Goal: Task Accomplishment & Management: Use online tool/utility

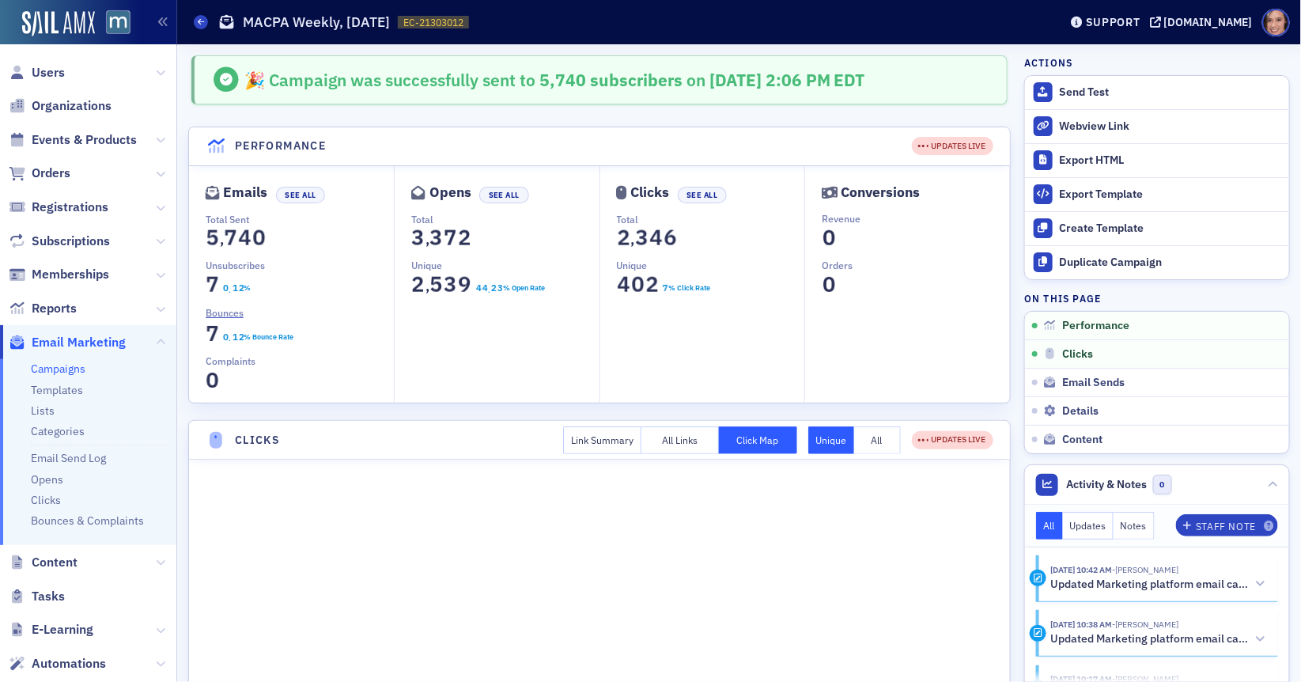
scroll to position [263, 0]
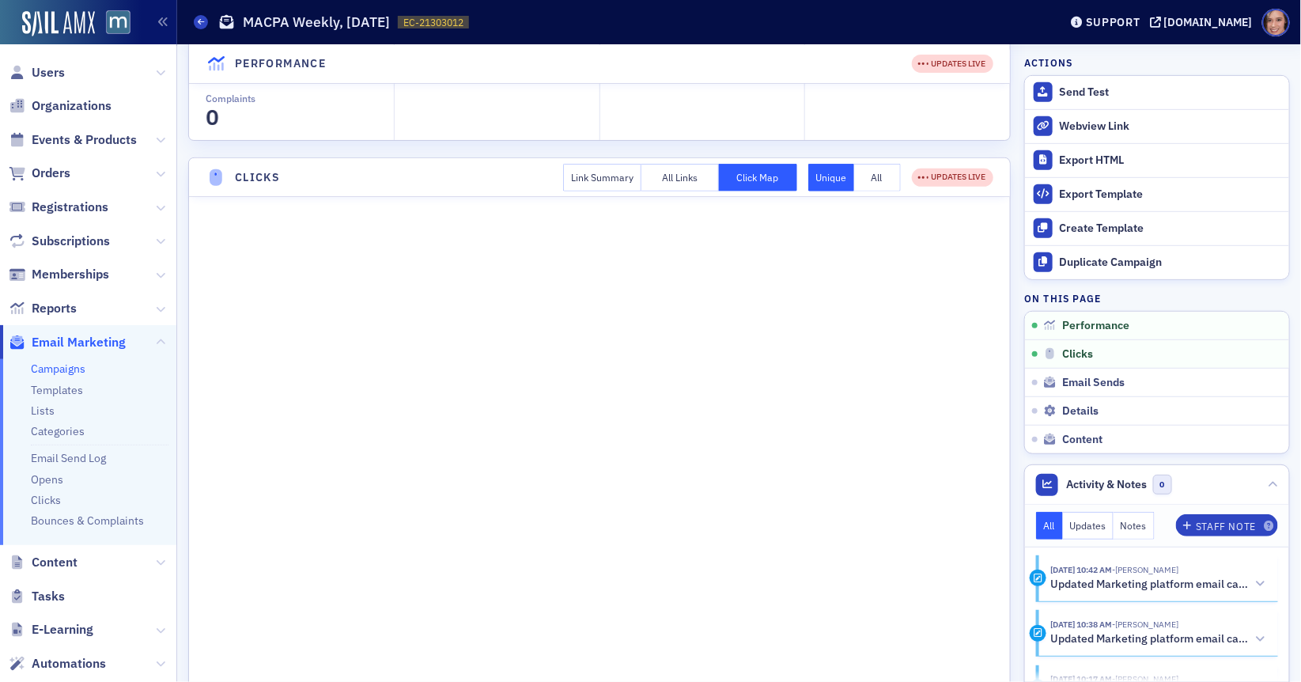
click at [61, 368] on link "Campaigns" at bounding box center [58, 368] width 55 height 14
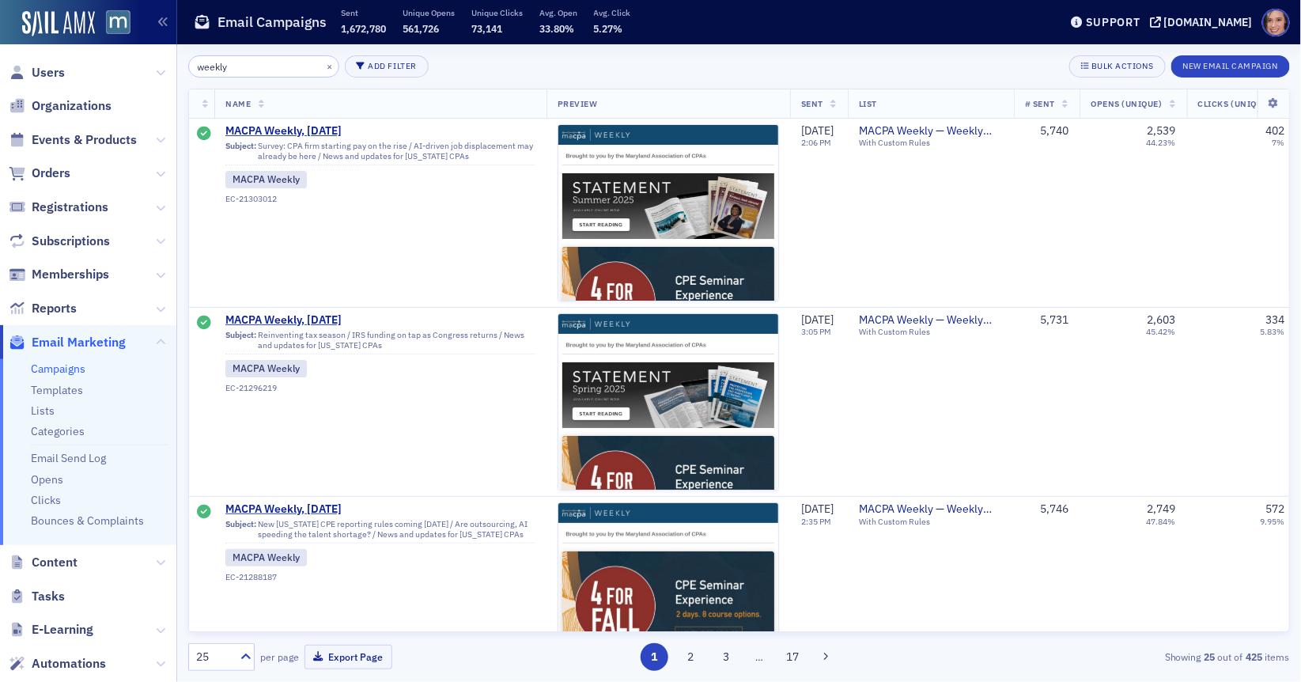
click at [258, 67] on input "weekly" at bounding box center [263, 66] width 151 height 22
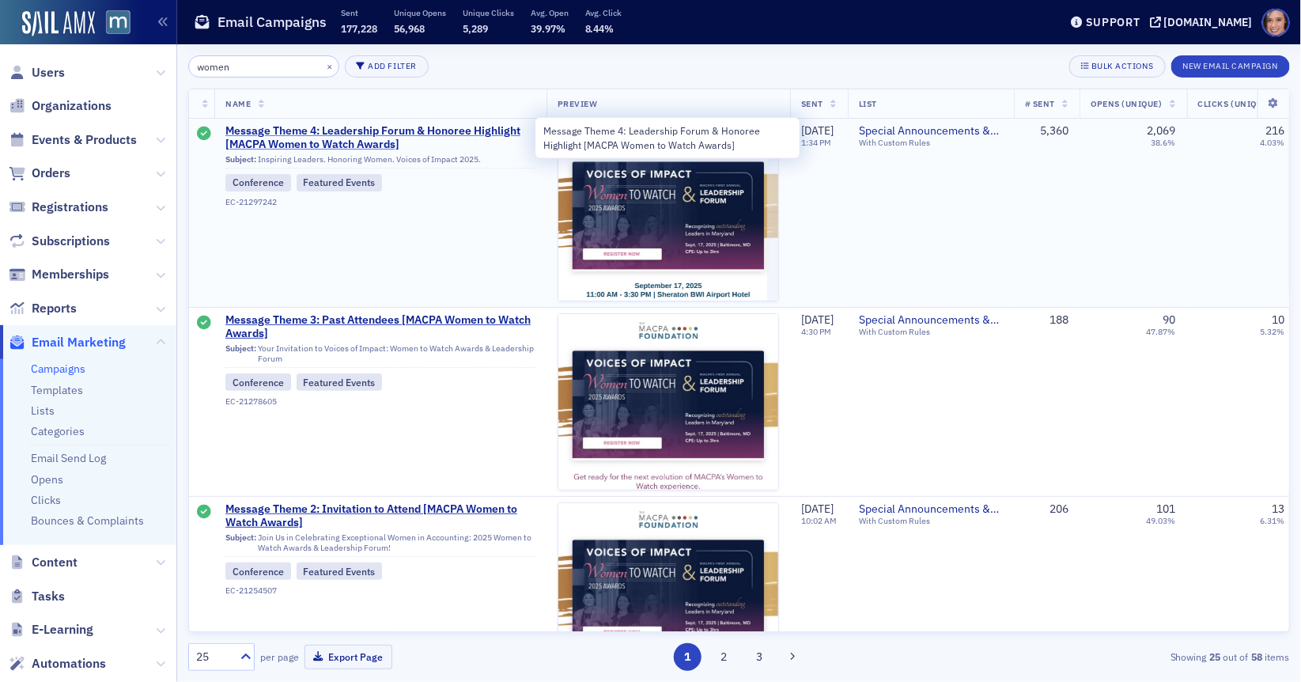
type input "women"
click at [423, 128] on span "Message Theme 4: Leadership Forum & Honoree Highlight [MACPA Women to Watch Awa…" at bounding box center [380, 138] width 310 height 28
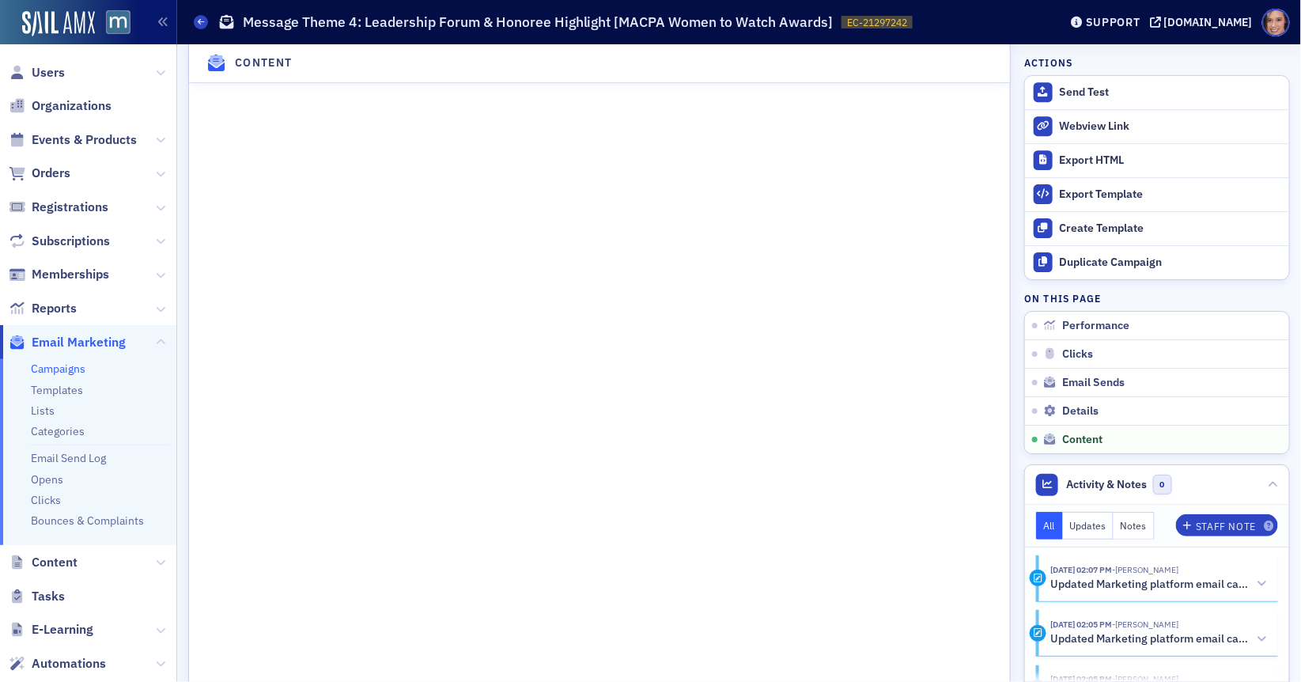
scroll to position [1955, 0]
click at [1084, 262] on div "Duplicate Campaign" at bounding box center [1170, 262] width 221 height 14
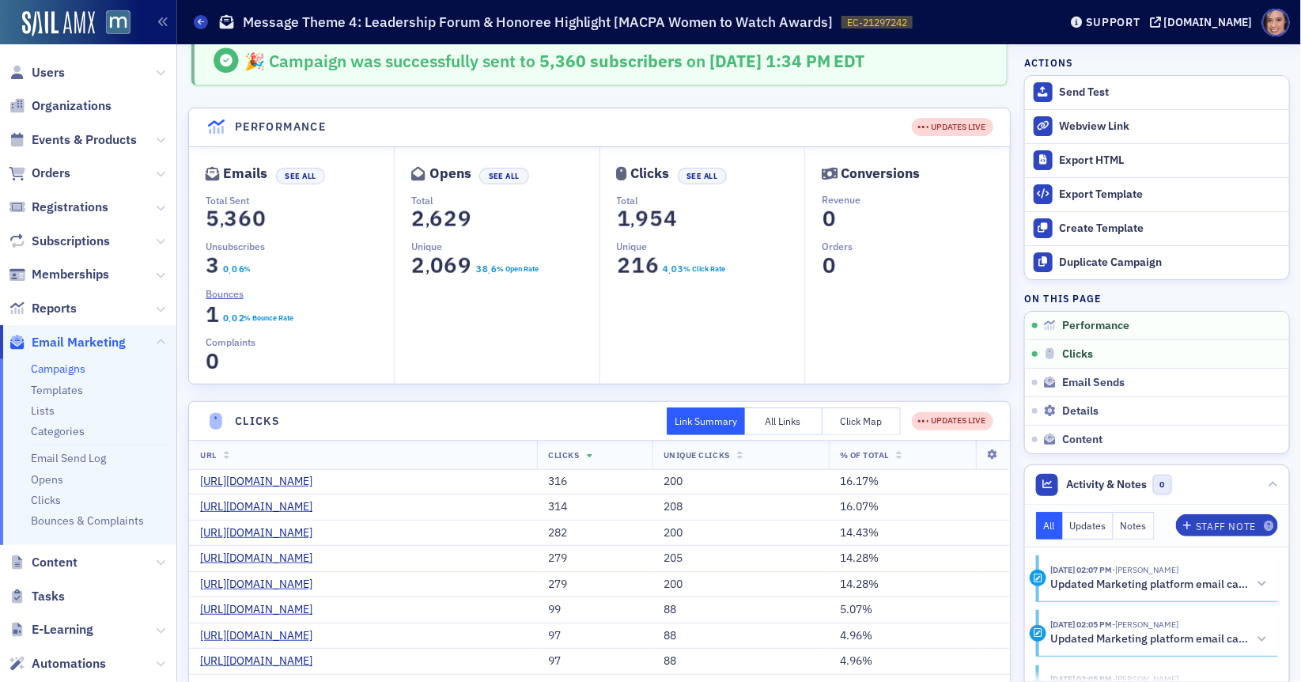
scroll to position [0, 0]
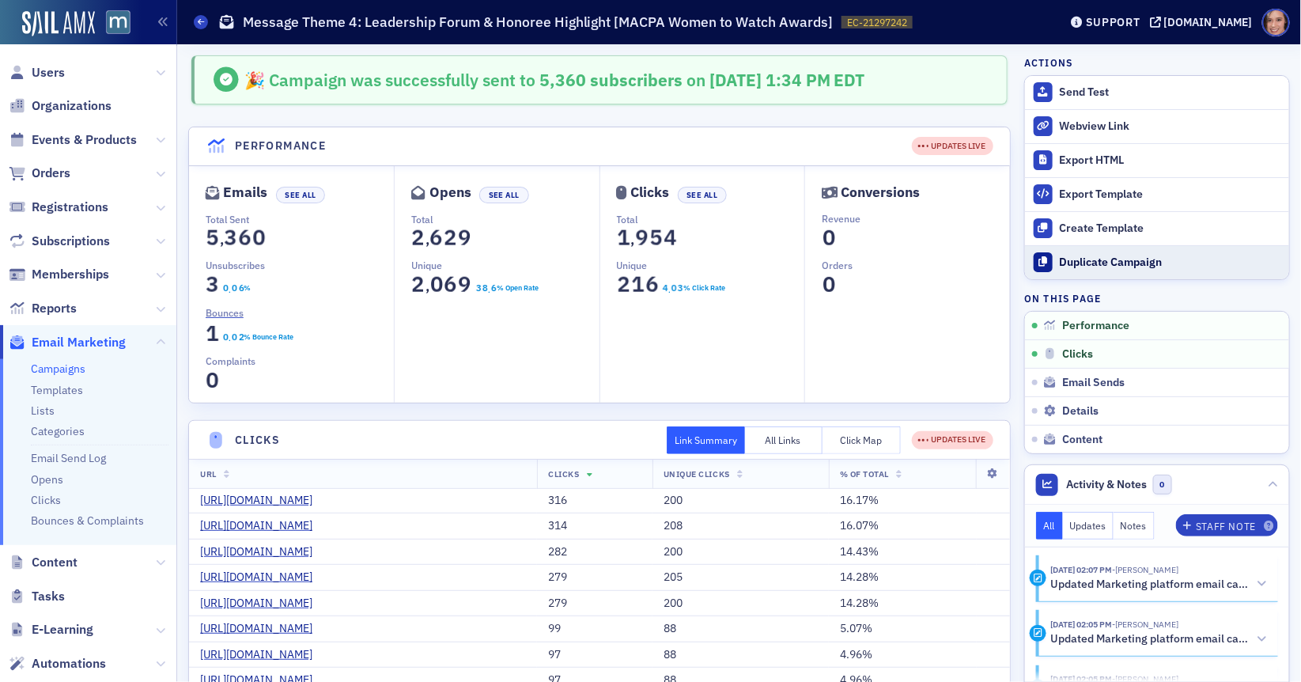
click at [1141, 257] on div "Duplicate Campaign" at bounding box center [1170, 262] width 221 height 14
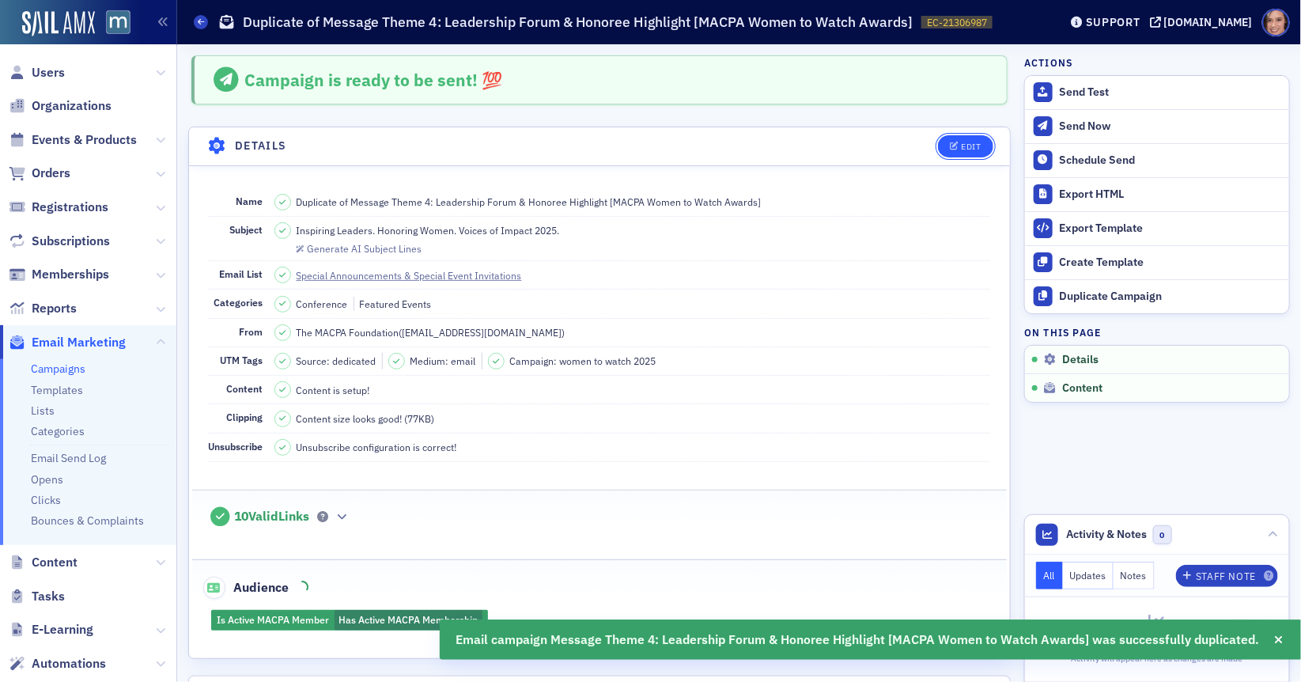
click at [973, 152] on button "Edit" at bounding box center [965, 146] width 55 height 22
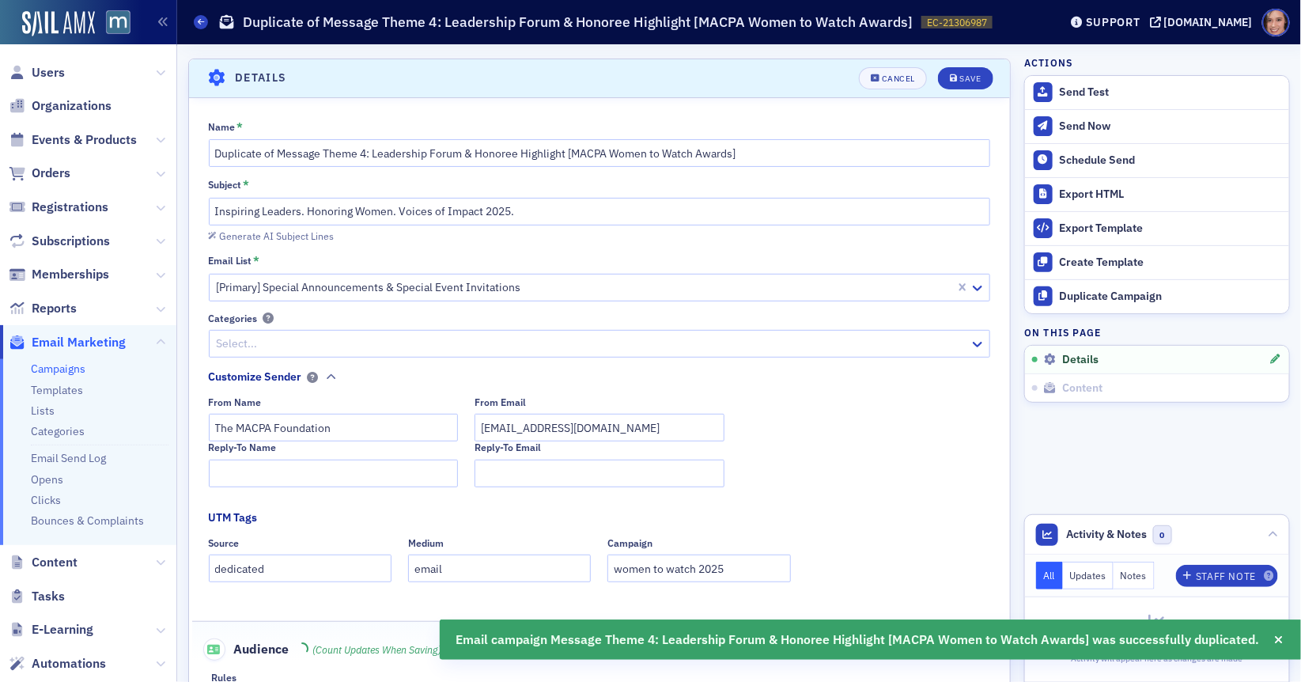
scroll to position [73, 0]
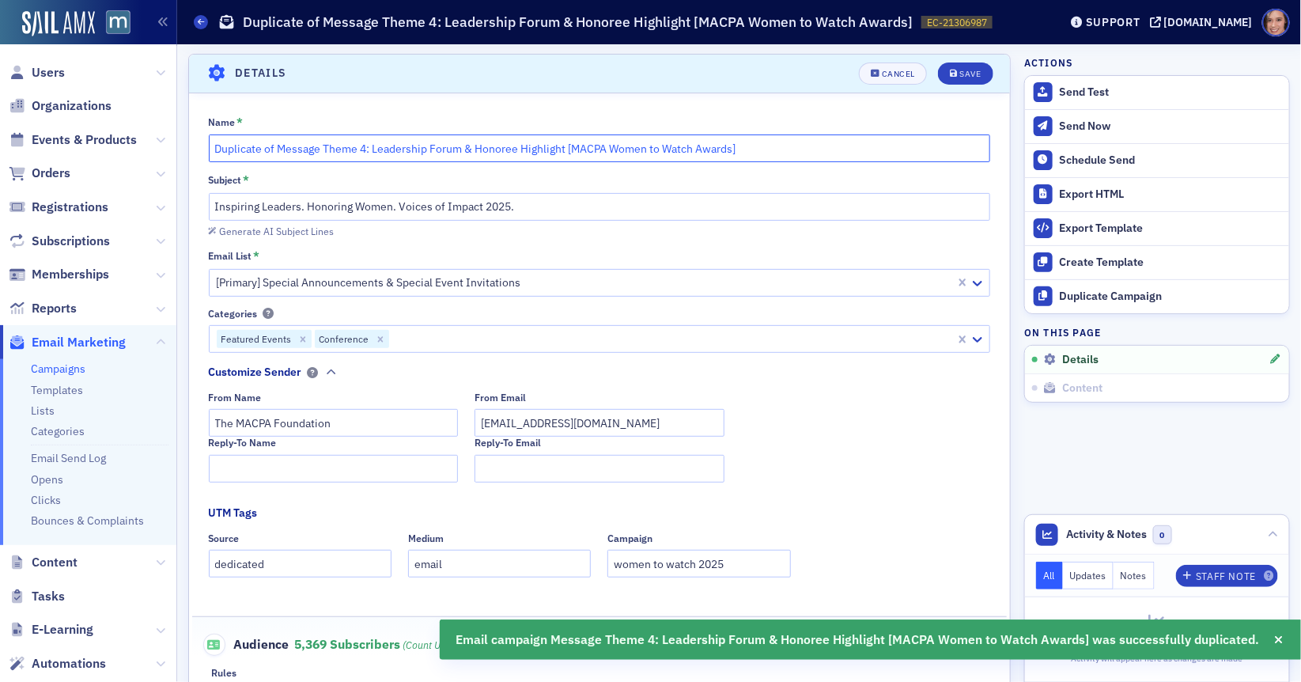
drag, startPoint x: 275, startPoint y: 143, endPoint x: 150, endPoint y: 142, distance: 125.0
click at [150, 142] on div "Users Organizations Events & Products Orders Registrations Subscriptions Member…" at bounding box center [650, 341] width 1301 height 682
click at [302, 142] on input "Message Theme 4: Leadership Forum & Honoree Highlight [MACPA Women to Watch Awa…" at bounding box center [600, 148] width 782 height 28
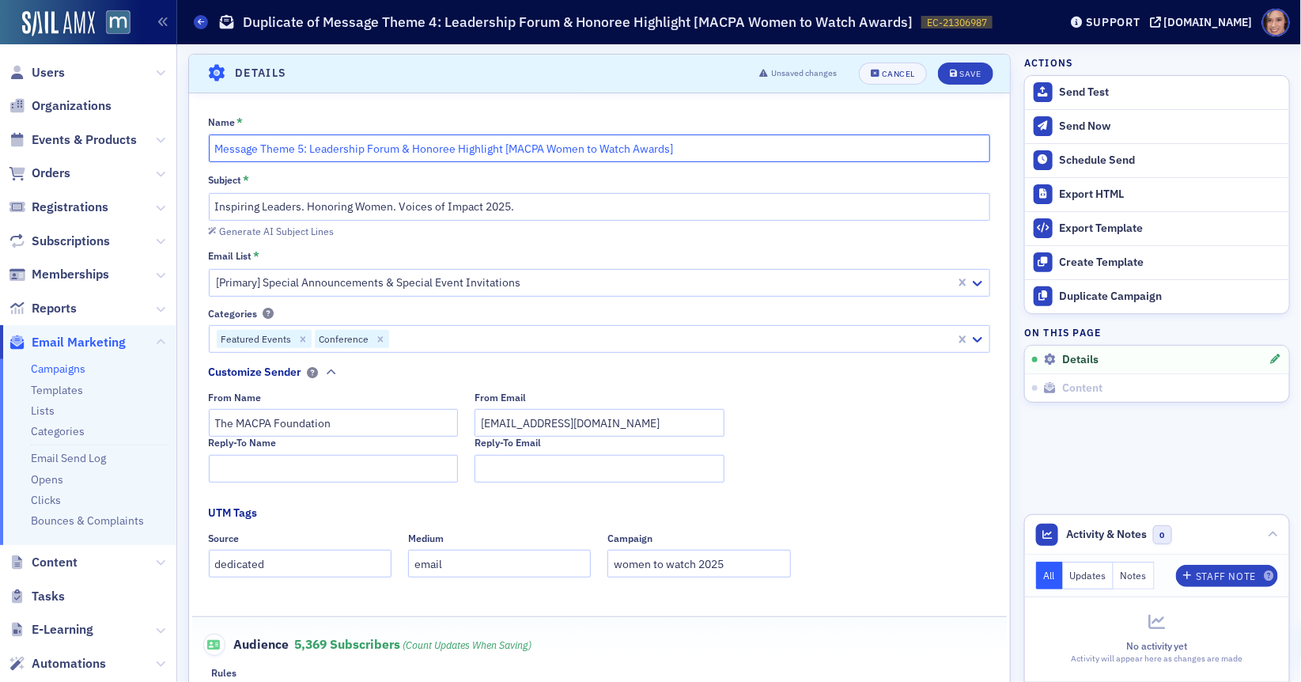
click at [674, 146] on input "Message Theme 5: Leadership Forum & Honoree Highlight [MACPA Women to Watch Awa…" at bounding box center [600, 148] width 782 height 28
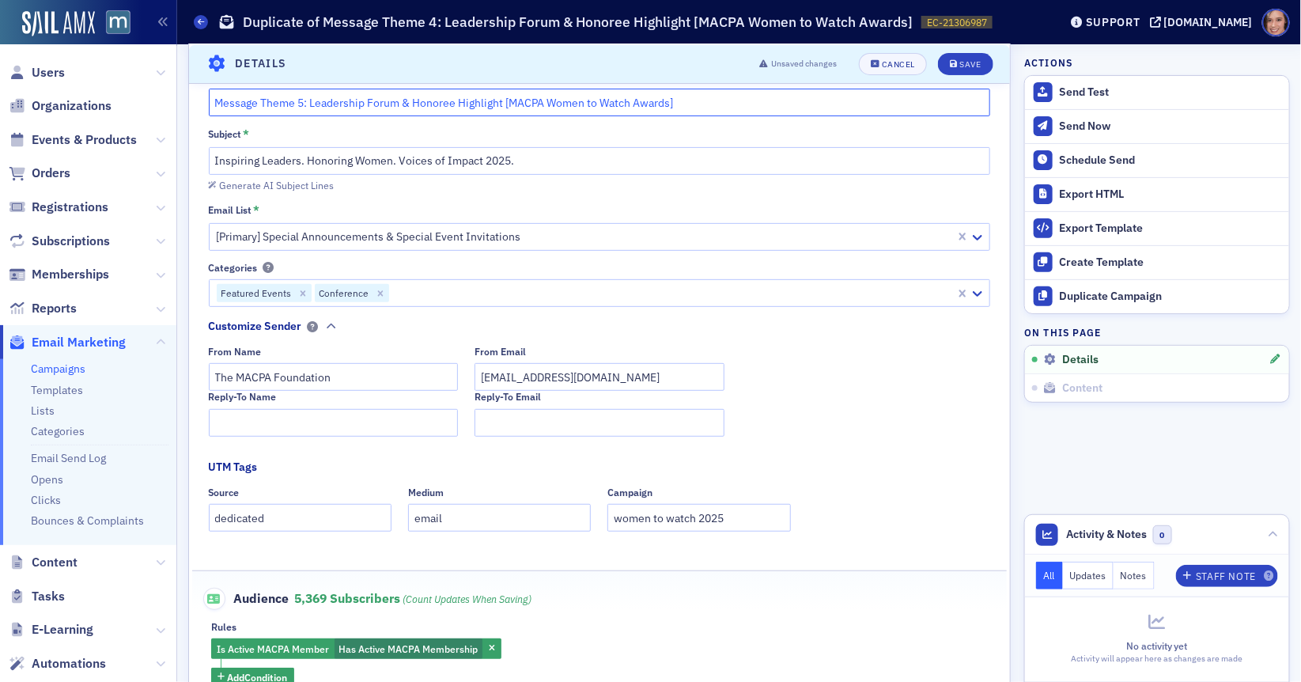
scroll to position [143, 0]
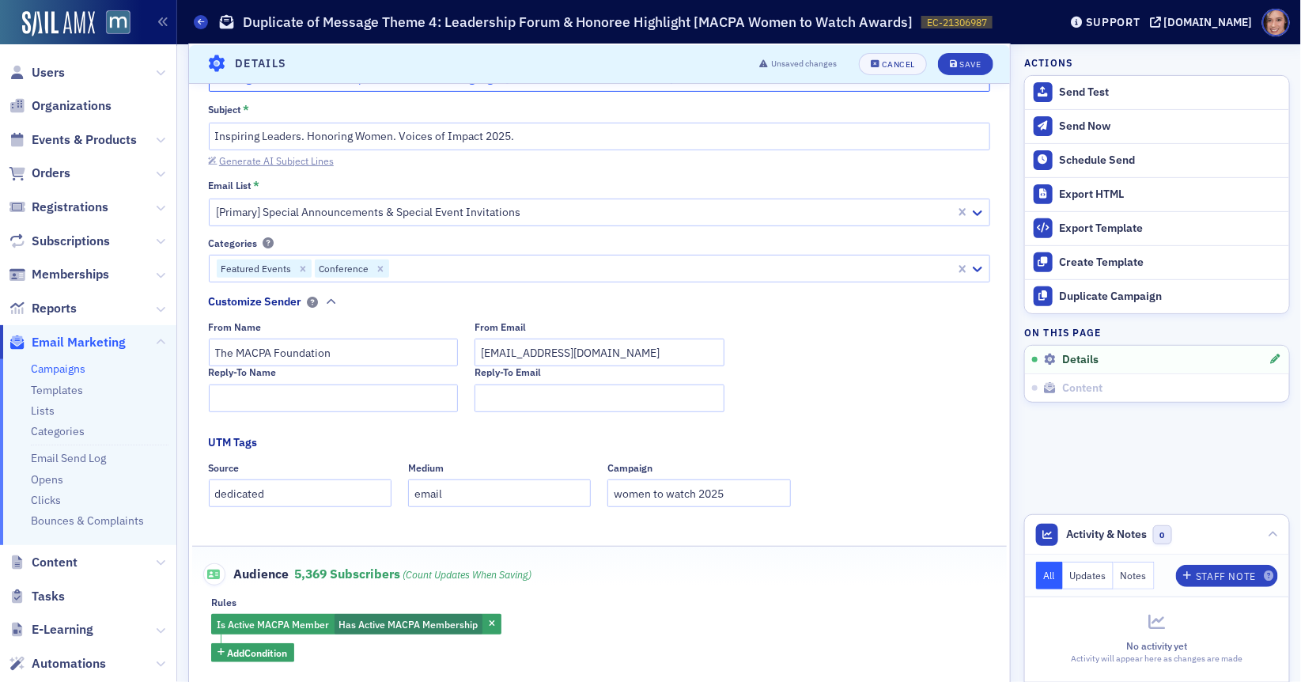
type input "Message Theme 5: Leadership Forum & Honoree Highlight [MACPA Women to Watch Awa…"
click at [313, 157] on div "Generate AI Subject Lines" at bounding box center [276, 161] width 115 height 9
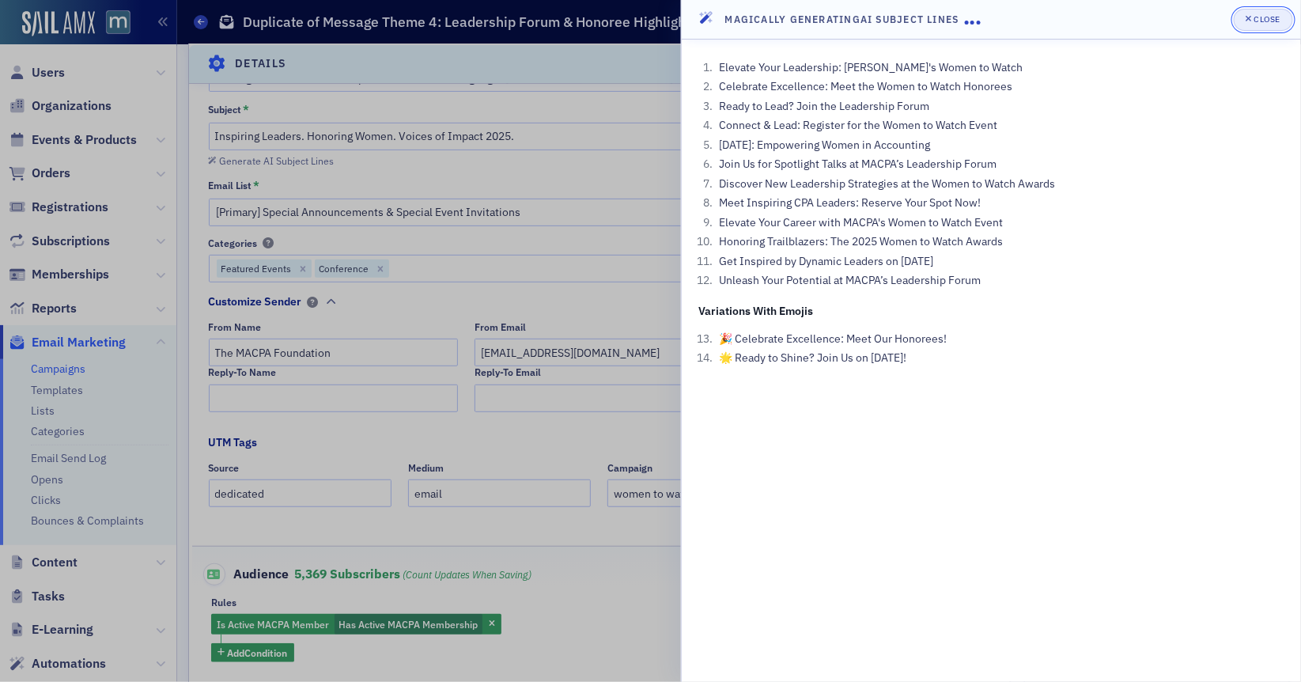
click at [1253, 19] on div "button" at bounding box center [1250, 19] width 9 height 13
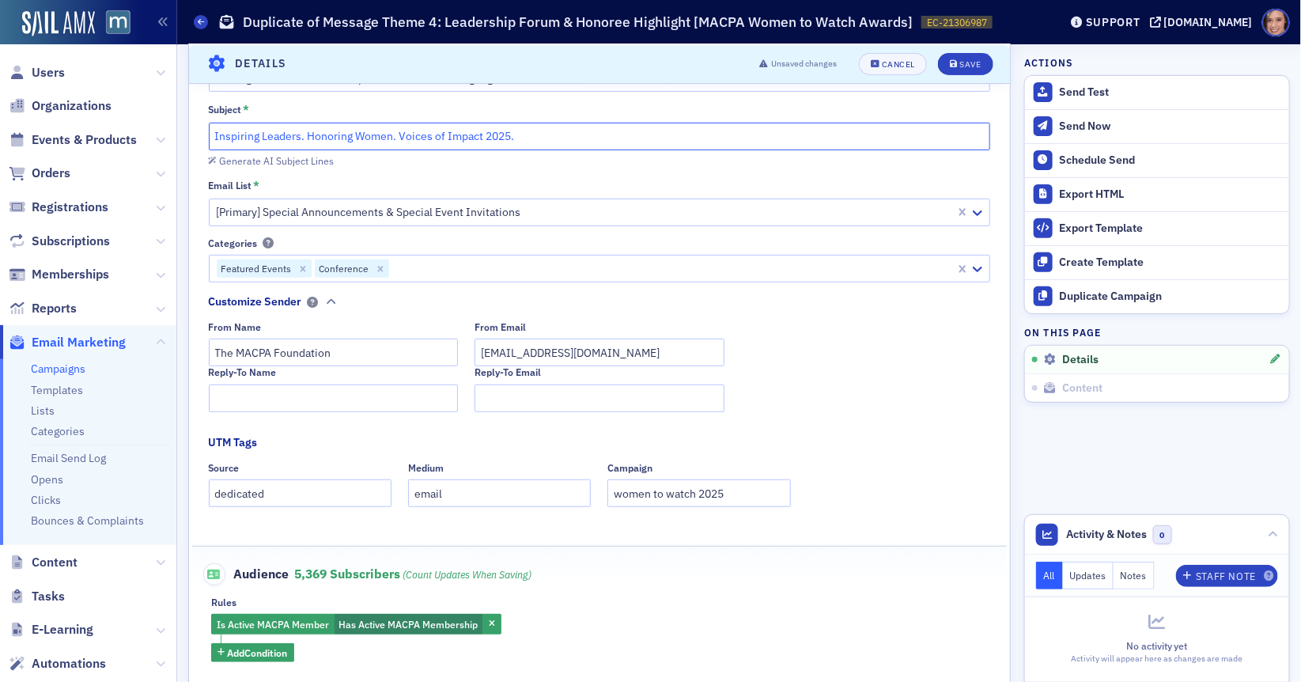
click at [356, 132] on input "Inspiring Leaders. Honoring Women. Voices of Impact 2025." at bounding box center [600, 137] width 782 height 28
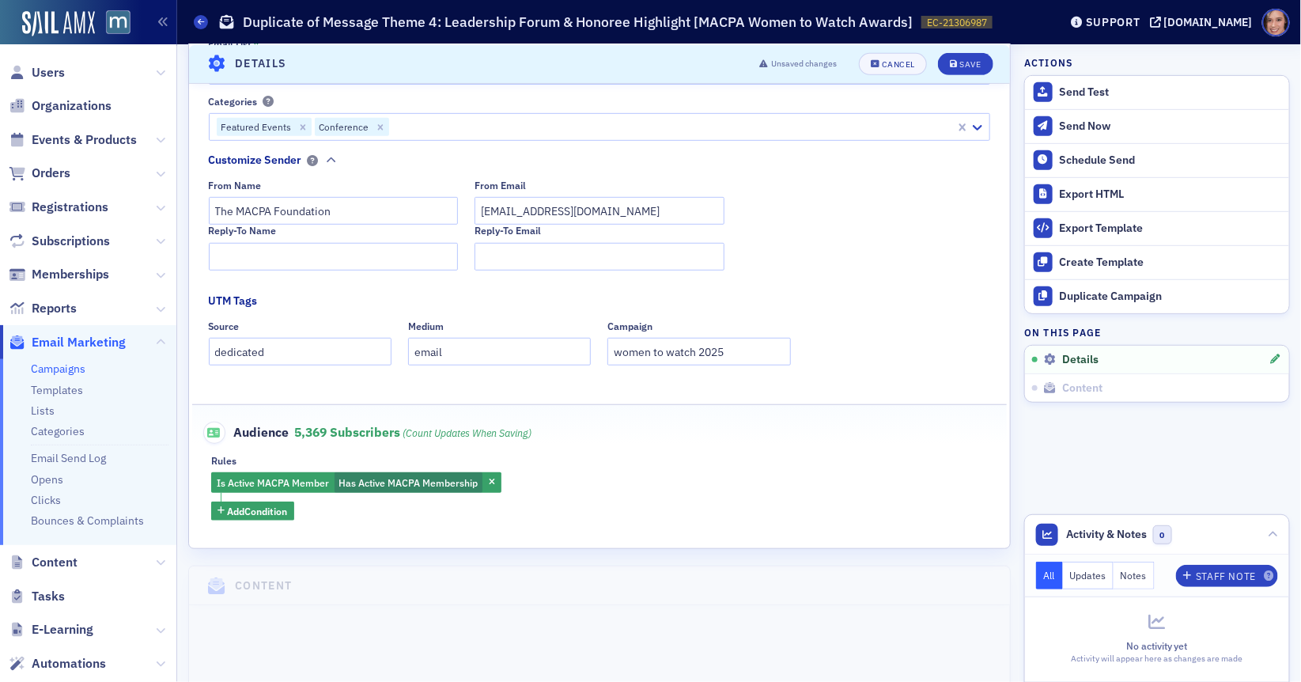
scroll to position [293, 0]
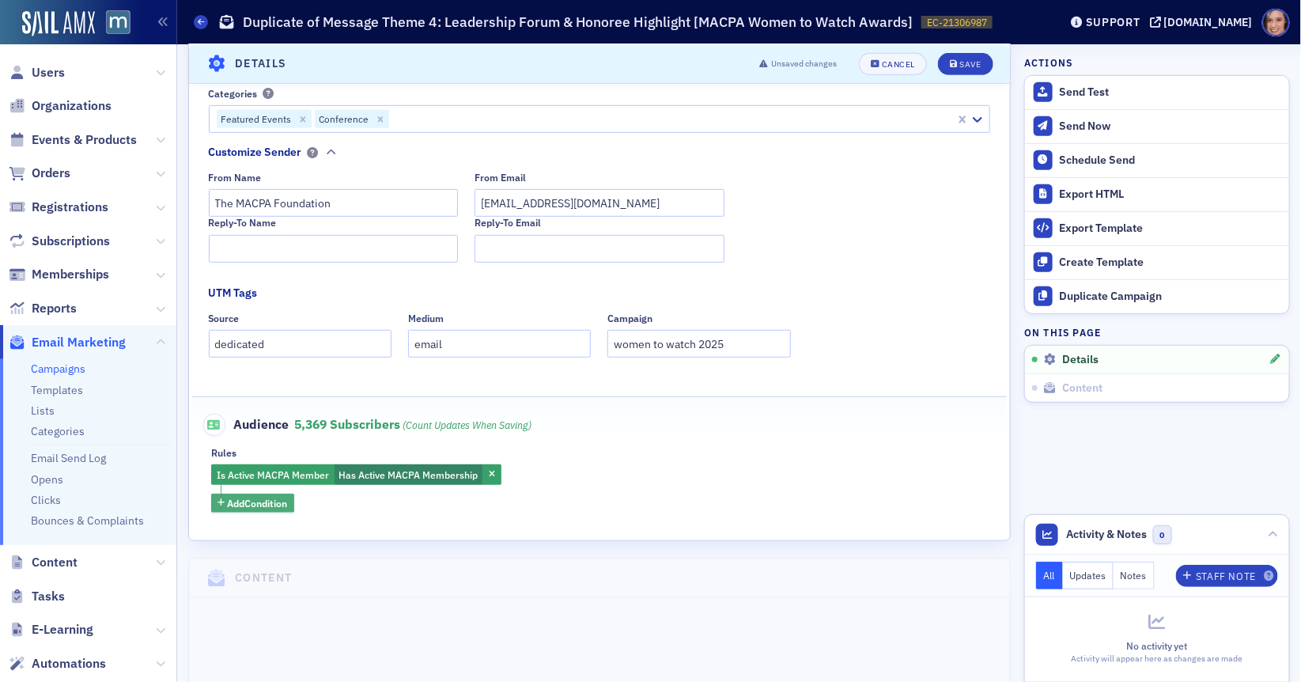
click at [251, 501] on span "Add Condition" at bounding box center [258, 503] width 60 height 14
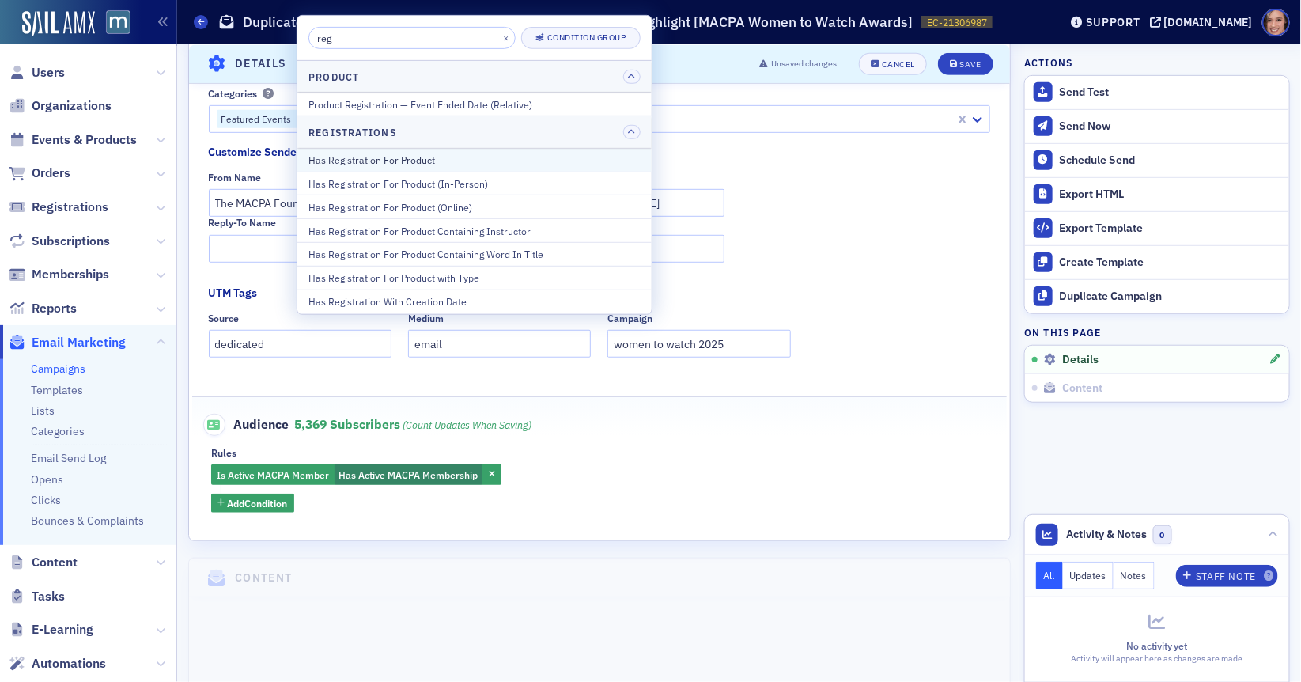
type input "reg"
click at [482, 158] on div "Has Registration For Product" at bounding box center [474, 160] width 332 height 14
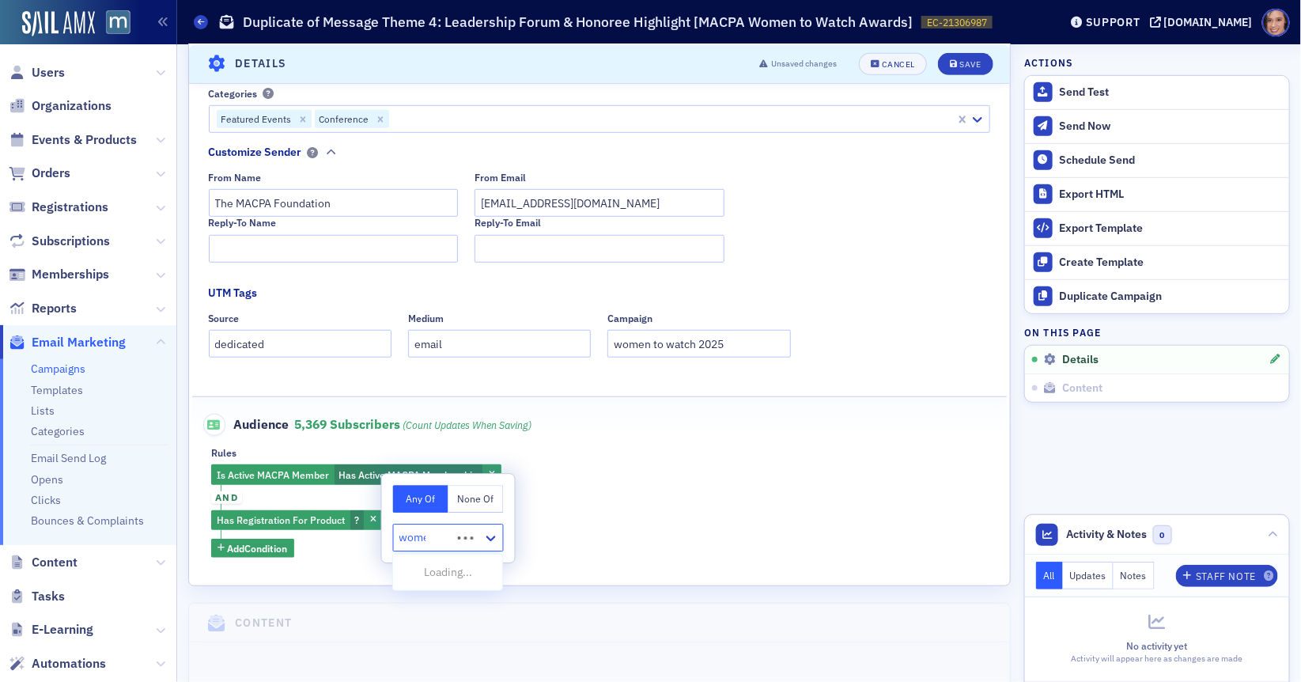
type input "women"
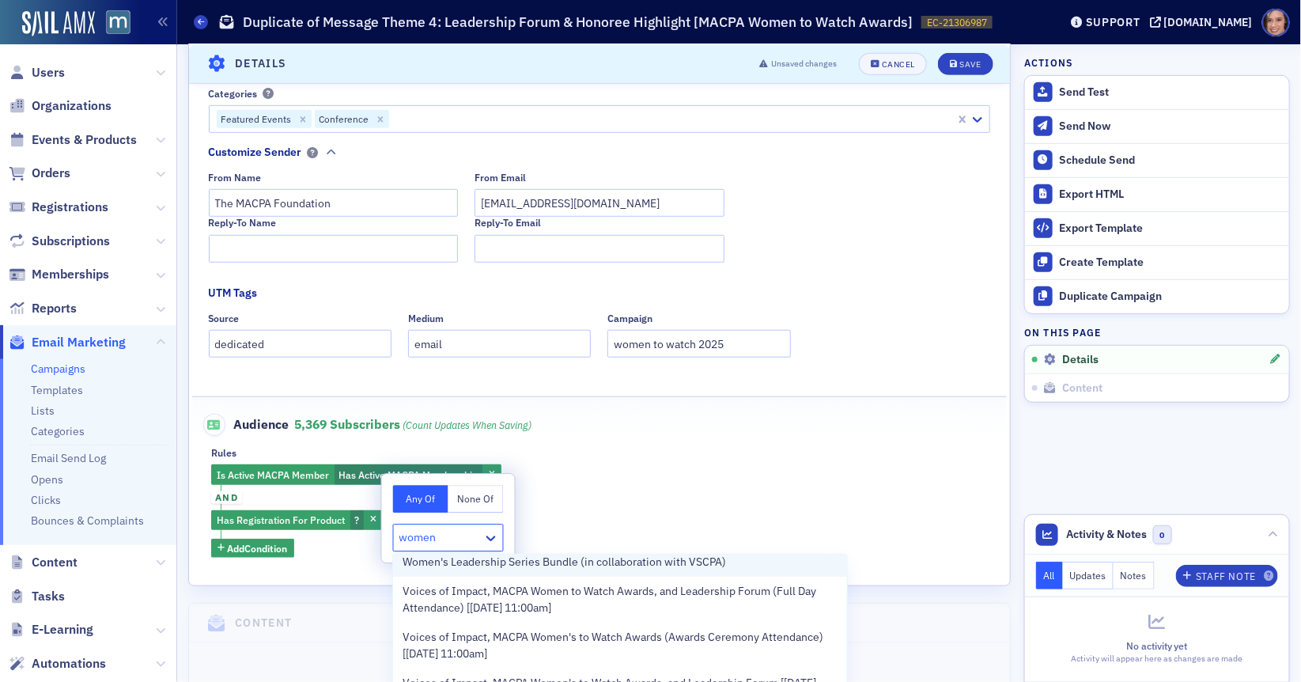
scroll to position [5, 0]
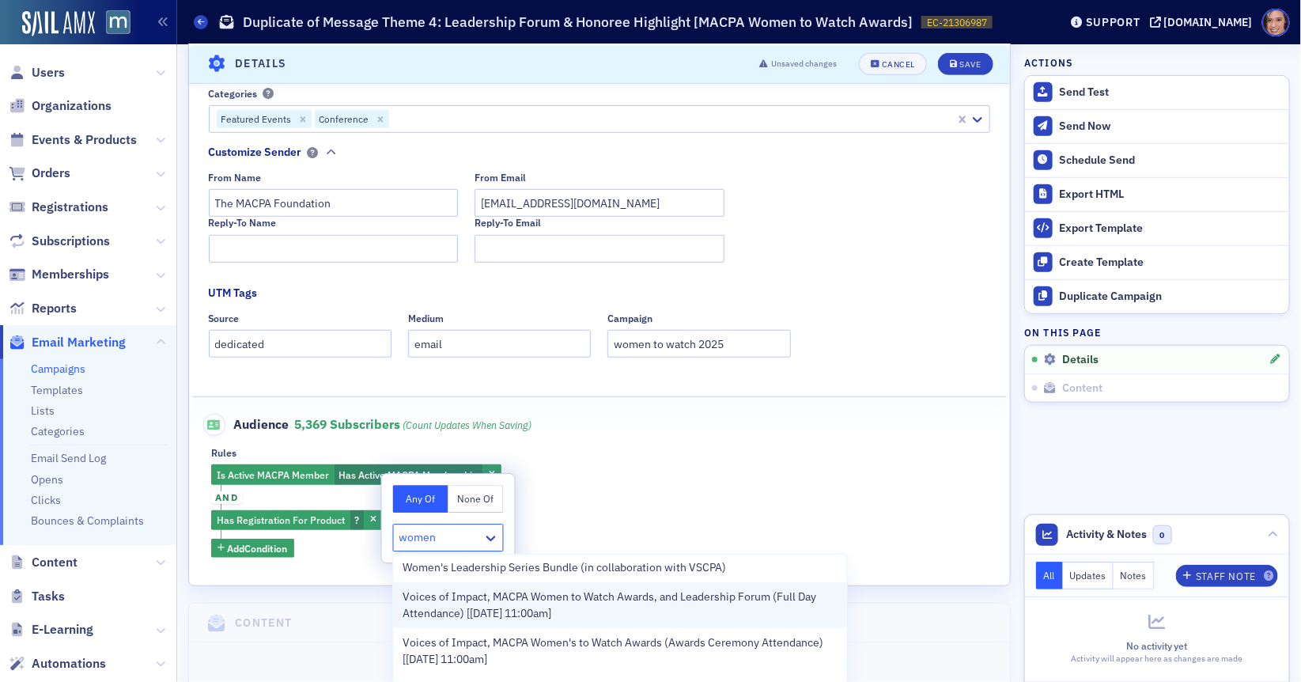
click at [490, 617] on span "Voices of Impact, MACPA Women to Watch Awards, and Leadership Forum (Full Day A…" at bounding box center [620, 604] width 435 height 33
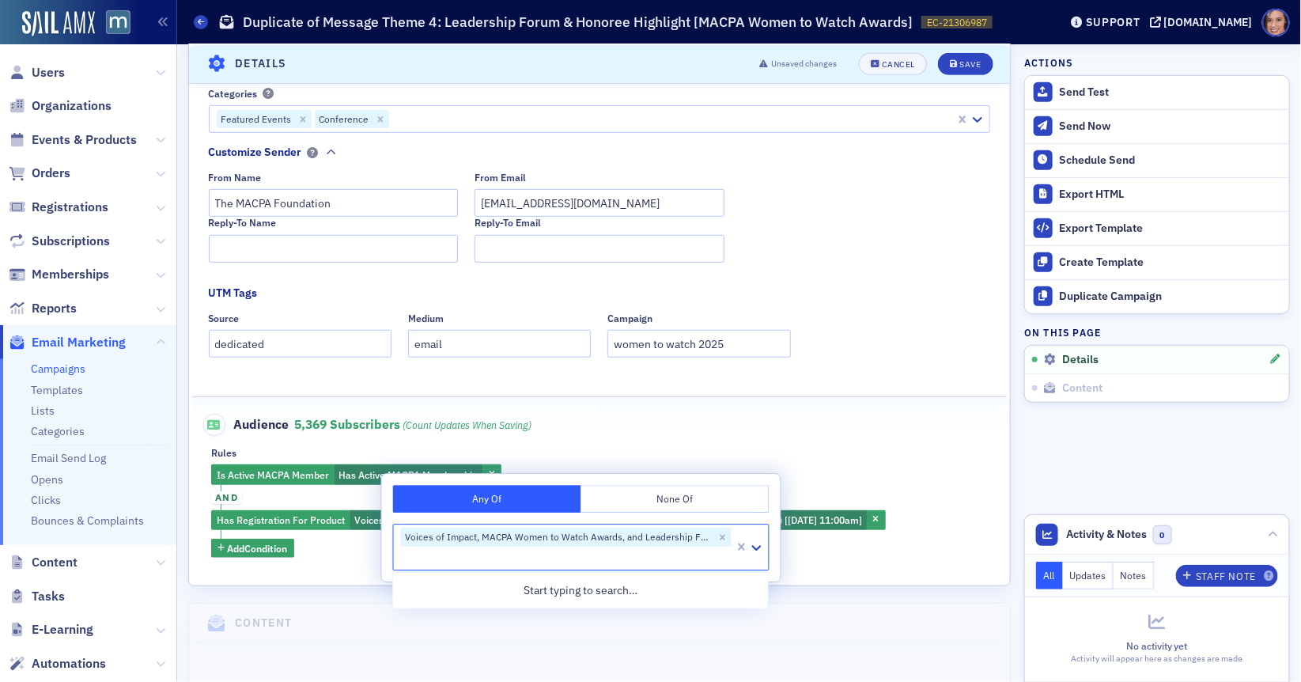
scroll to position [0, 0]
type input "voices of im"
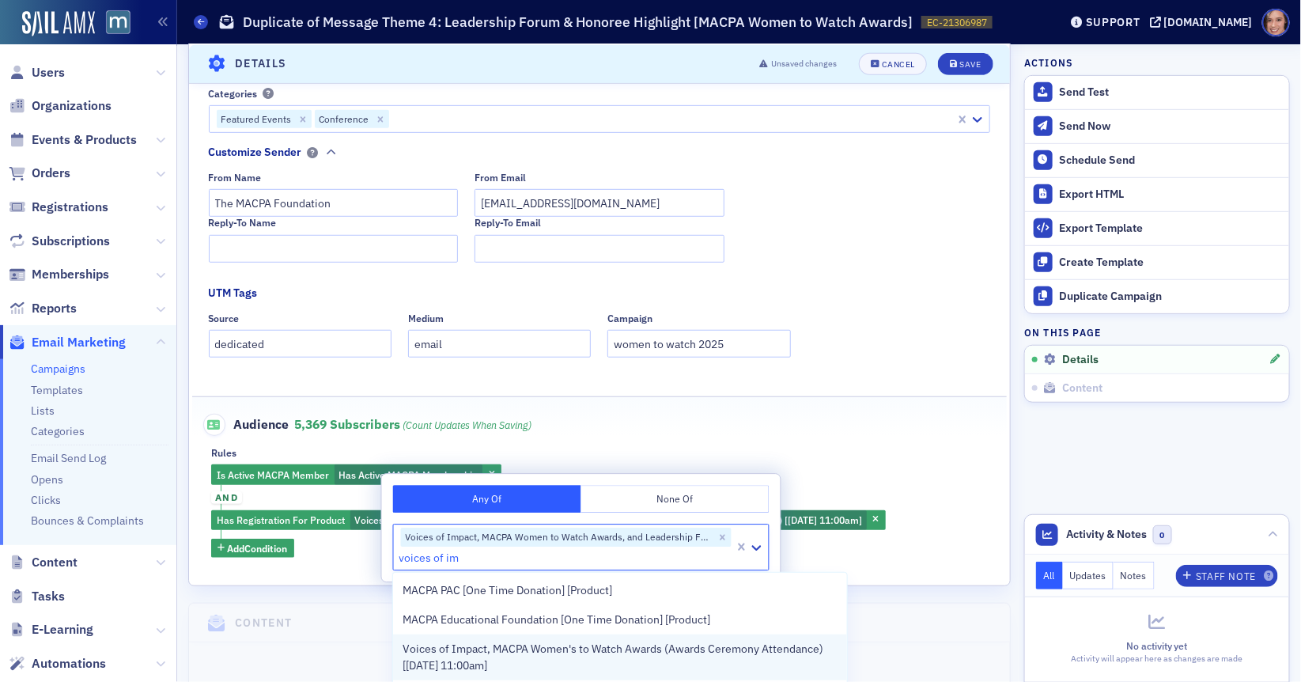
click at [490, 654] on span "Voices of Impact, MACPA Women's to Watch Awards (Awards Ceremony Attendance) [[…" at bounding box center [620, 657] width 435 height 33
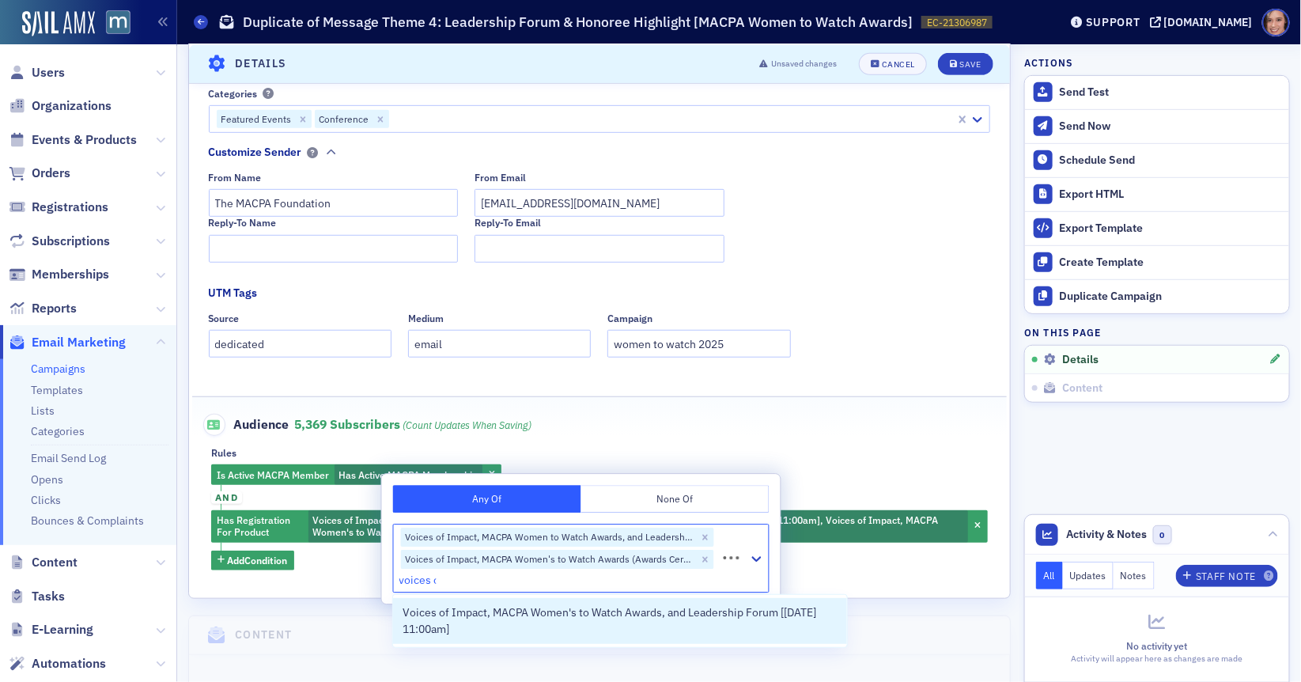
type input "voices of"
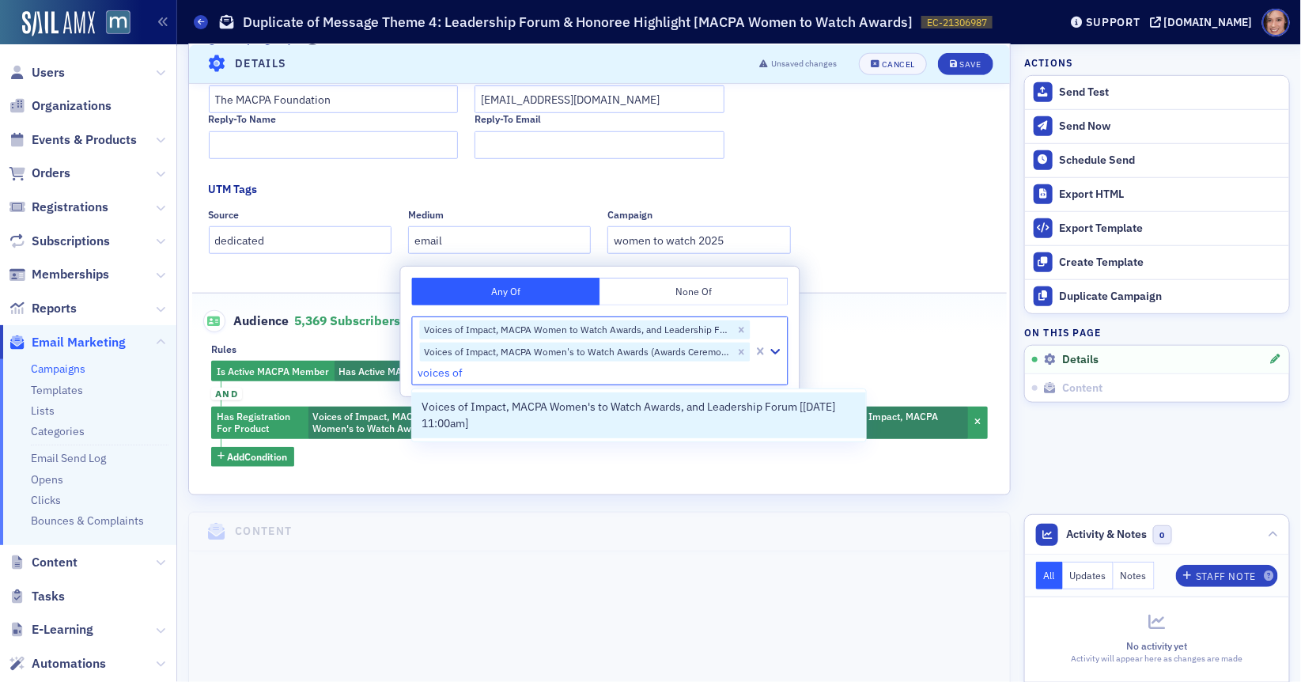
scroll to position [414, 0]
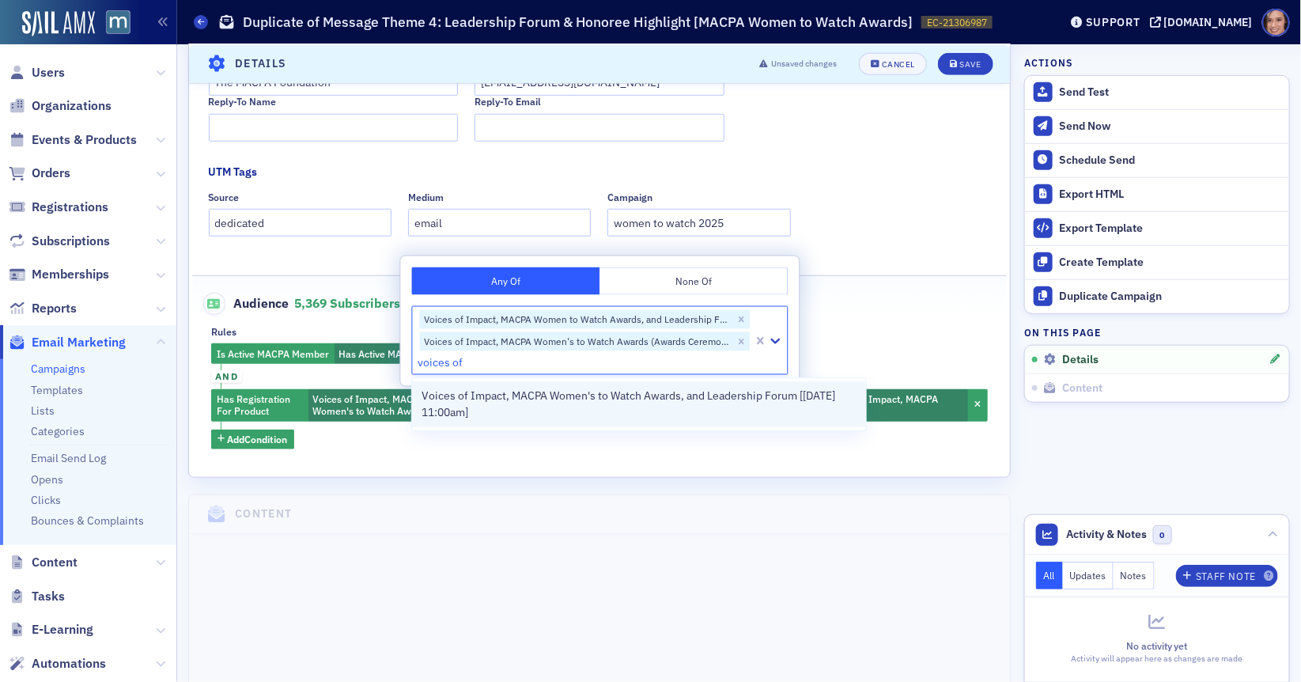
click at [691, 413] on span "Voices of Impact, MACPA Women's to Watch Awards, and Leadership Forum [[DATE] 1…" at bounding box center [639, 404] width 435 height 33
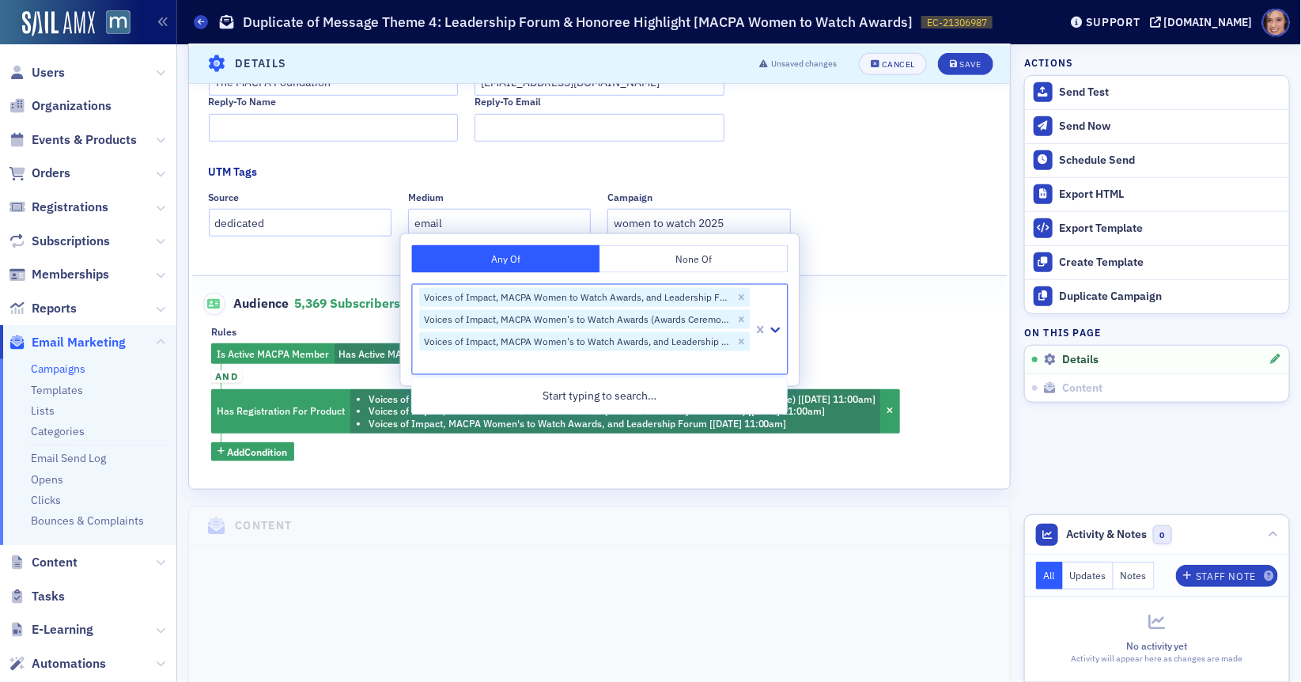
click at [661, 265] on button "None Of" at bounding box center [694, 259] width 188 height 28
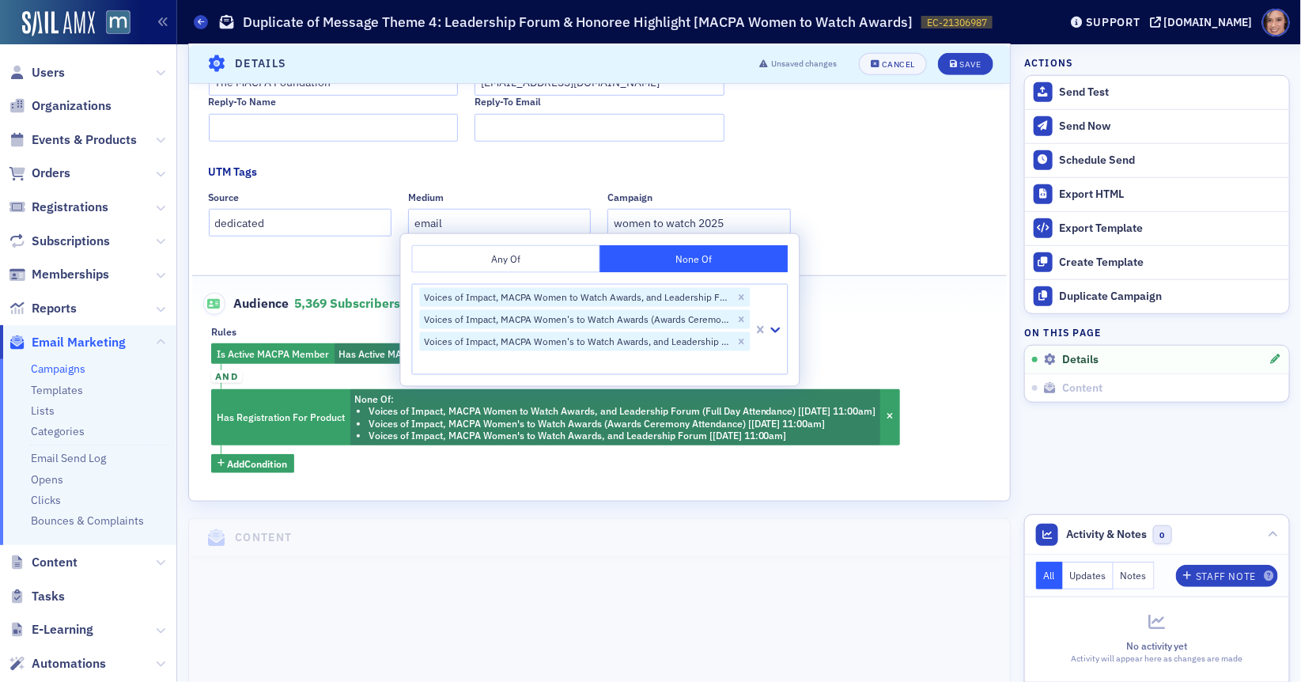
click at [870, 318] on fieldset "Audience 5,369 Subscribers (count updates when saving) Rules Is Active MACPA Me…" at bounding box center [600, 376] width 816 height 203
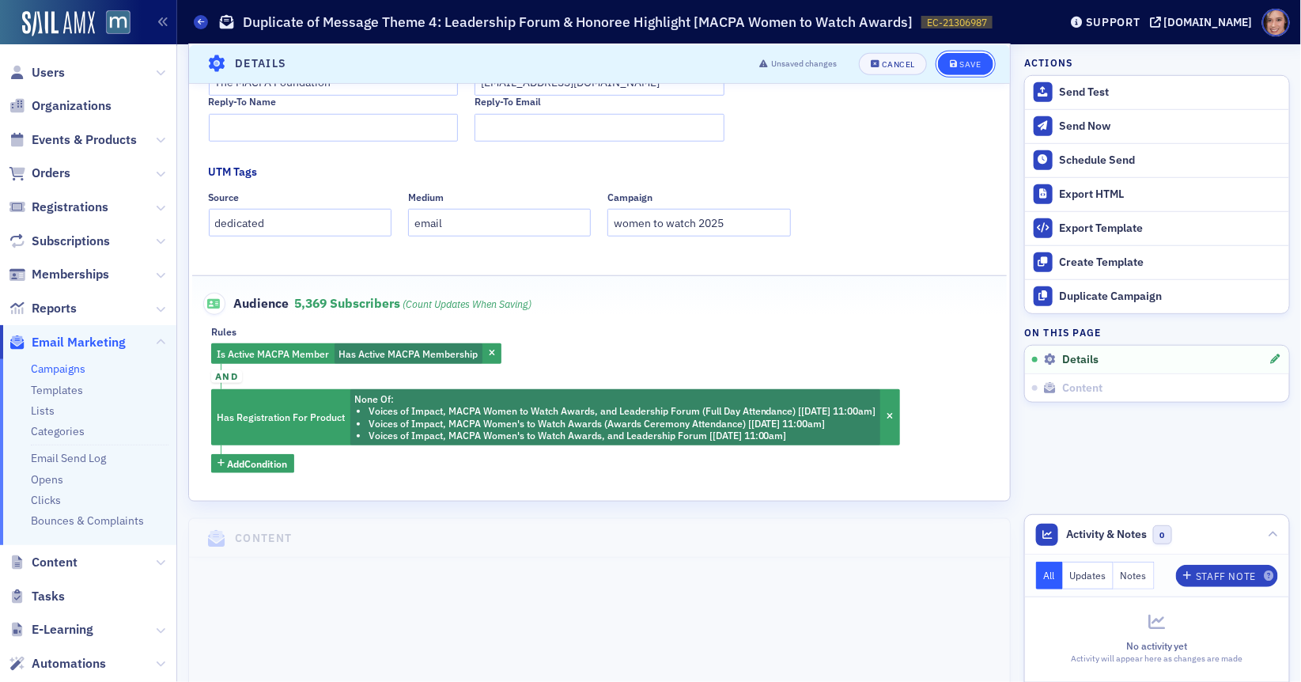
click at [975, 66] on div "Save" at bounding box center [969, 63] width 21 height 9
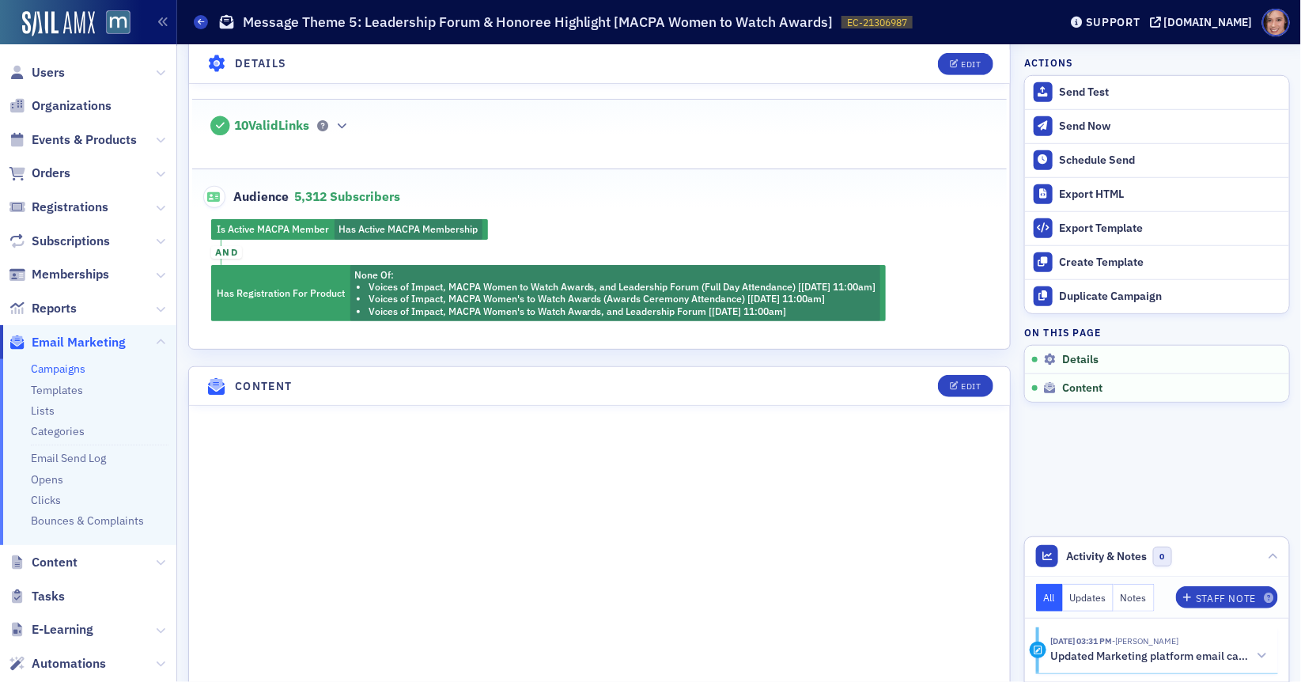
scroll to position [0, 0]
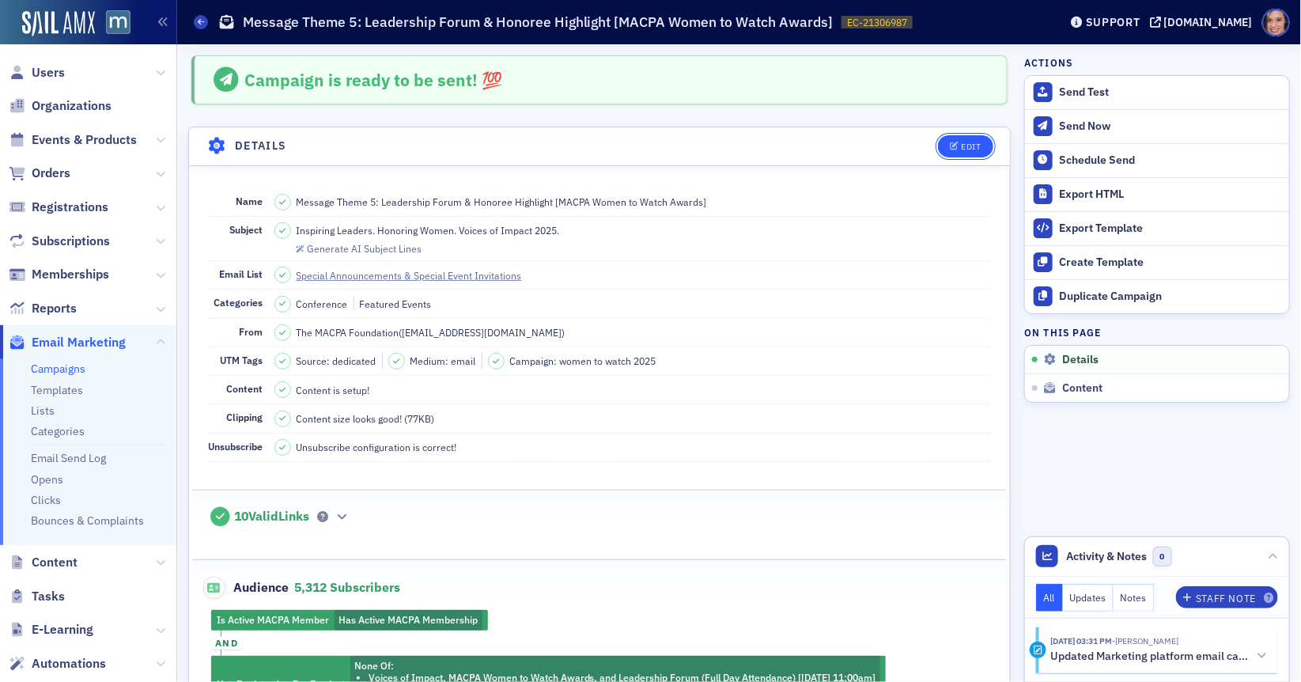
click at [967, 142] on div "Edit" at bounding box center [971, 146] width 20 height 9
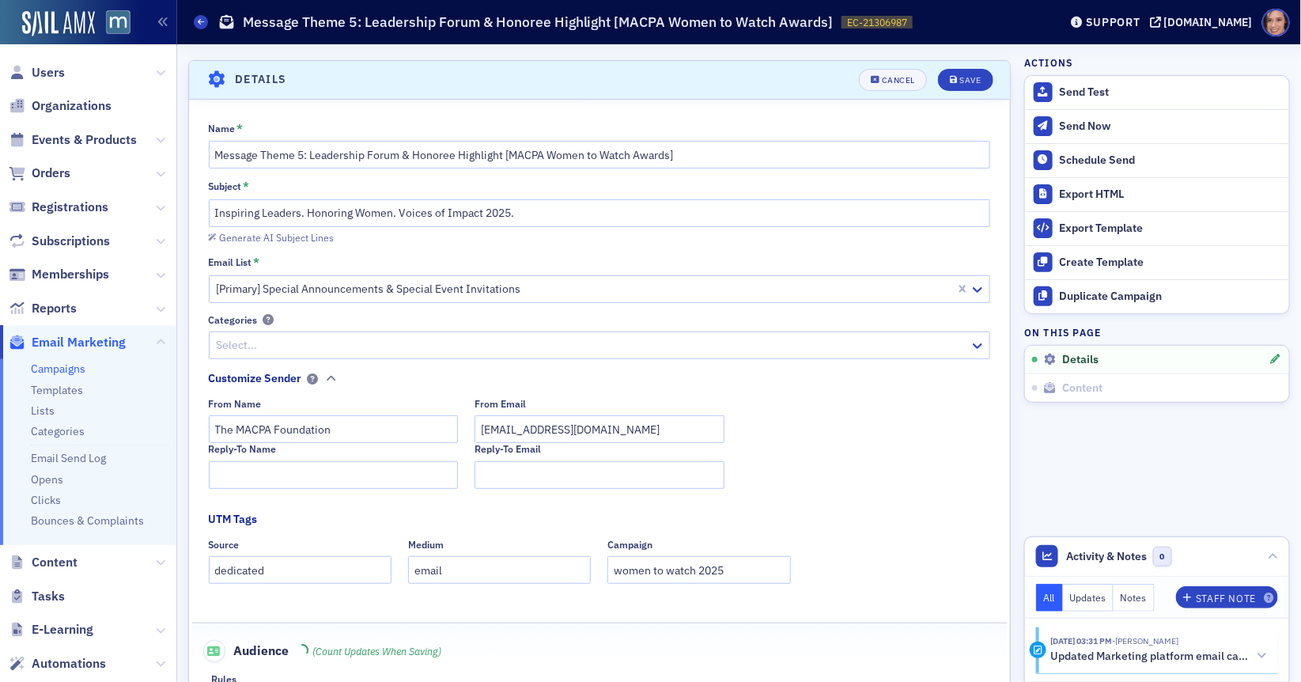
scroll to position [73, 0]
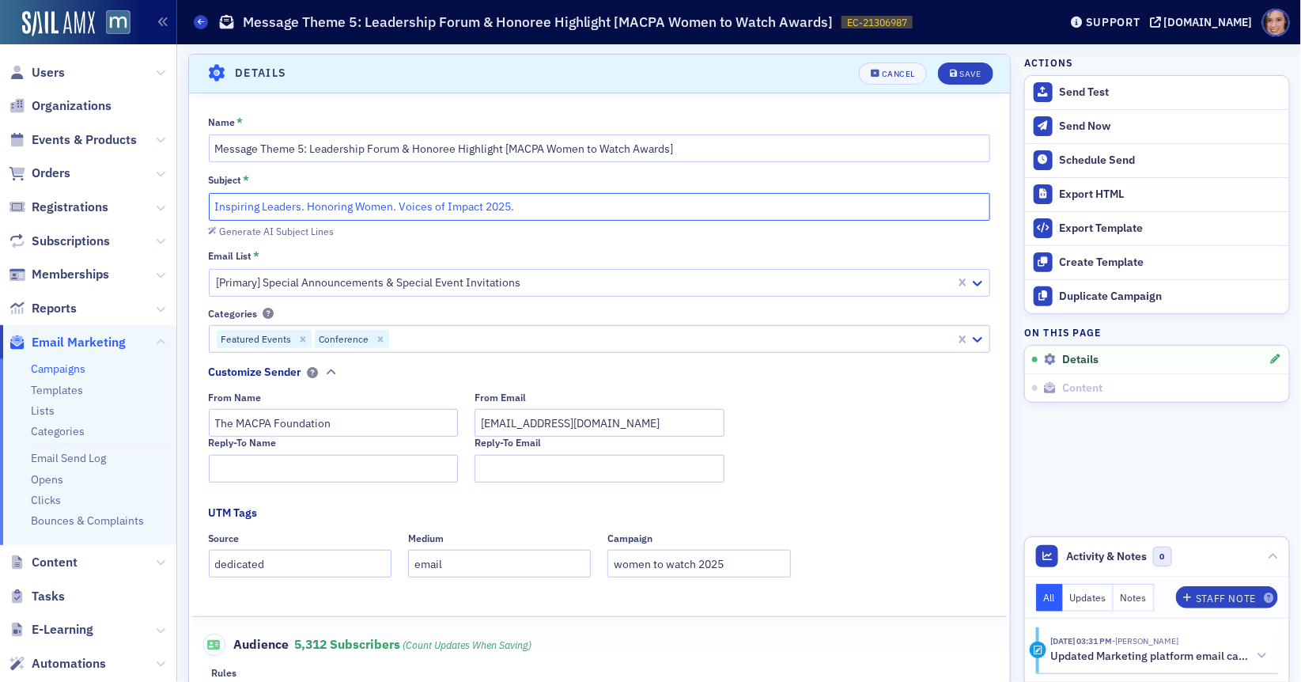
click at [213, 205] on input "Inspiring Leaders. Honoring Women. Voices of Impact 2025." at bounding box center [600, 207] width 782 height 28
paste input "2 Days Left: Celebrate & Connect at MACPA’s Women to Watch Event"
drag, startPoint x: 556, startPoint y: 204, endPoint x: 862, endPoint y: 206, distance: 306.1
click at [862, 206] on input "2 Days Left: Celebrate & Connect at MACPA’s Women to Watch Event Inspiring Lead…" at bounding box center [600, 207] width 782 height 28
click at [438, 201] on input "2 Days Left: Celebrate & Connect at MACPA’s Women to Watch Event" at bounding box center [600, 207] width 782 height 28
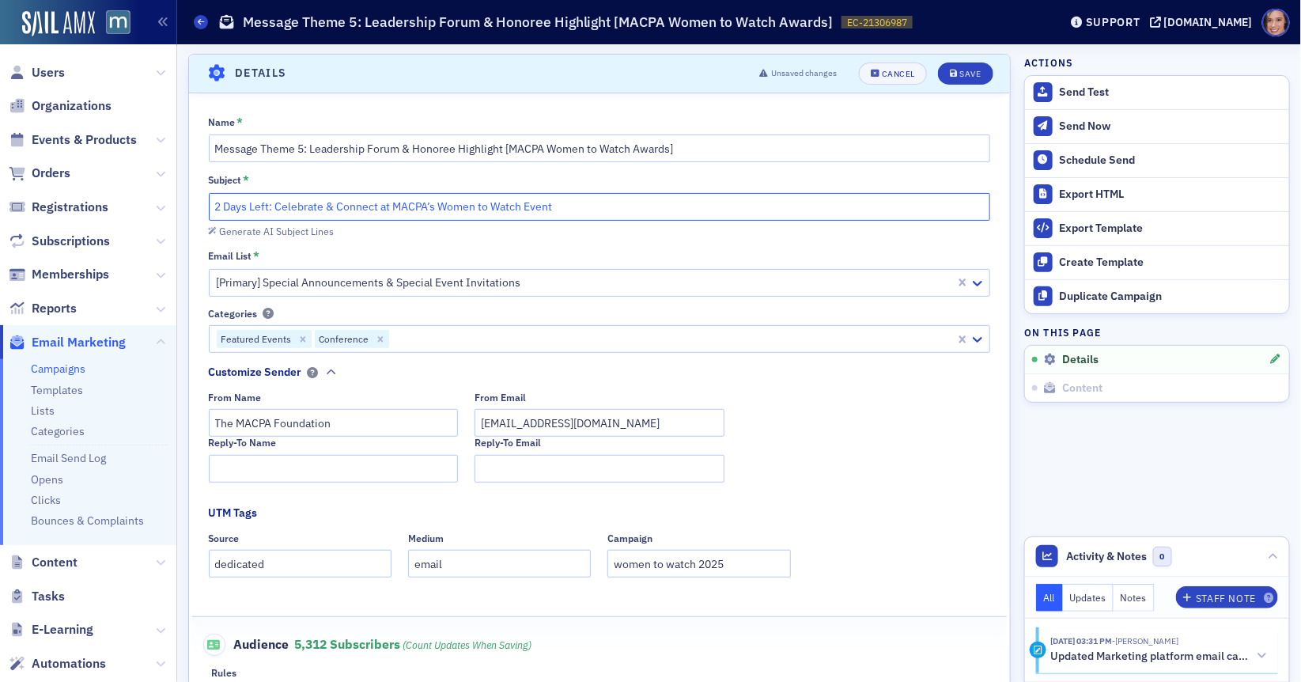
click at [555, 211] on input "2 Days Left: Celebrate & Connect at MACPA’s Women to Watch Event" at bounding box center [600, 207] width 782 height 28
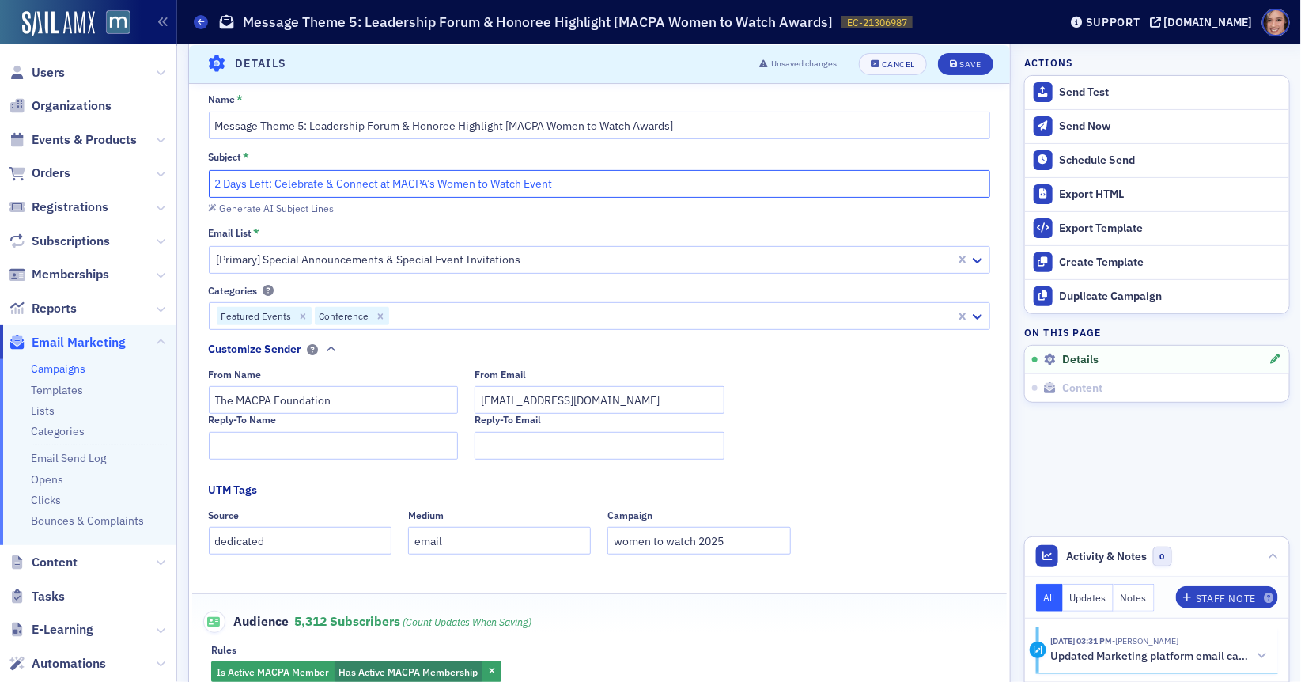
scroll to position [0, 0]
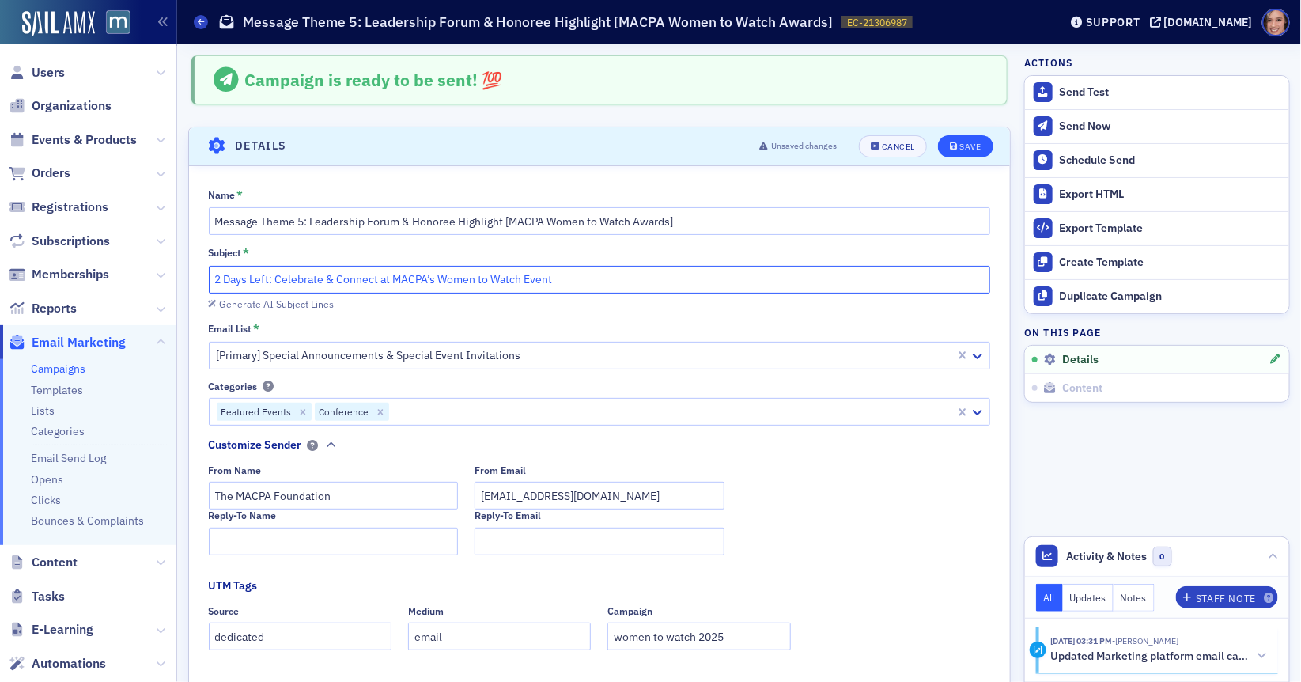
type input "2 Days Left: Celebrate & Connect at MACPA’s Women to Watch Event"
click at [962, 148] on div "Save" at bounding box center [969, 146] width 21 height 9
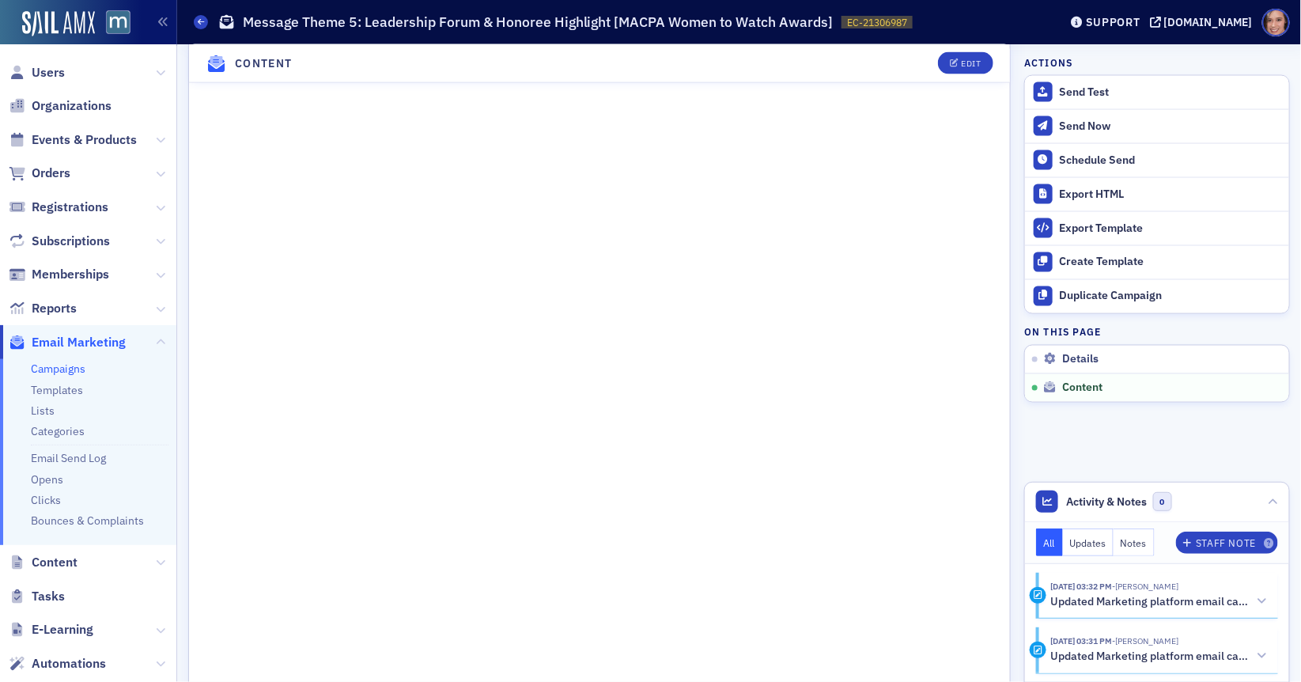
scroll to position [389, 0]
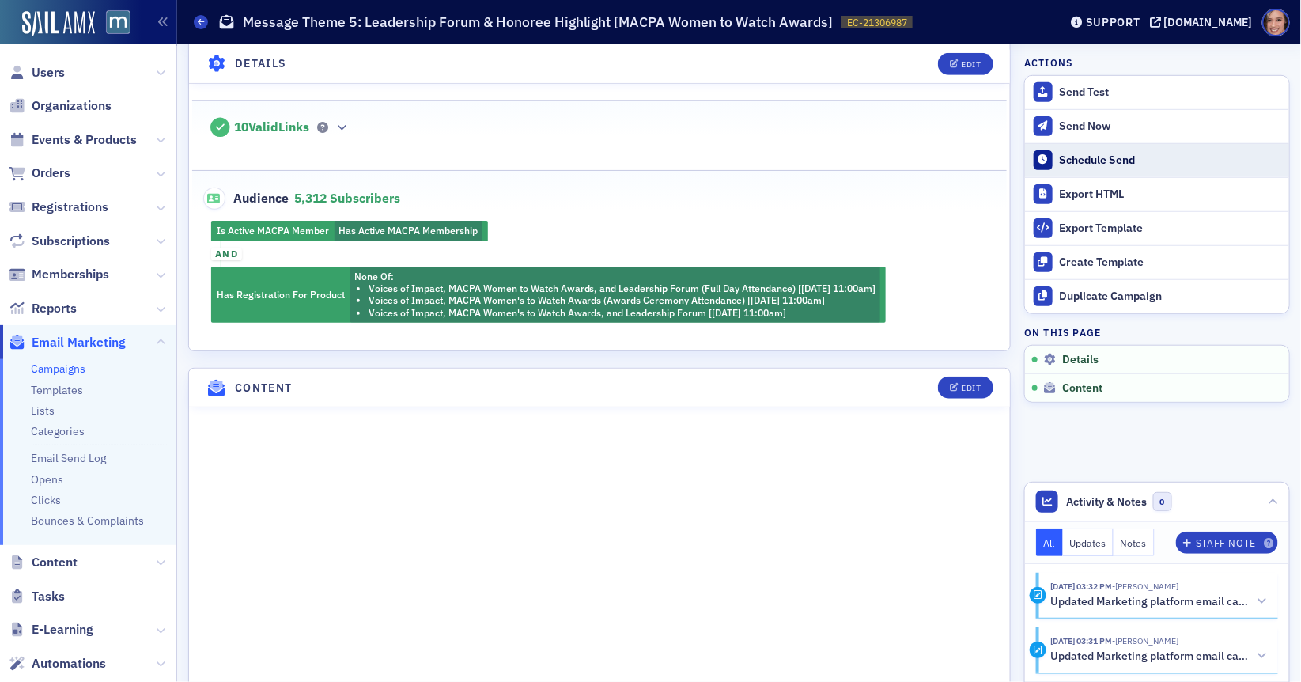
click at [1077, 164] on div "Schedule Send" at bounding box center [1170, 160] width 221 height 14
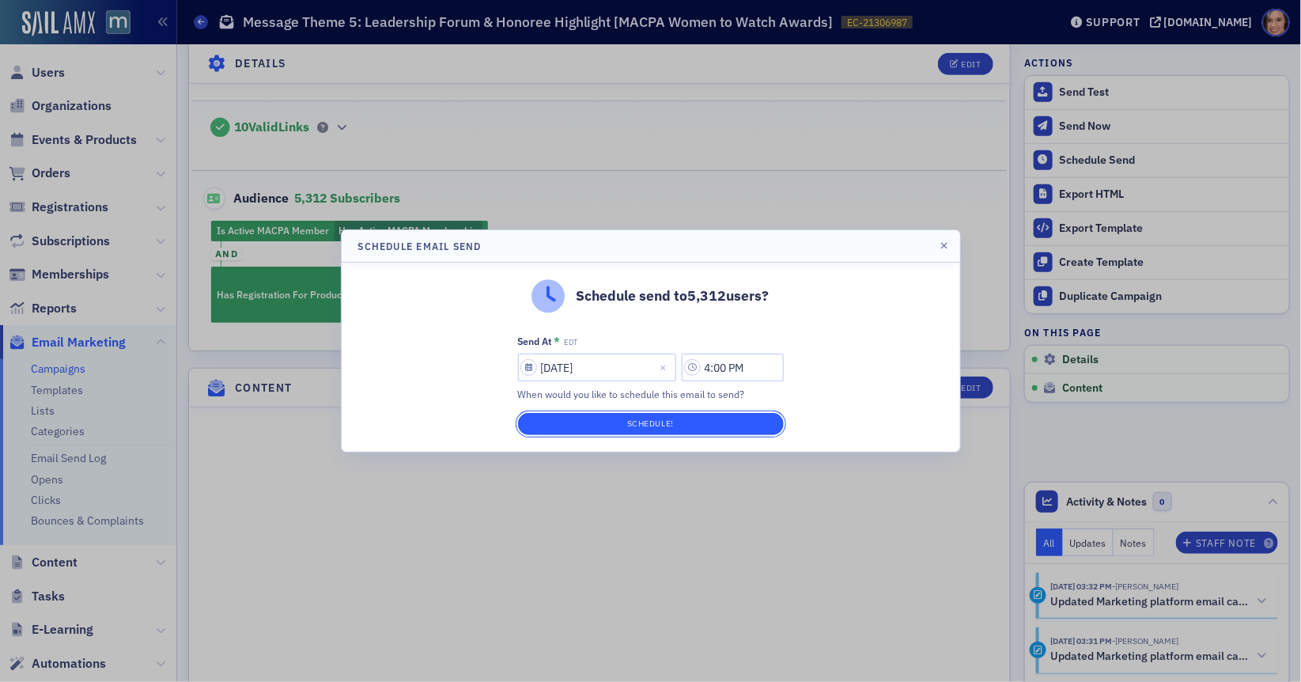
click at [666, 417] on button "Schedule!" at bounding box center [651, 424] width 266 height 22
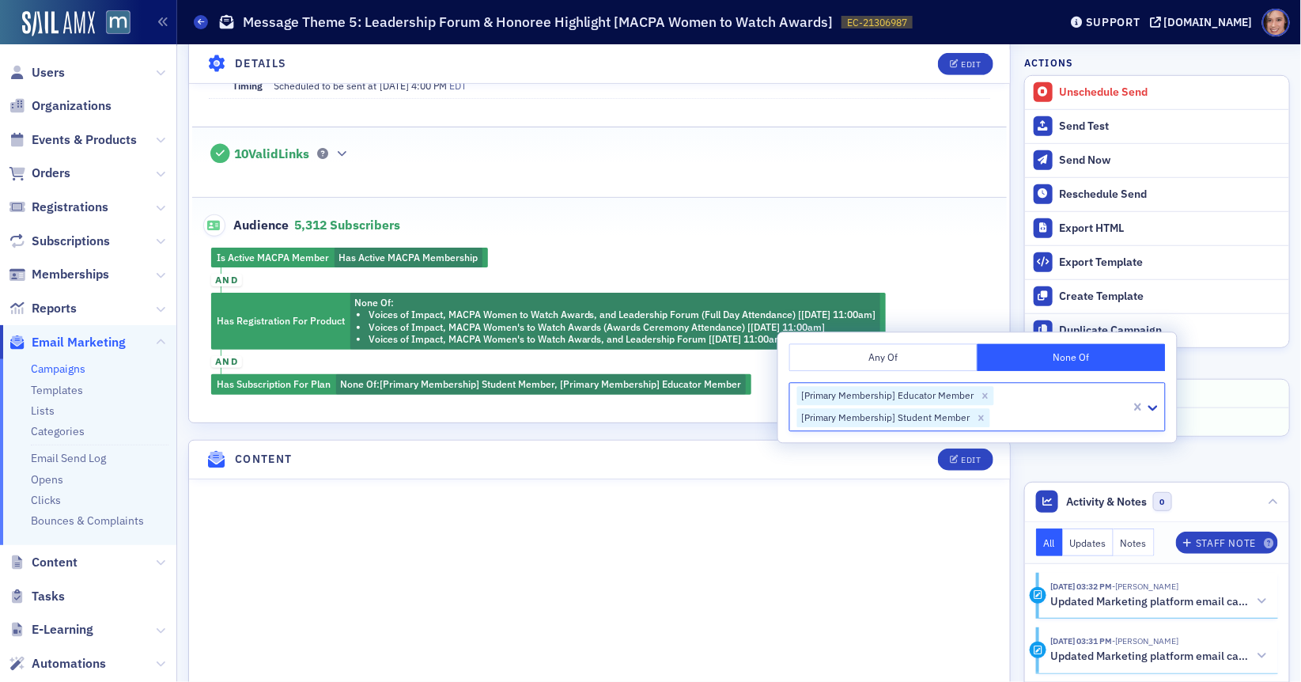
click at [889, 214] on div "Audience 5,312 Subscribers" at bounding box center [600, 217] width 782 height 39
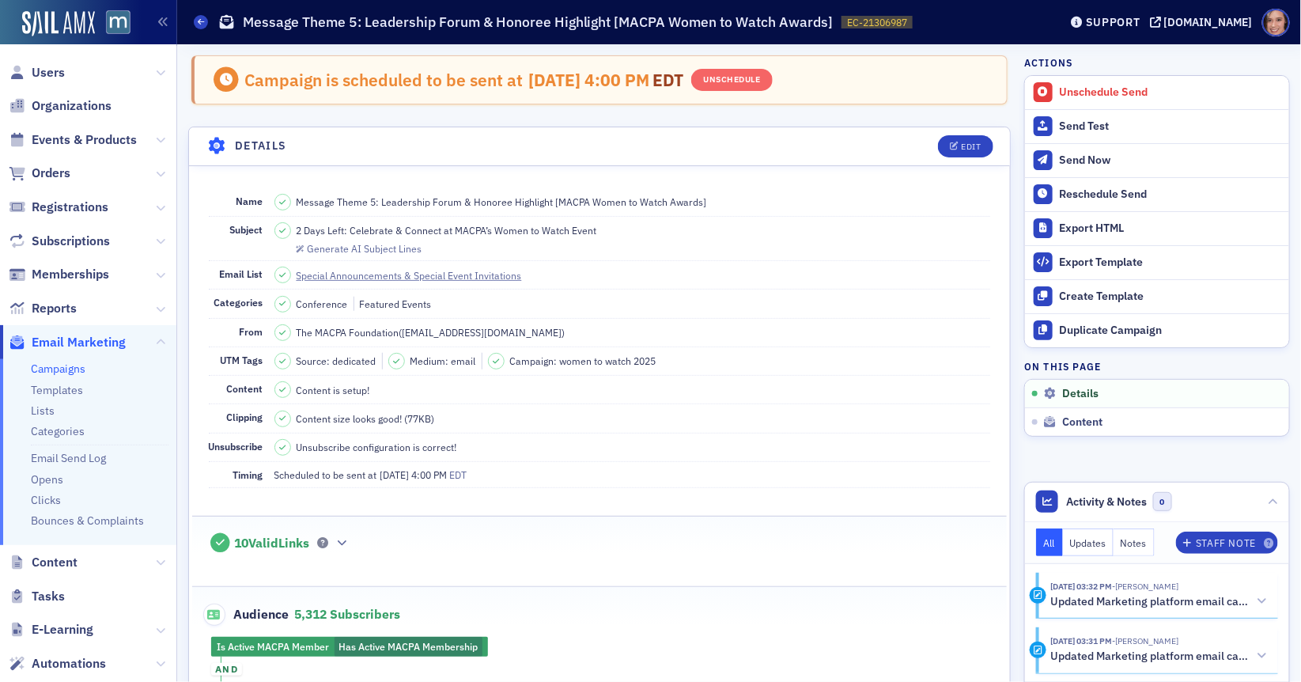
scroll to position [424, 0]
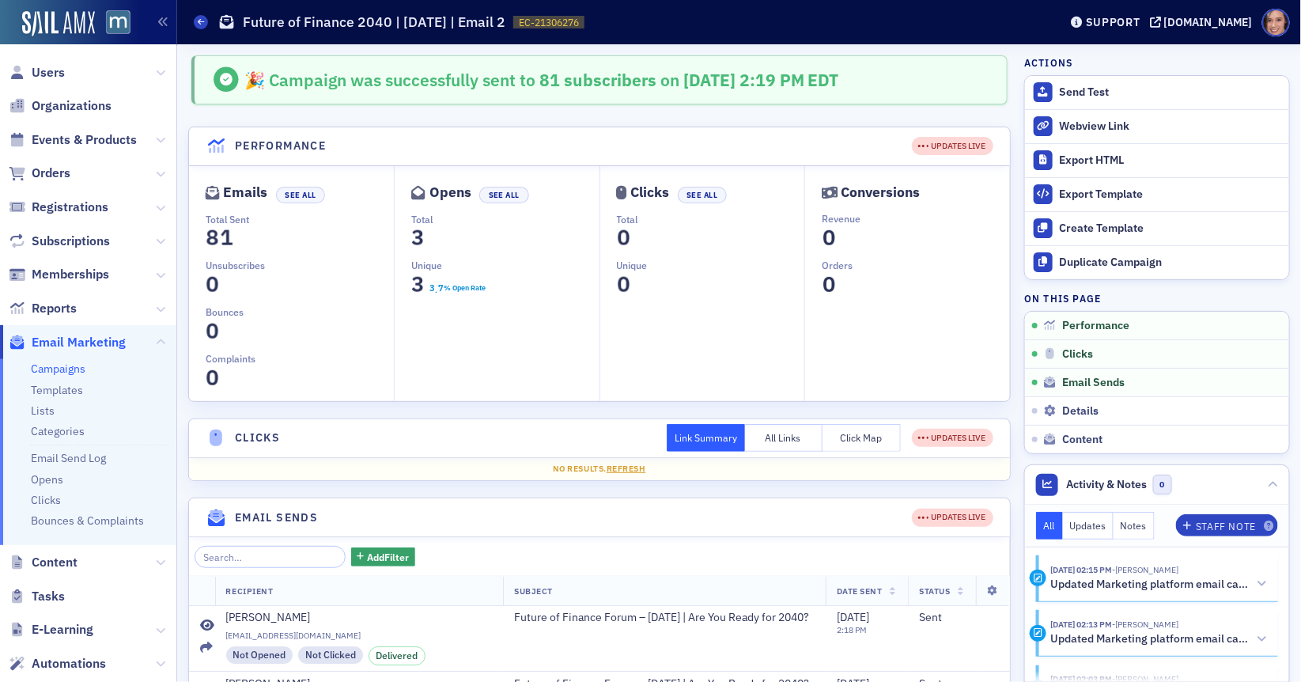
click at [71, 368] on link "Campaigns" at bounding box center [58, 368] width 55 height 14
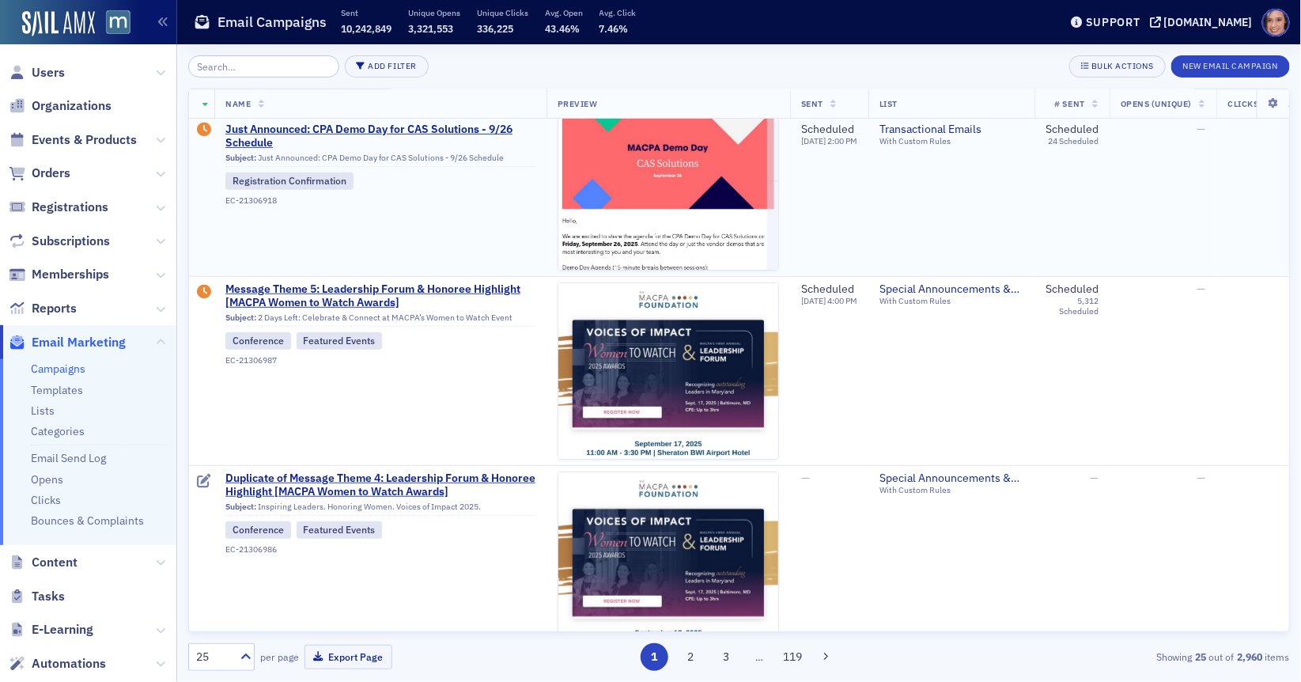
scroll to position [229, 0]
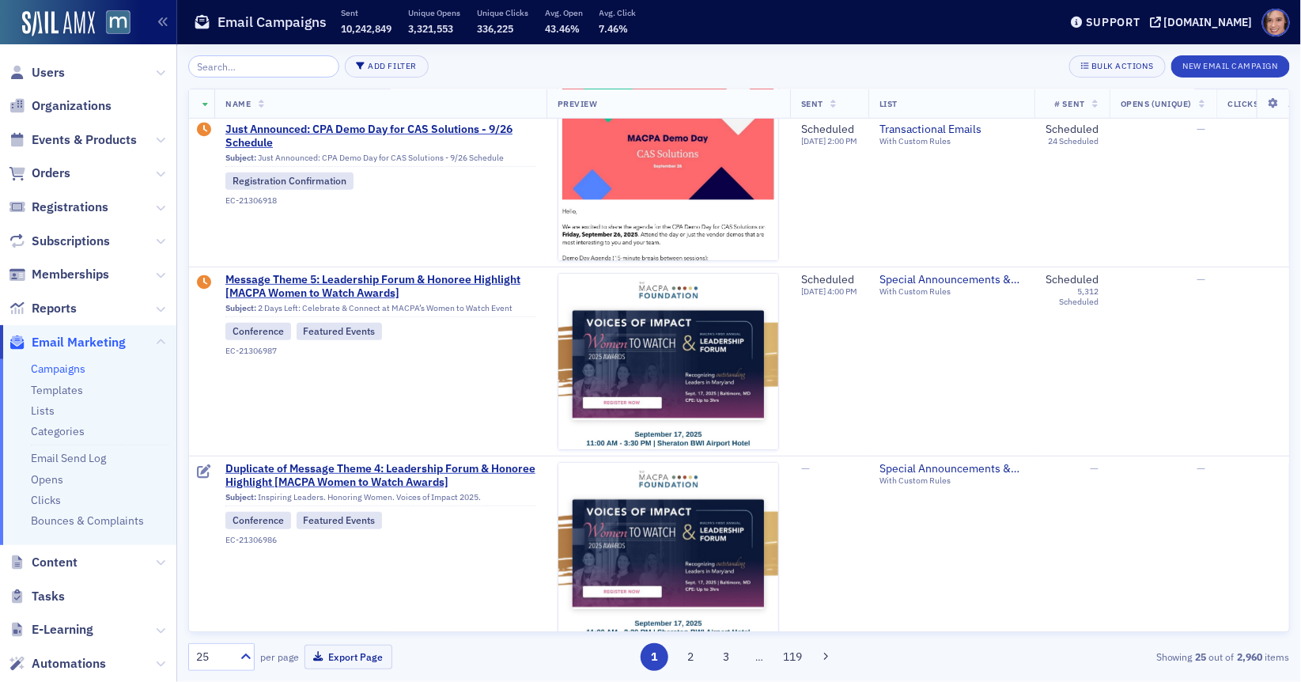
click at [206, 94] on th at bounding box center [201, 103] width 25 height 29
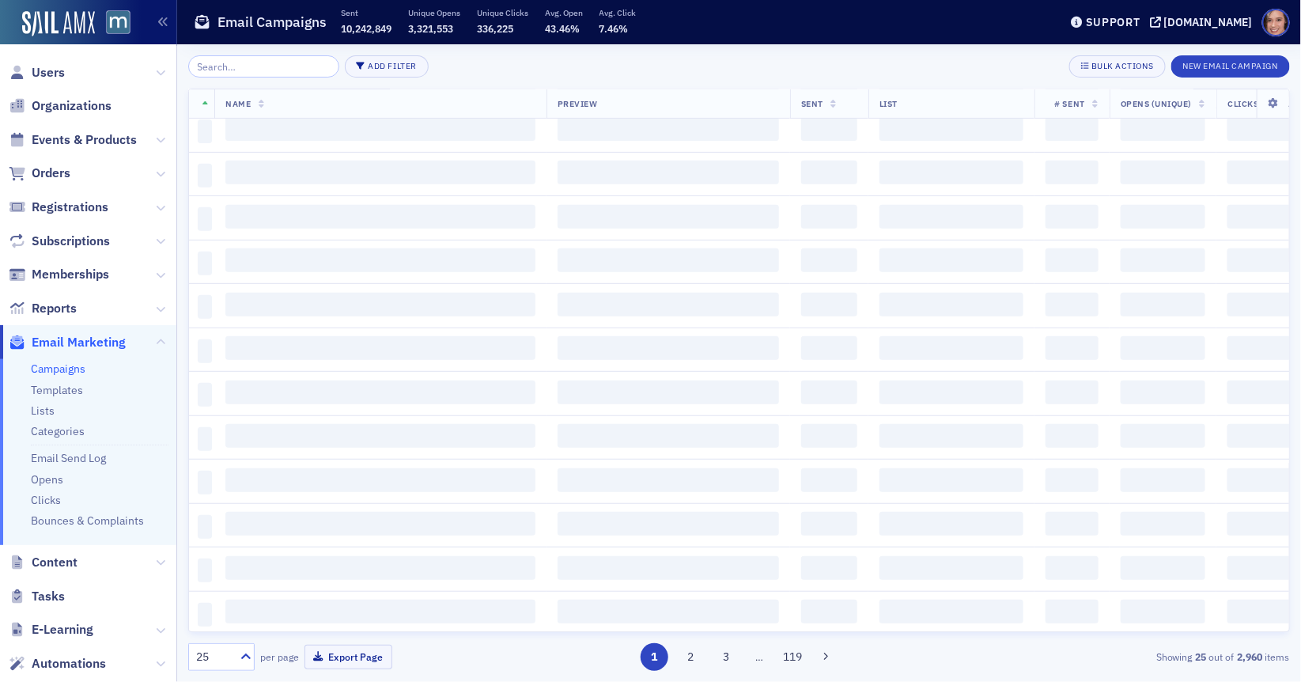
scroll to position [1317, 0]
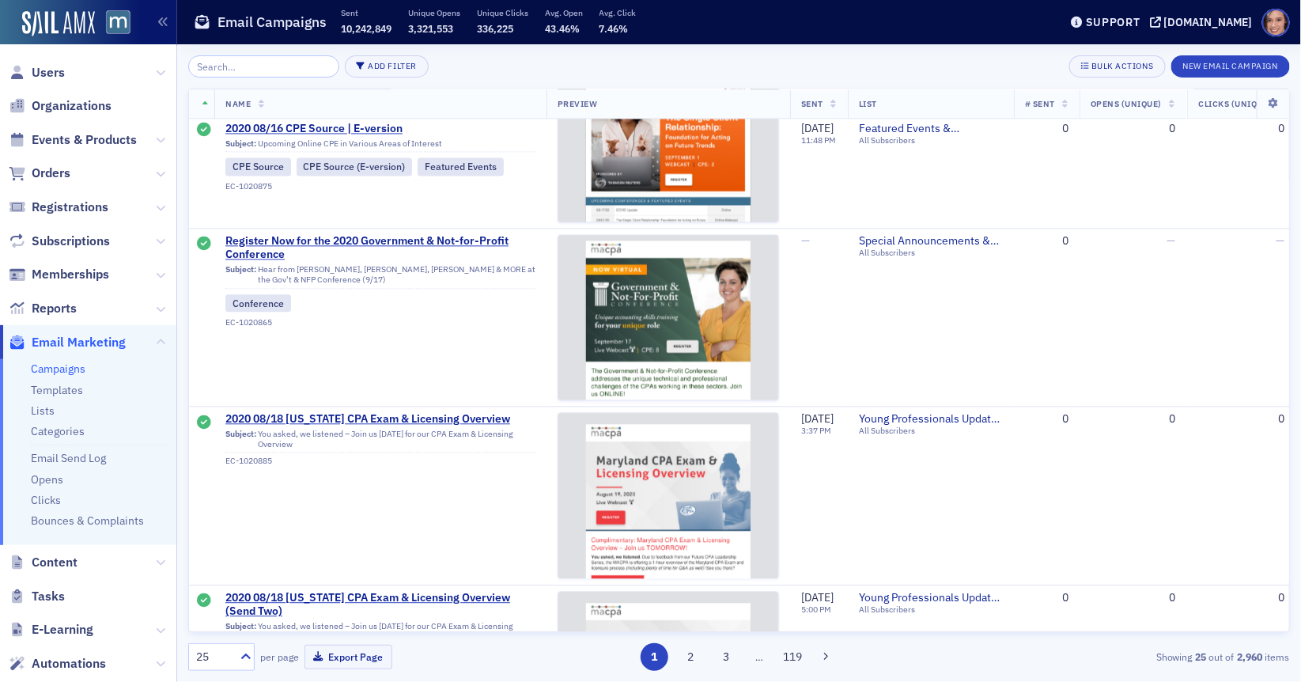
click at [206, 94] on th at bounding box center [201, 103] width 25 height 29
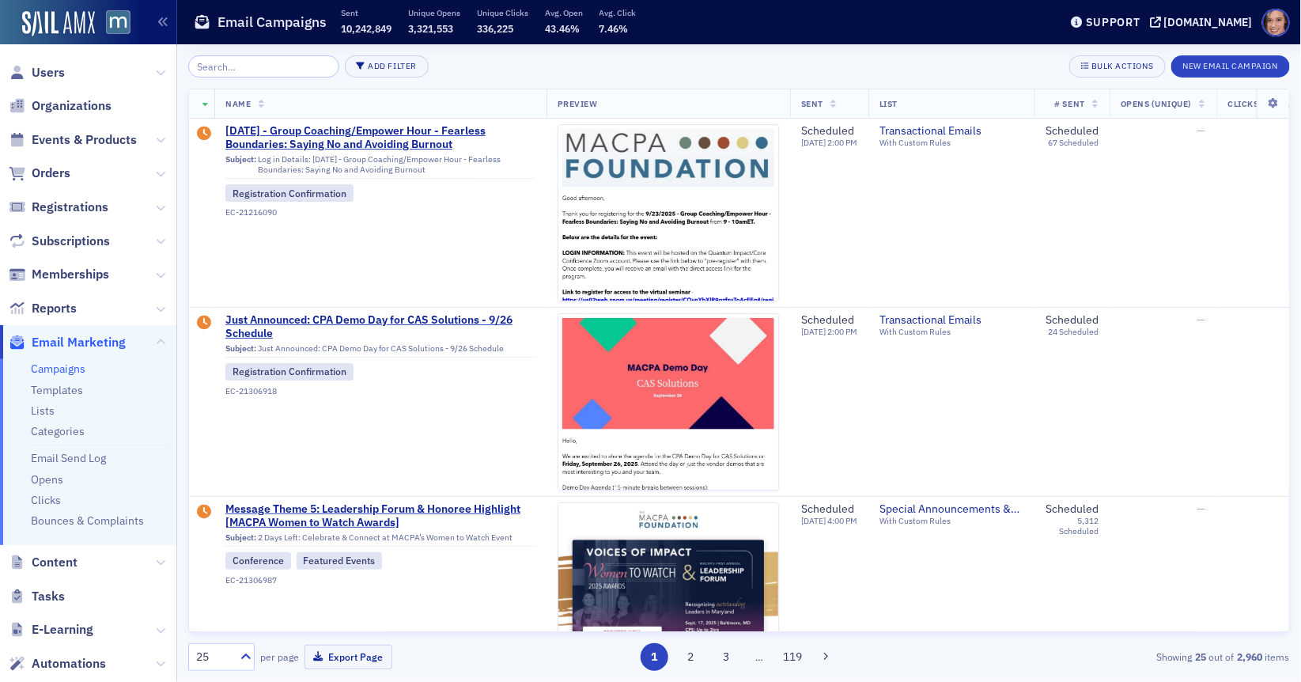
click at [1096, 53] on div "Add Filter Bulk Actions New Email Campaign Name Preview Sent List # Sent Opens …" at bounding box center [739, 363] width 1102 height 638
click at [1099, 63] on div "Bulk Actions" at bounding box center [1123, 66] width 62 height 9
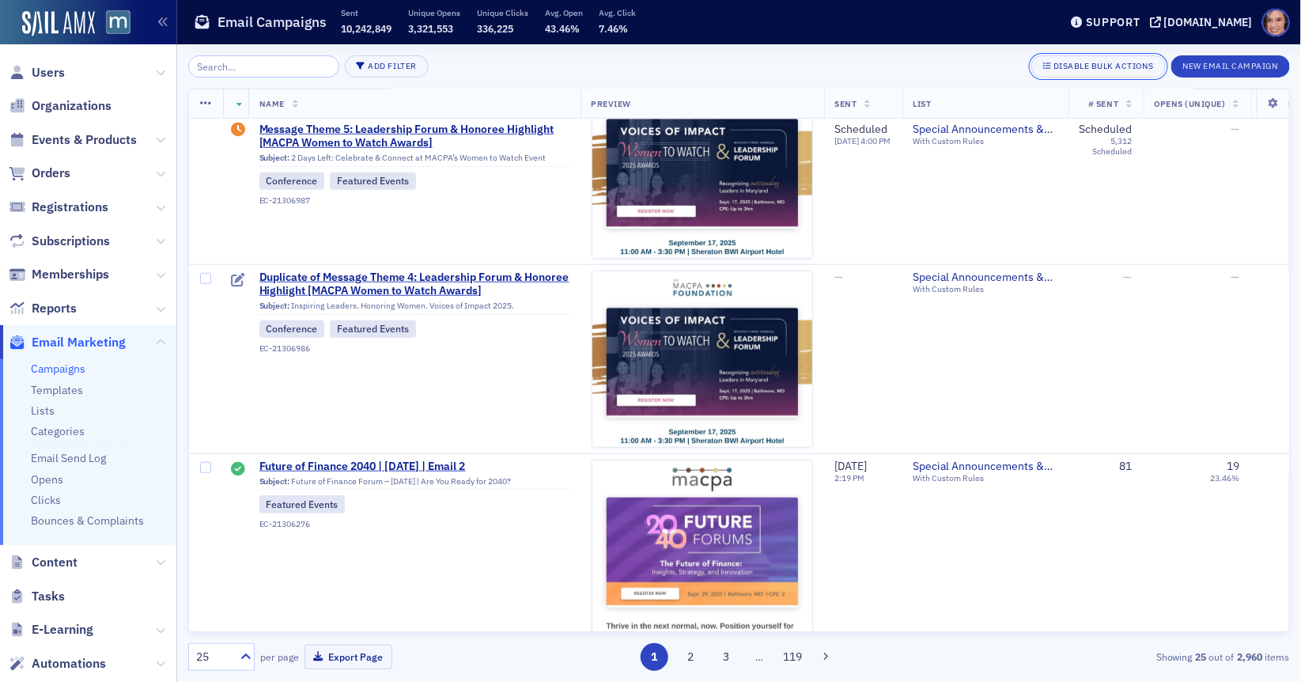
scroll to position [480, 0]
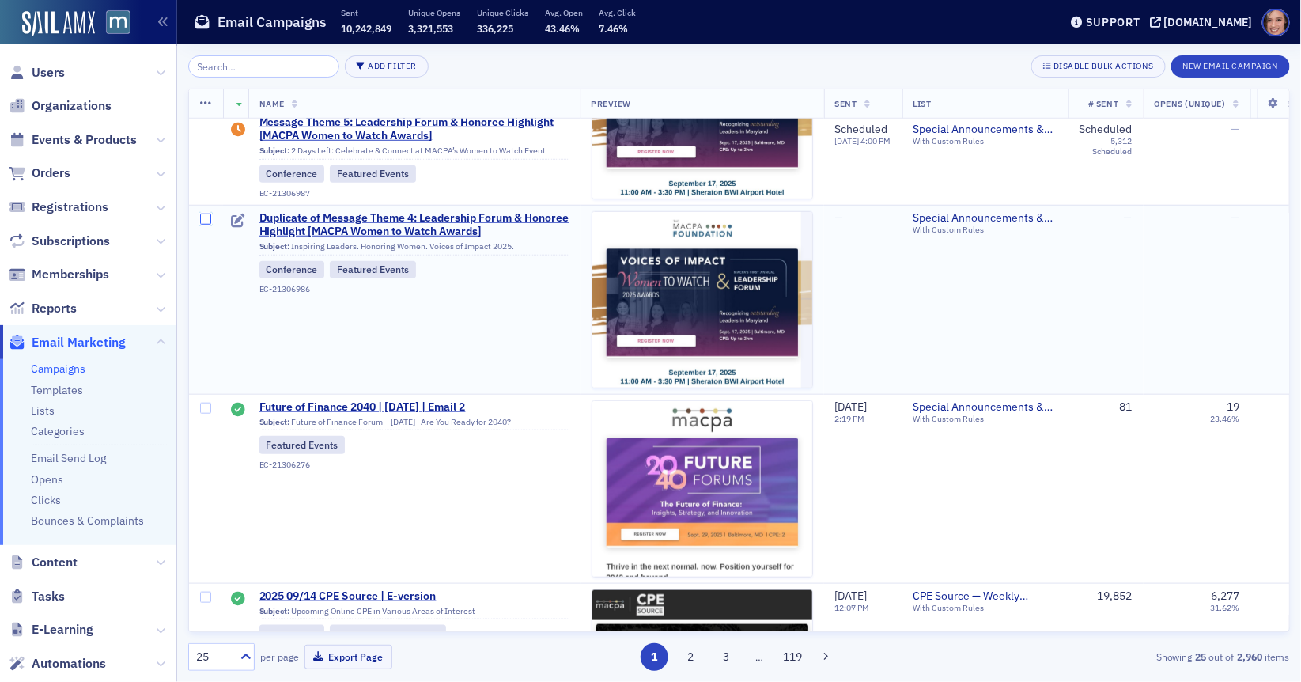
click at [206, 214] on input "checkbox" at bounding box center [205, 219] width 11 height 11
checkbox input "true"
click at [209, 108] on icon at bounding box center [206, 103] width 12 height 13
click at [273, 113] on div "Delete 1 row" at bounding box center [263, 117] width 53 height 9
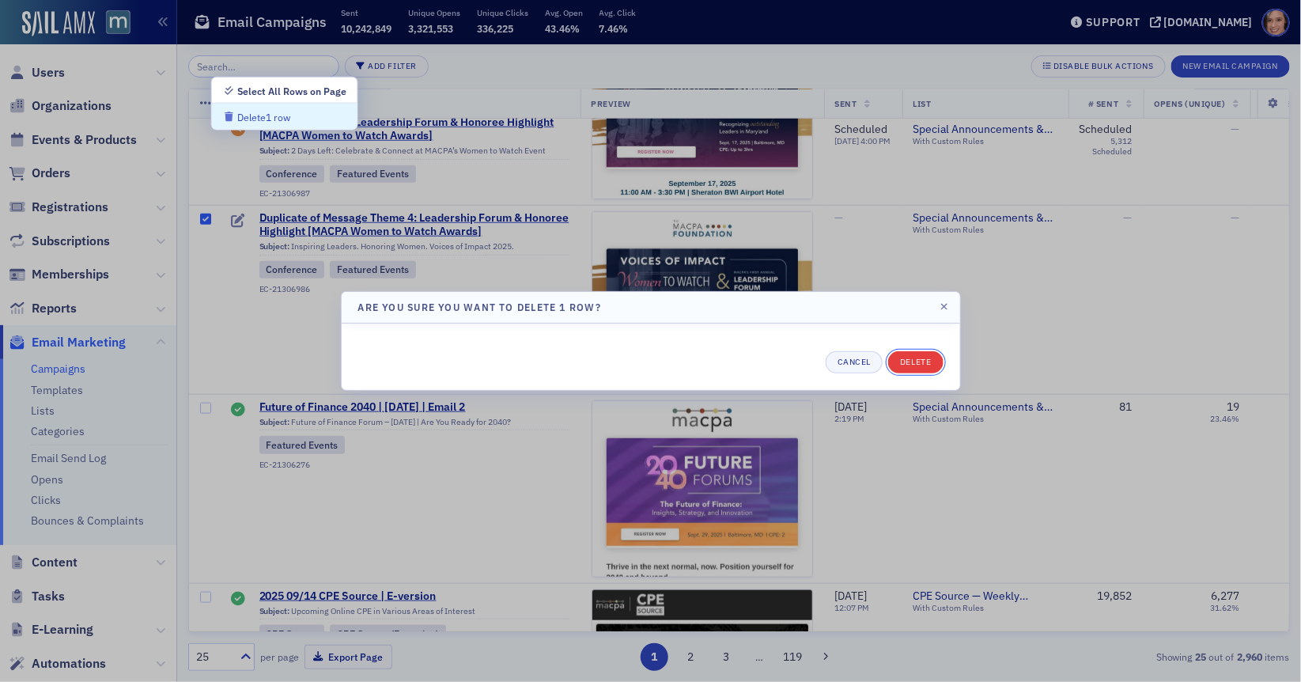
click at [913, 362] on button "Delete" at bounding box center [915, 362] width 55 height 22
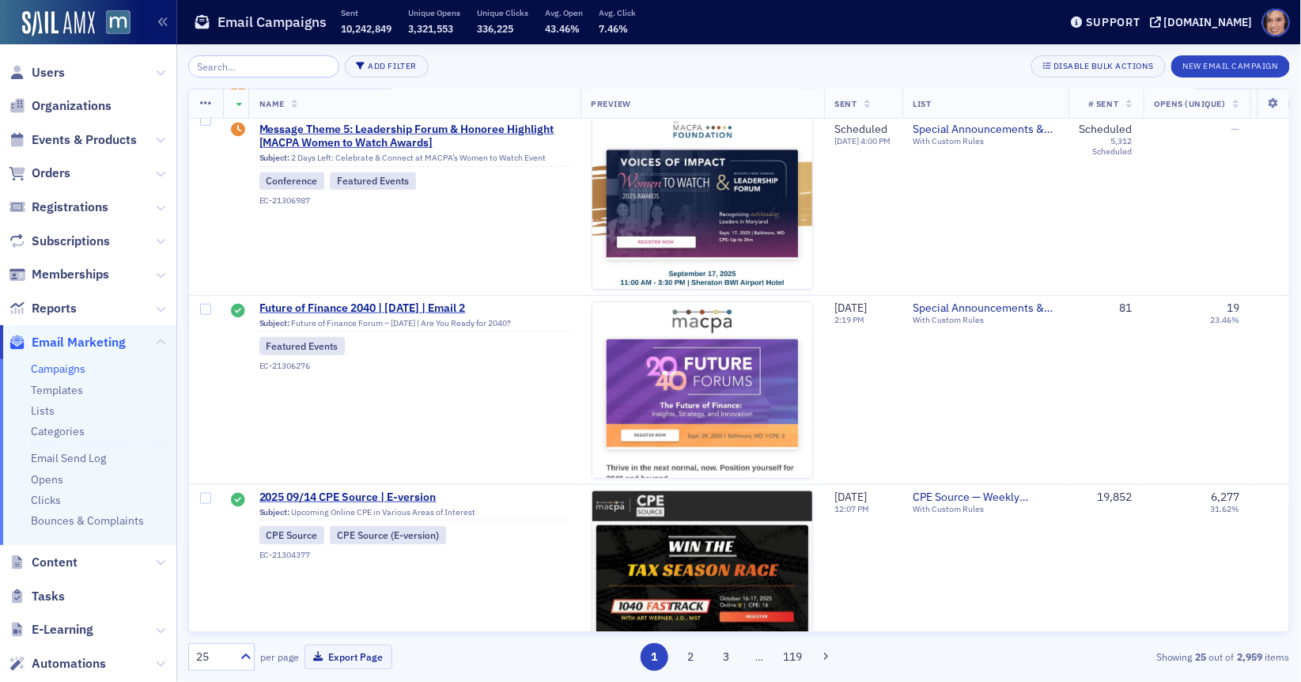
scroll to position [249, 0]
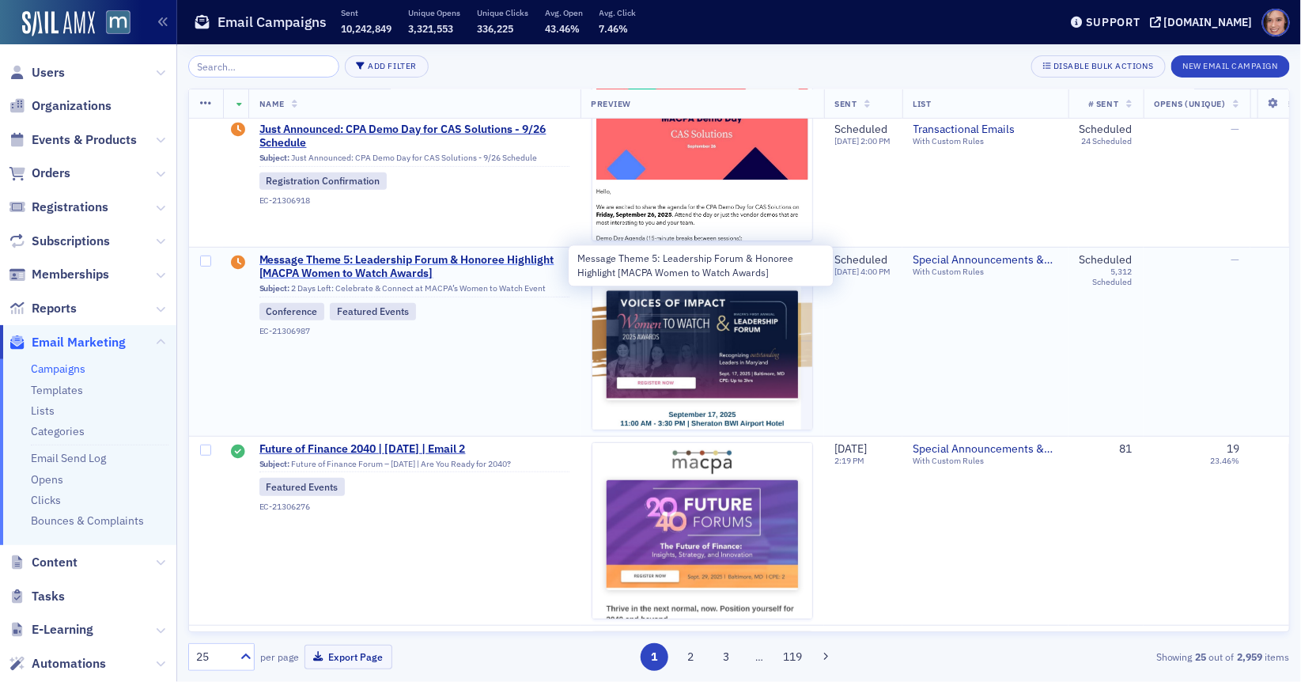
click at [495, 253] on span "Message Theme 5: Leadership Forum & Honoree Highlight [MACPA Women to Watch Awa…" at bounding box center [414, 267] width 310 height 28
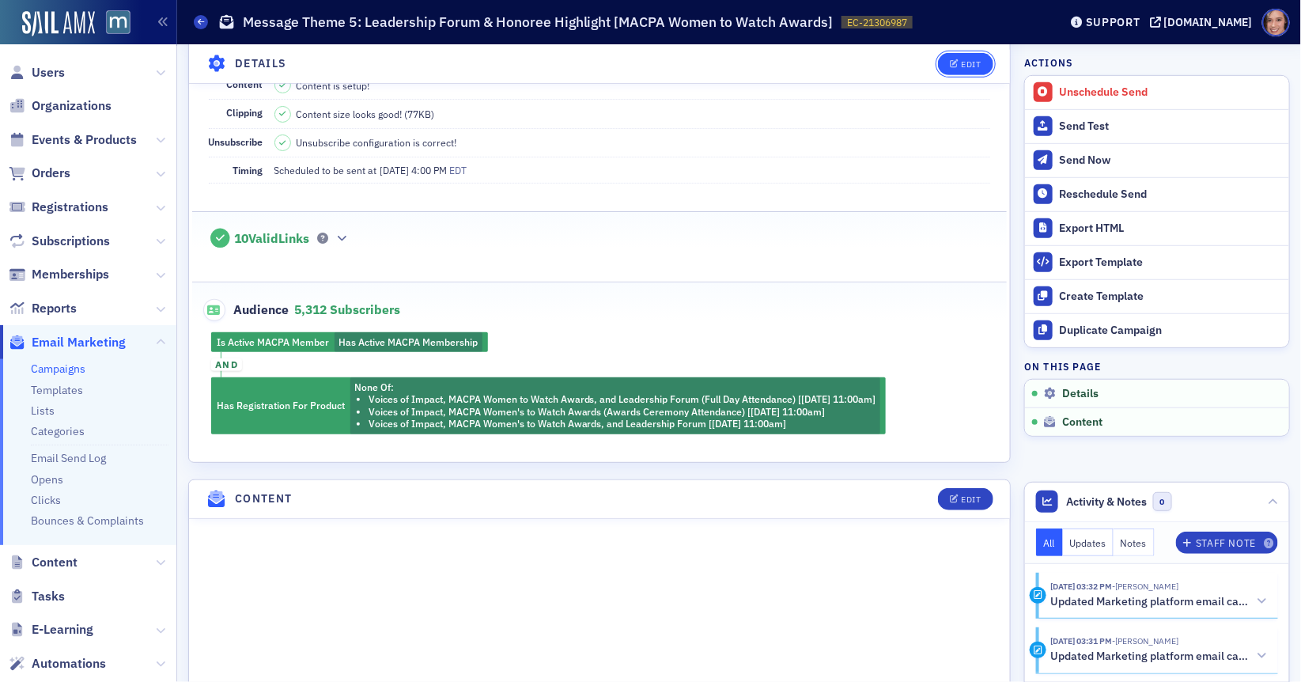
click at [975, 53] on button "Edit" at bounding box center [965, 63] width 55 height 22
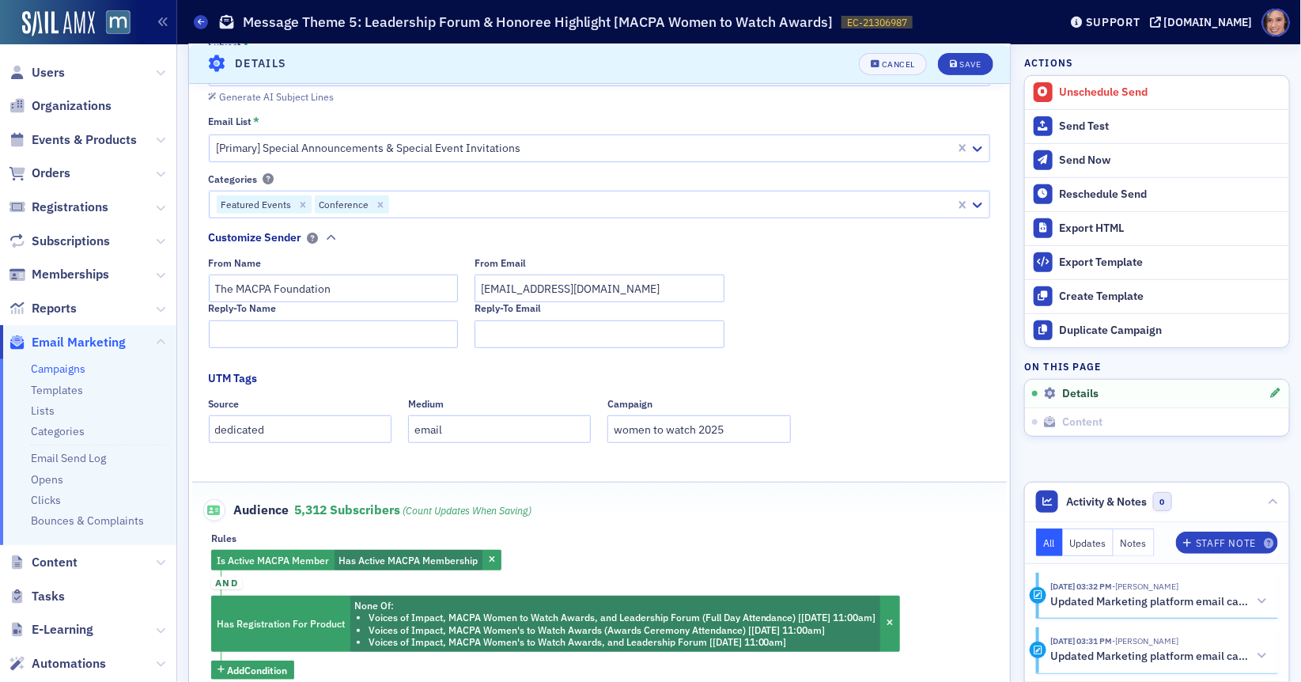
scroll to position [402, 0]
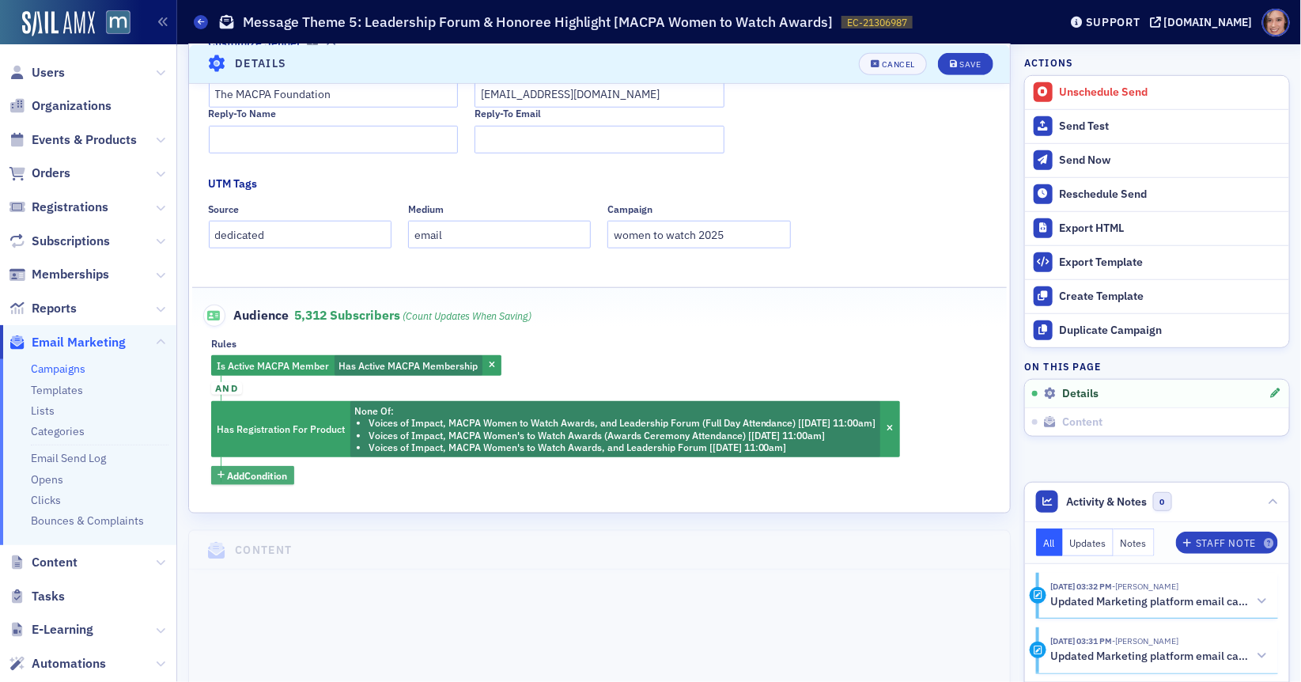
click at [277, 477] on span "Add Condition" at bounding box center [258, 475] width 60 height 14
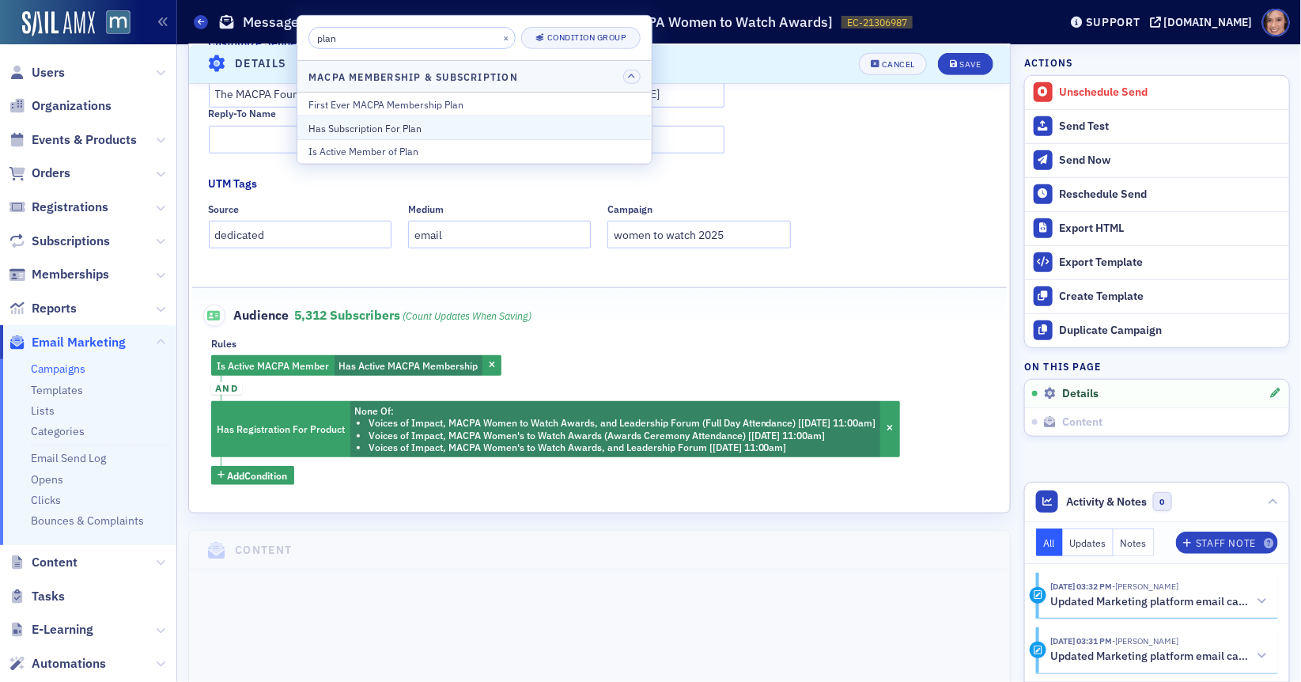
type input "plan"
click at [414, 131] on div "Has Subscription For Plan" at bounding box center [474, 127] width 332 height 14
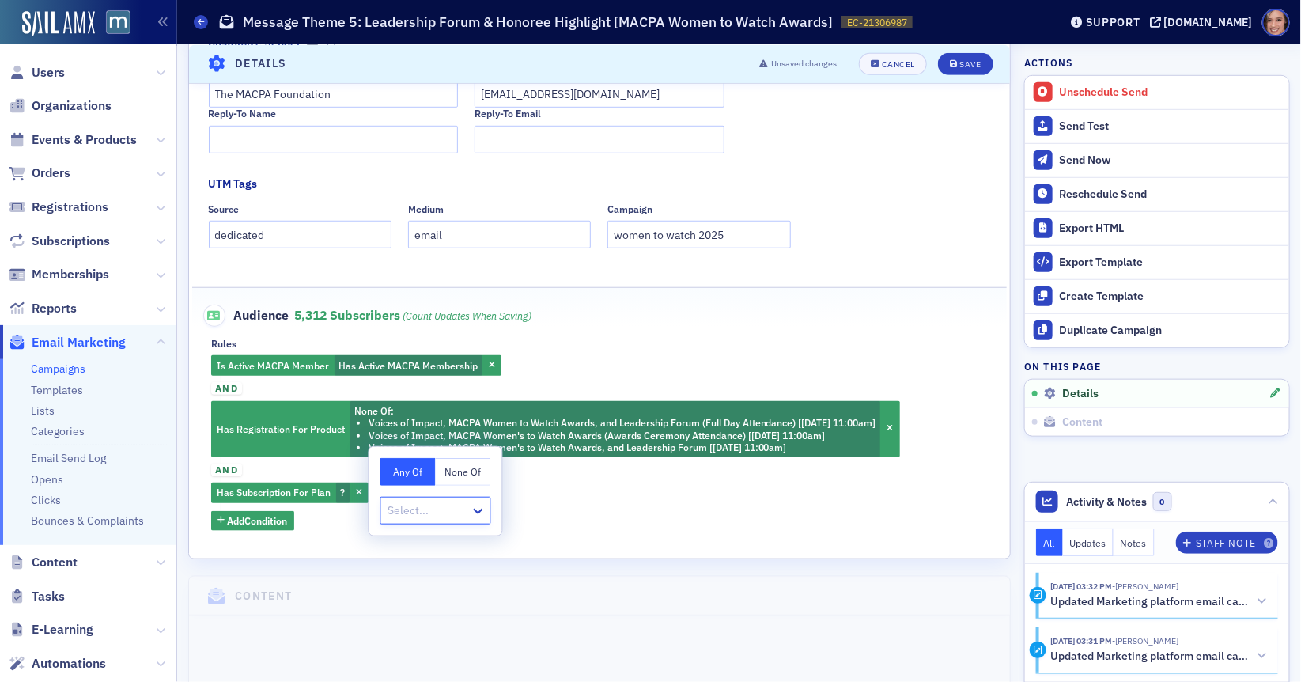
click at [457, 473] on button "None Of" at bounding box center [463, 472] width 55 height 28
click at [443, 512] on div at bounding box center [428, 511] width 82 height 20
type input "stu"
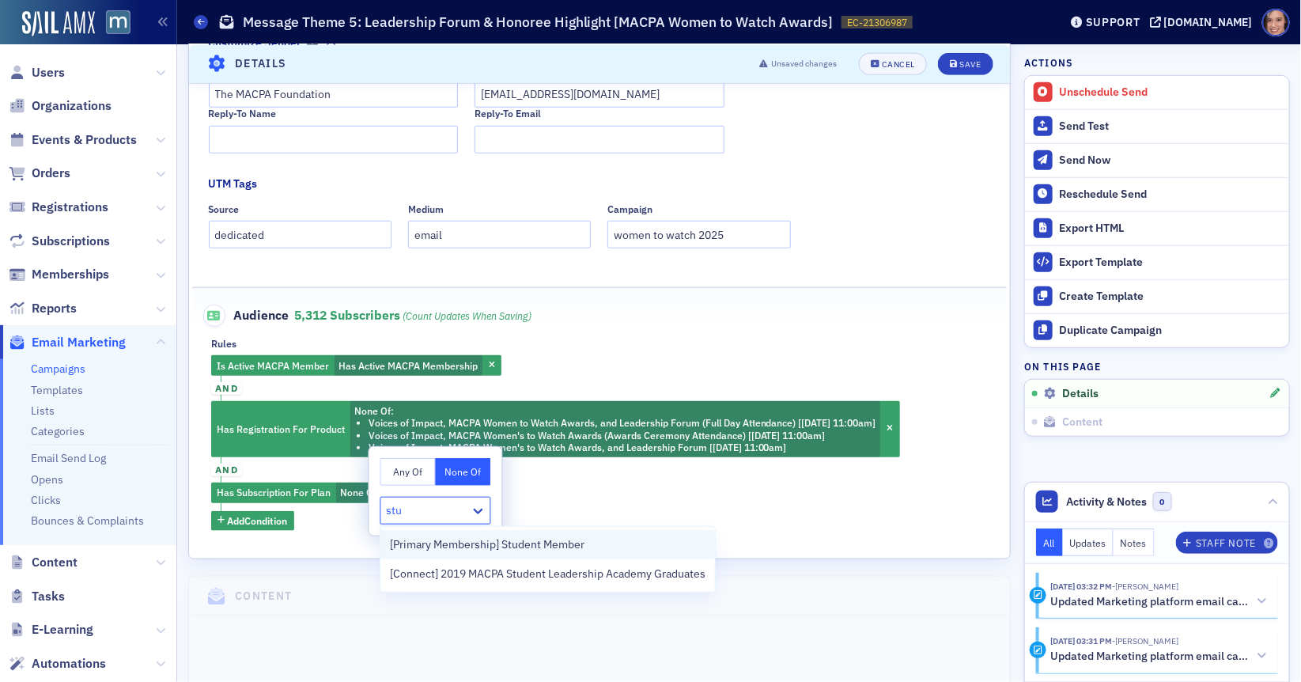
click at [480, 539] on span "[Primary Membership] Student Member" at bounding box center [487, 544] width 195 height 17
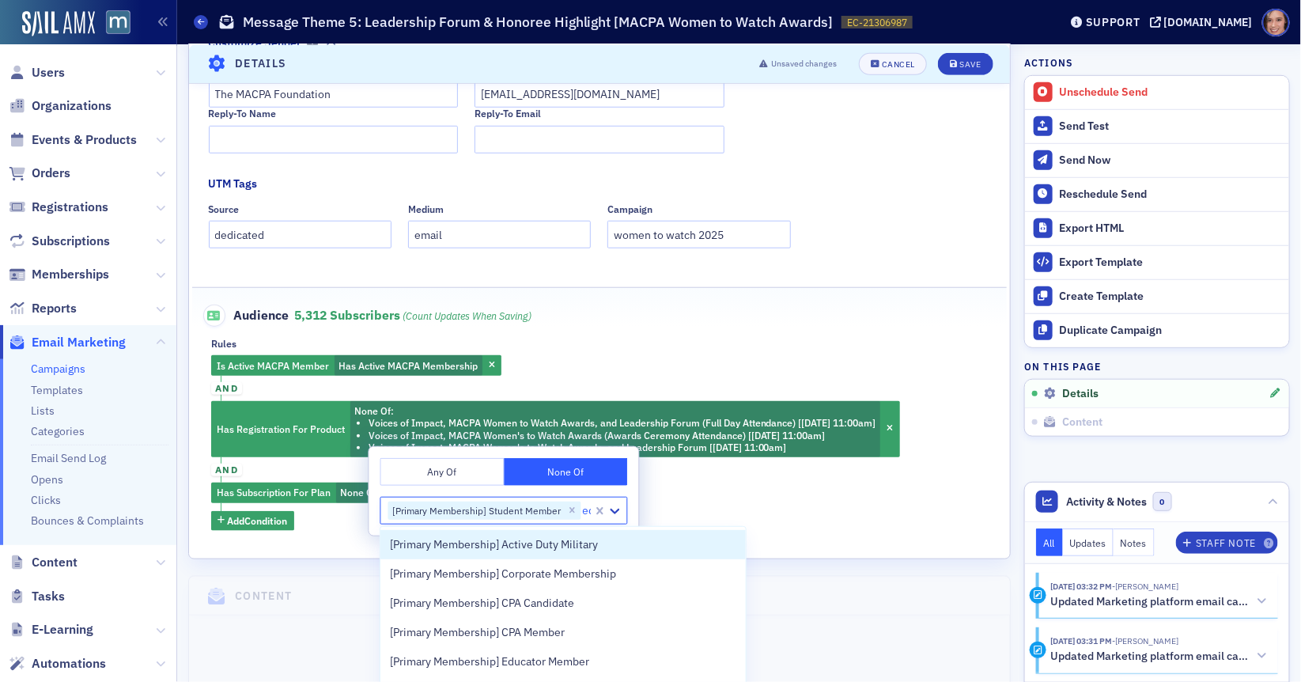
type input "edu"
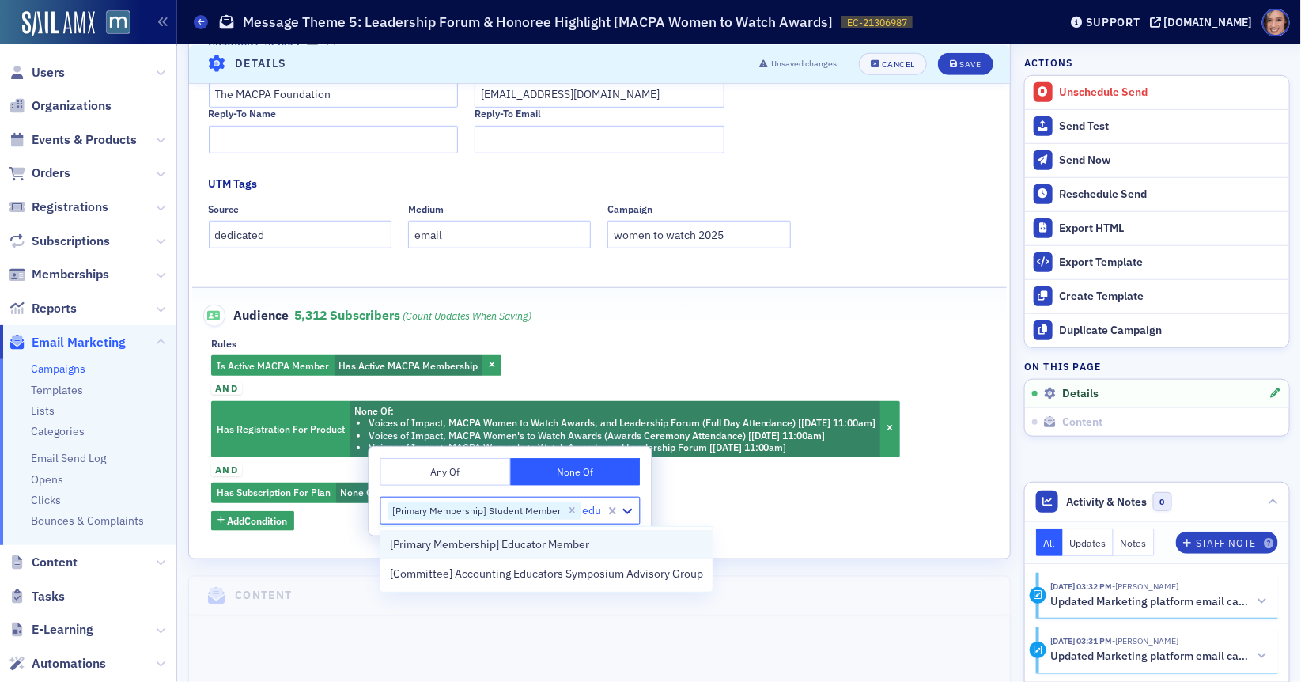
click at [495, 547] on span "[Primary Membership] Educator Member" at bounding box center [489, 544] width 199 height 17
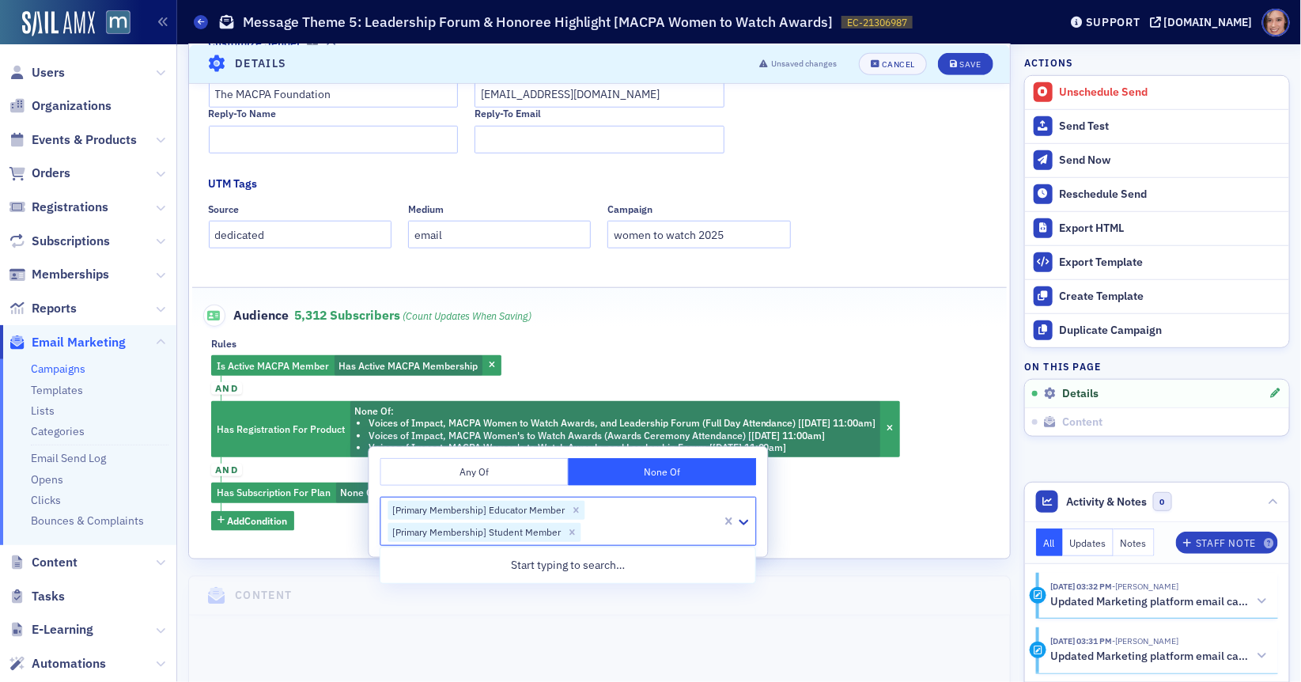
click at [816, 529] on fieldset "Audience 5,312 Subscribers (count updates when saving) Rules Is Active MACPA Me…" at bounding box center [600, 411] width 816 height 249
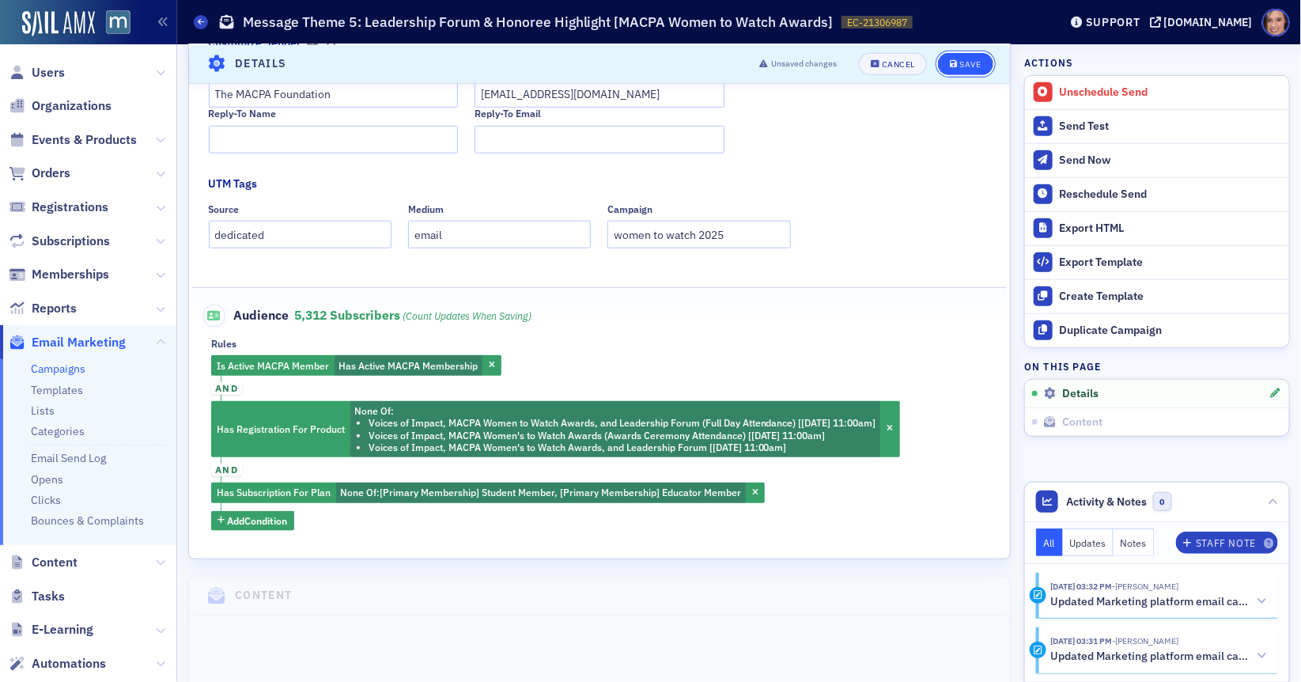
click at [979, 65] on div "Save" at bounding box center [969, 63] width 21 height 9
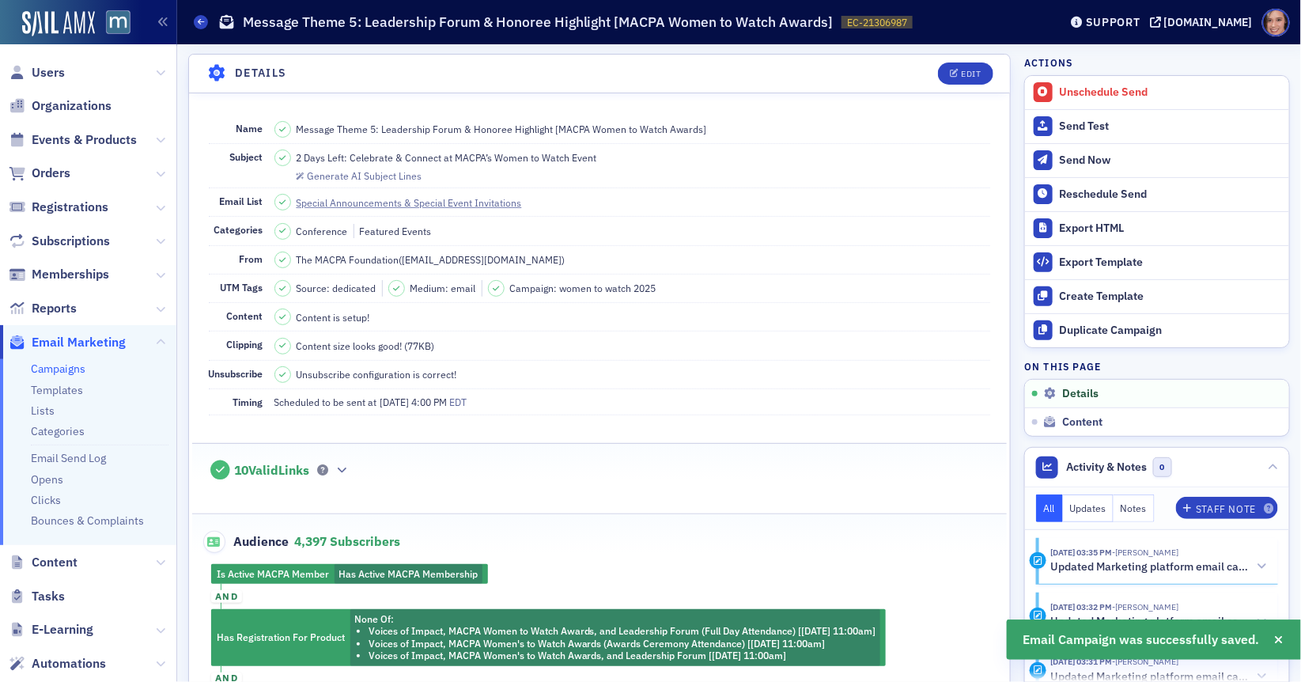
scroll to position [460, 0]
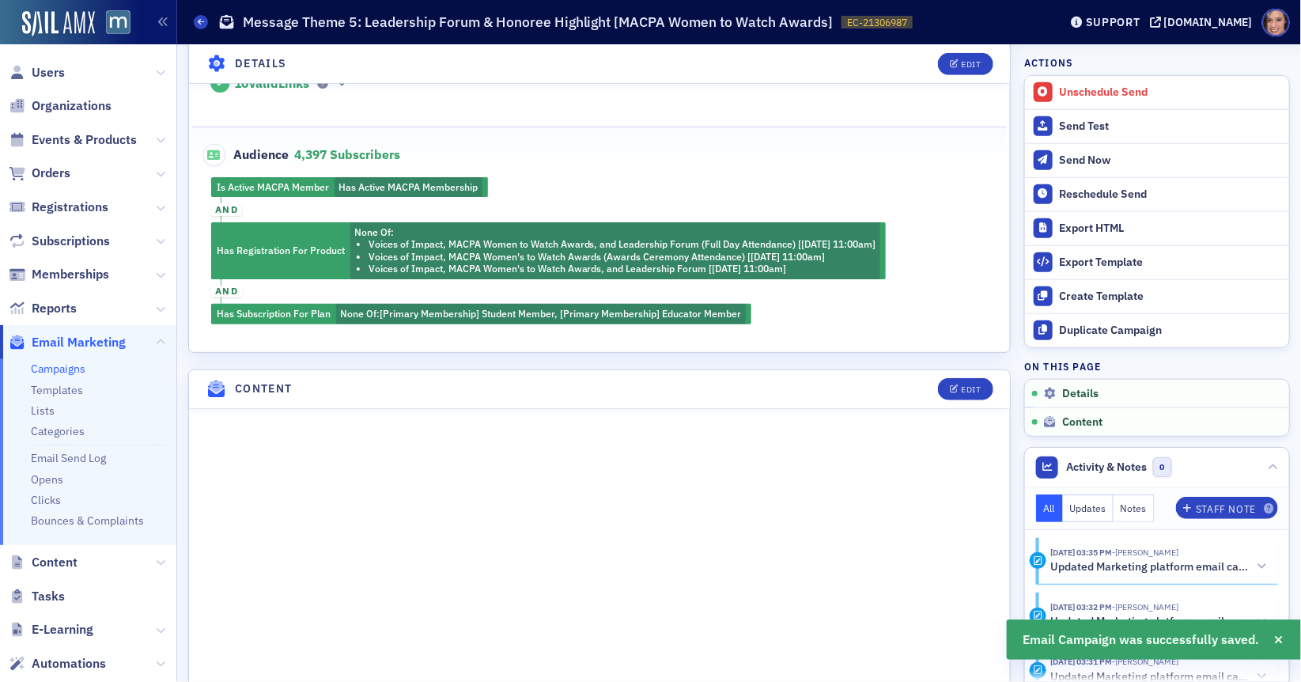
click at [69, 369] on link "Campaigns" at bounding box center [58, 368] width 55 height 14
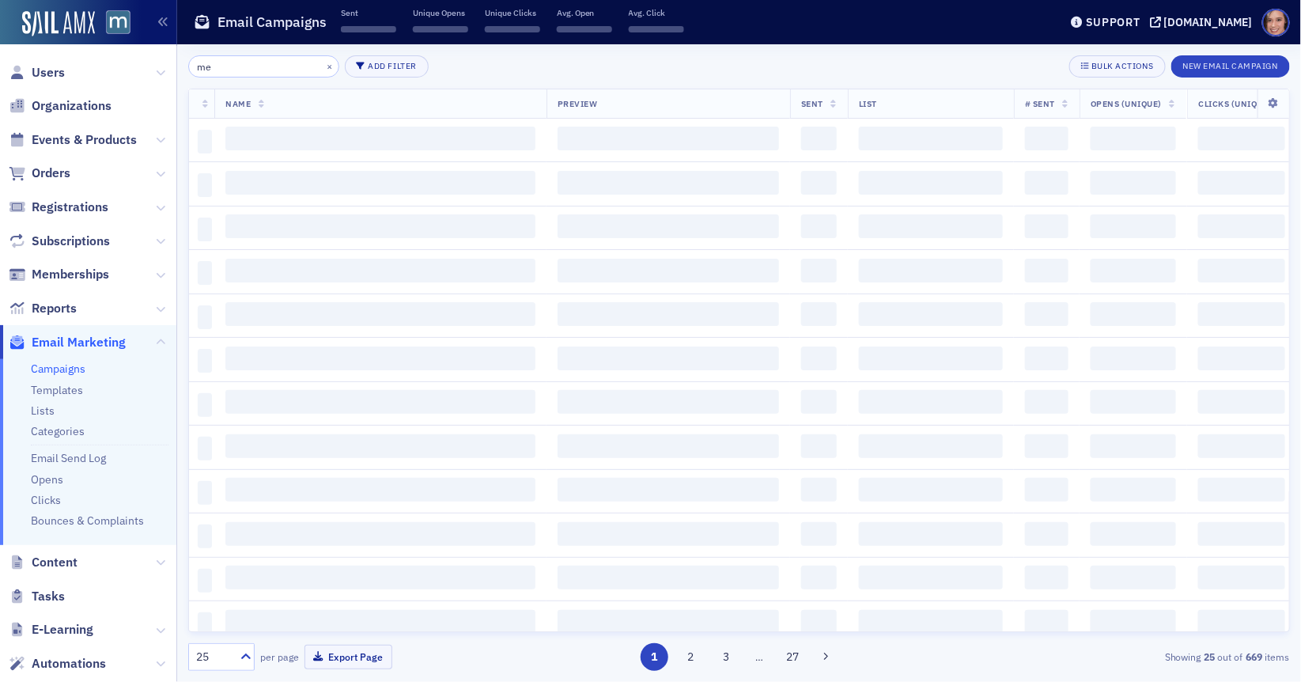
type input "m"
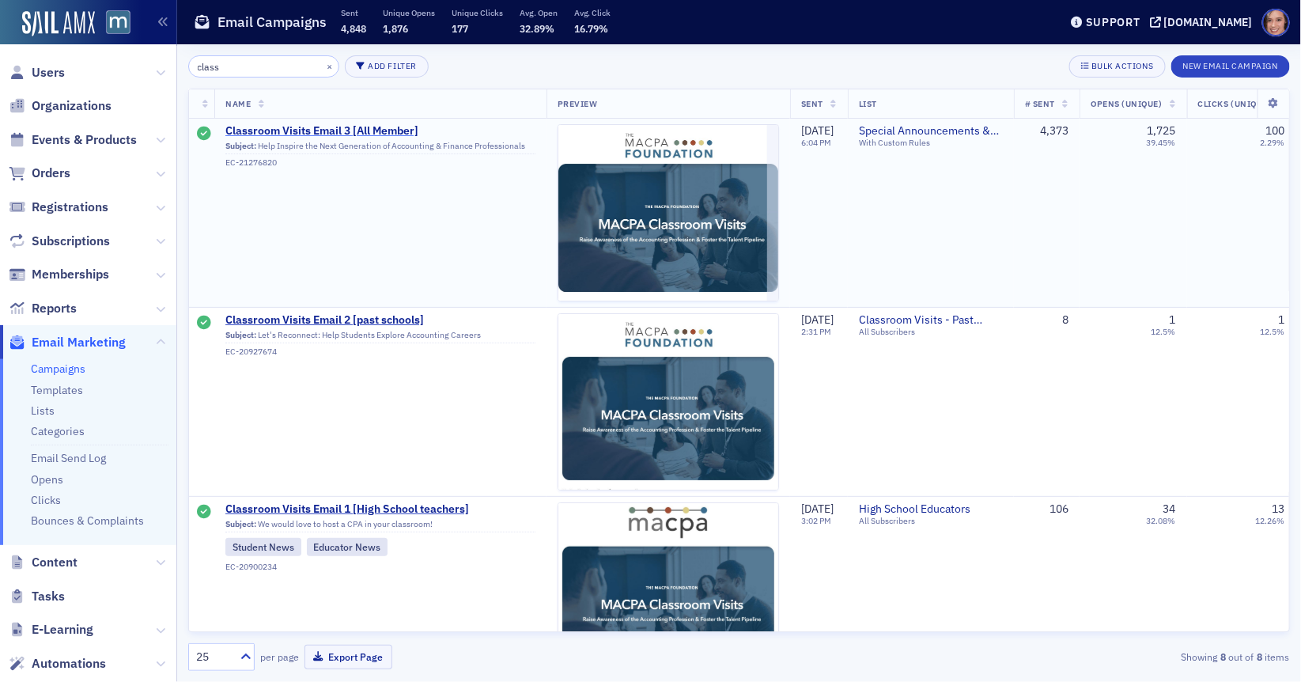
type input "class"
click at [348, 129] on span "Classroom Visits Email 3 [All Member]" at bounding box center [380, 131] width 310 height 14
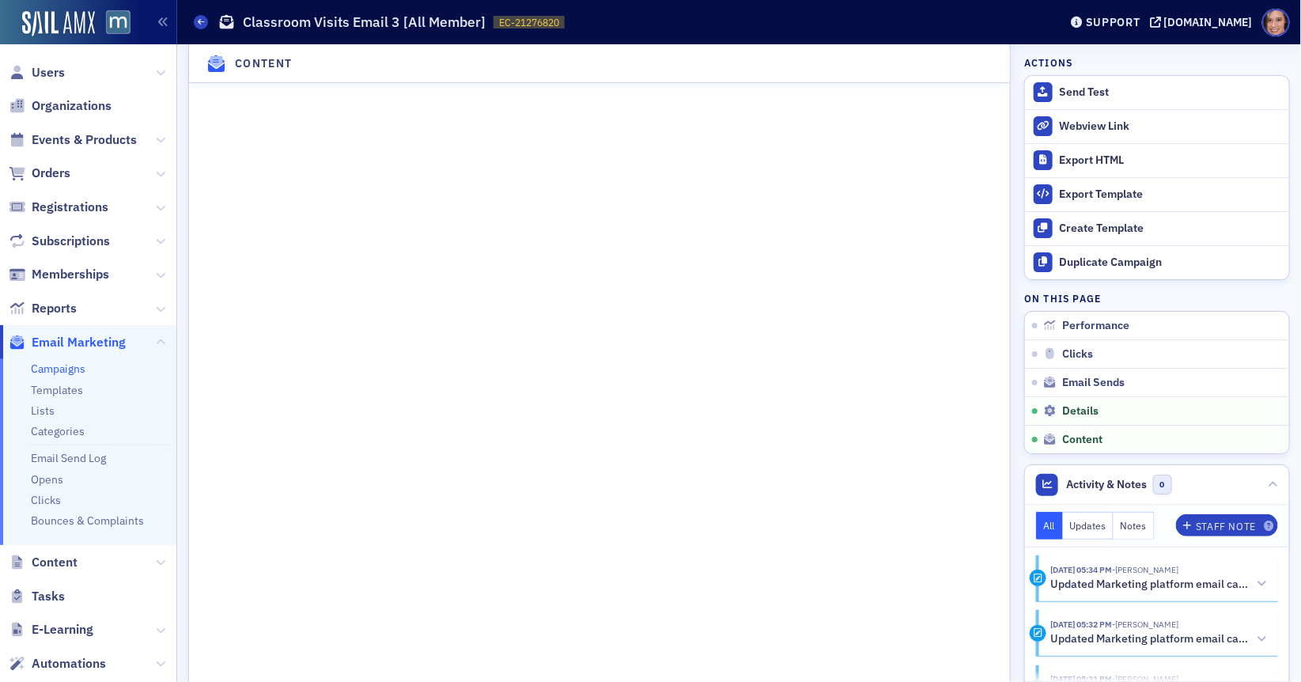
scroll to position [2191, 0]
click at [1092, 263] on div "Duplicate Campaign" at bounding box center [1170, 262] width 221 height 14
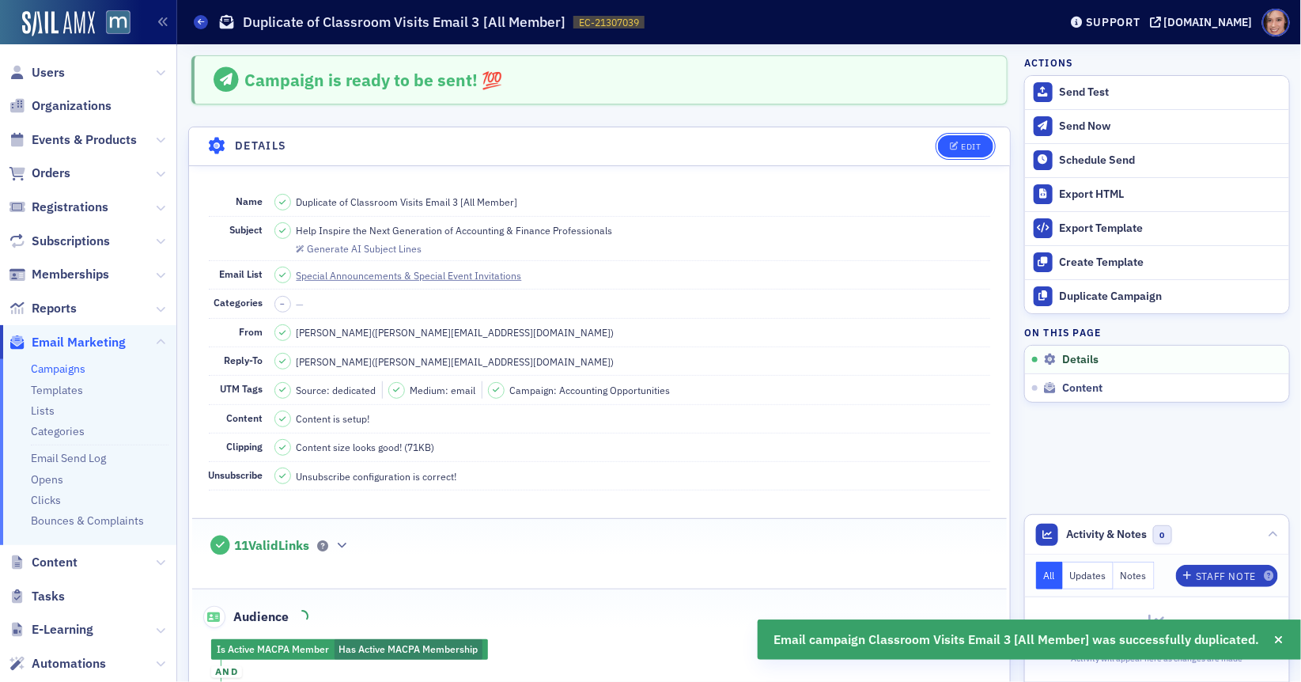
click at [957, 135] on button "Edit" at bounding box center [965, 146] width 55 height 22
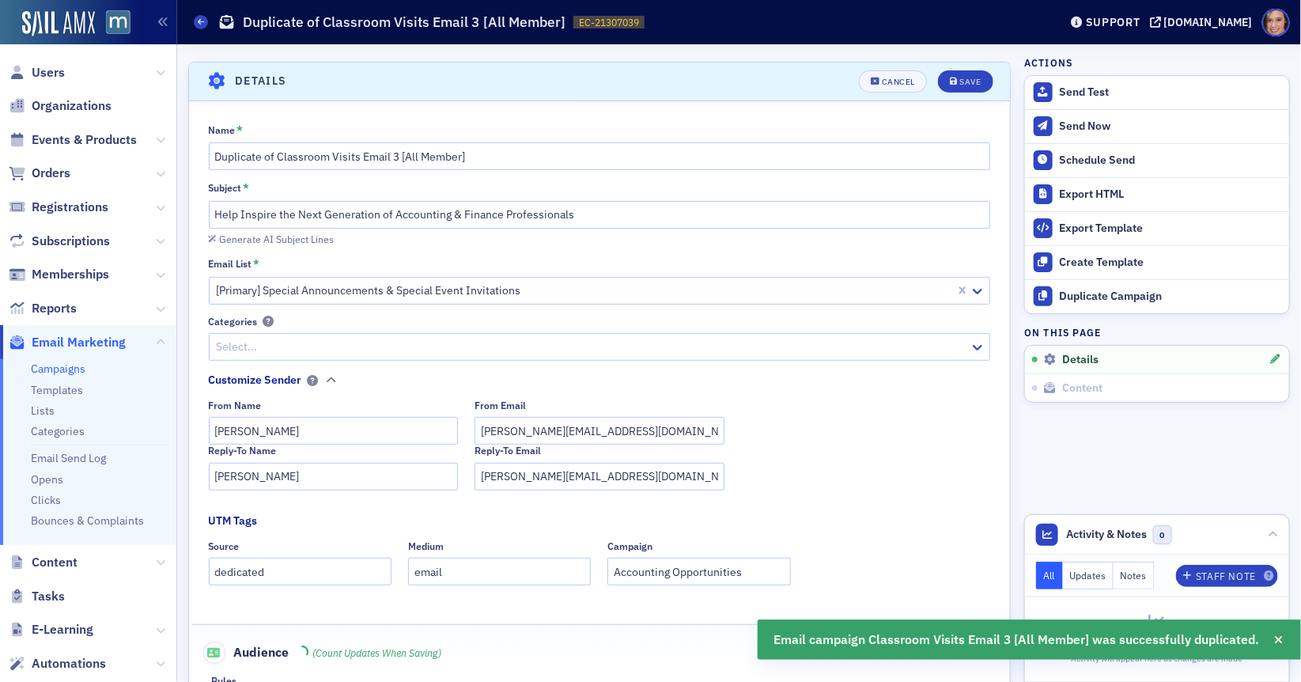
scroll to position [73, 0]
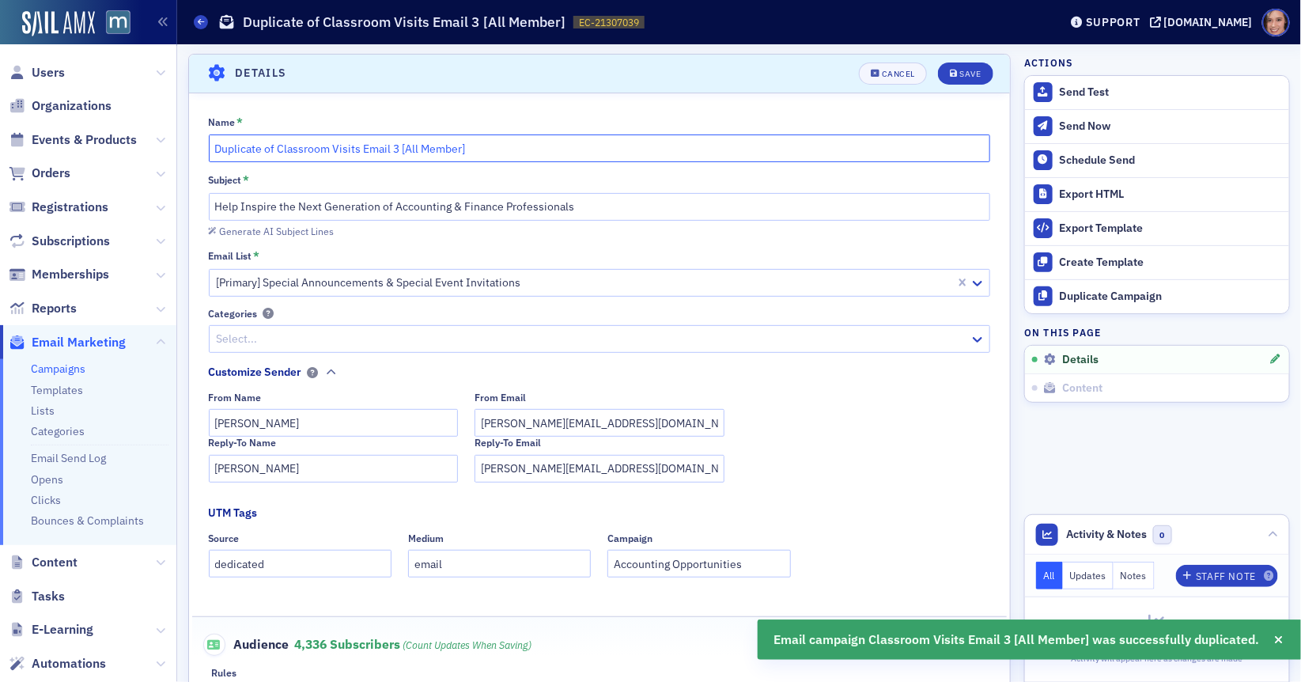
drag, startPoint x: 277, startPoint y: 149, endPoint x: 208, endPoint y: 143, distance: 69.0
click at [209, 143] on input "Duplicate of Classroom Visits Email 3 [All Member]" at bounding box center [600, 148] width 782 height 28
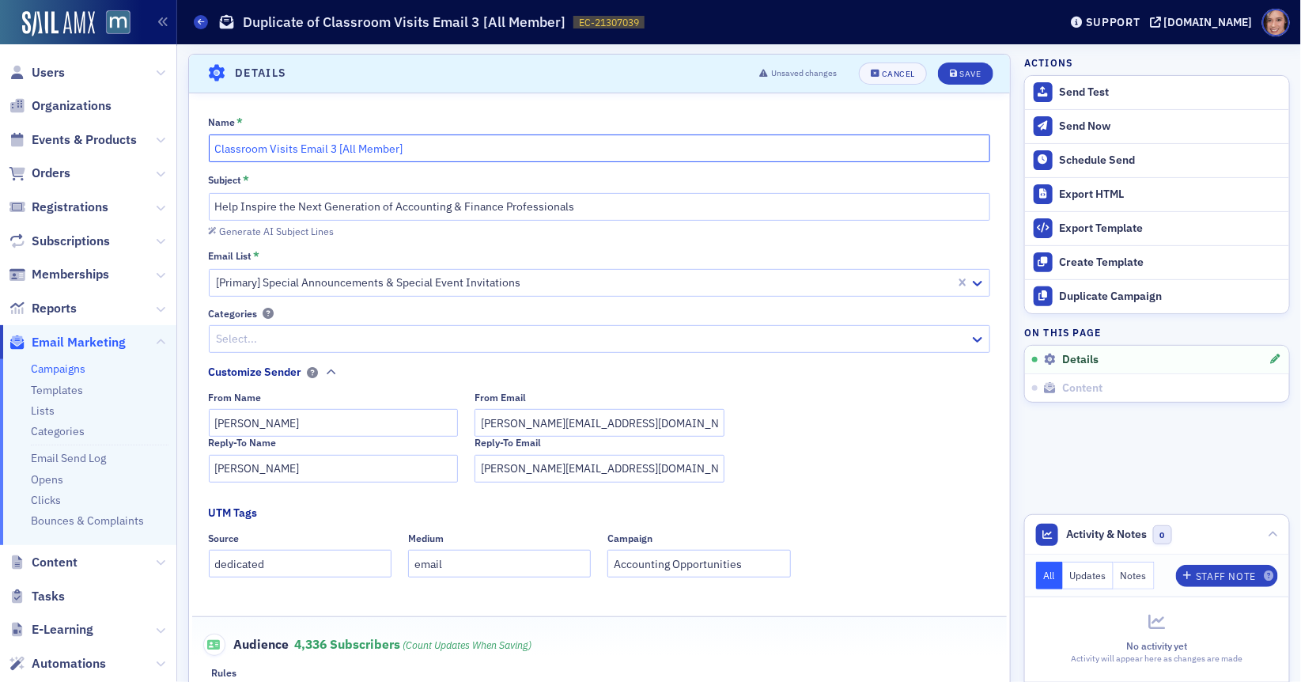
type input "Classroom Visits Email 3 [All Member]"
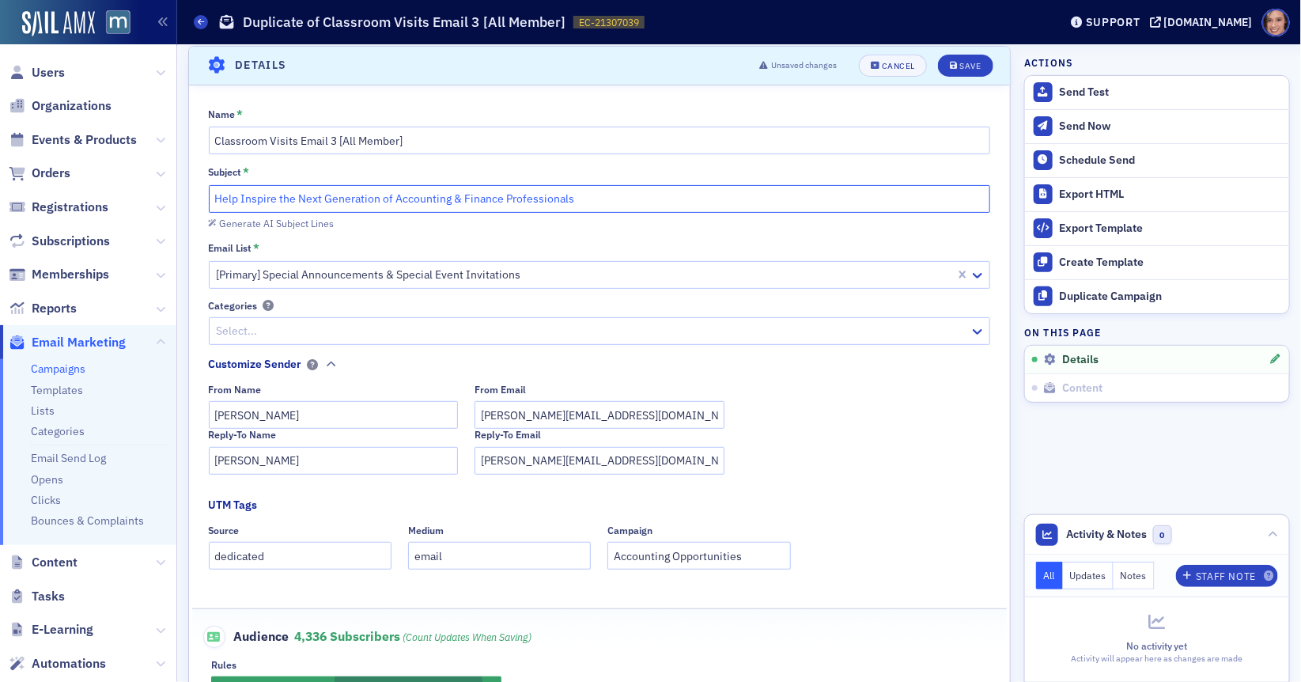
click at [512, 200] on input "Help Inspire the Next Generation of Accounting & Finance Professionals" at bounding box center [600, 199] width 782 height 28
paste input ""Send a CPA to your classroom this Fall. Encourage students toward a finance ca…"
click at [221, 196] on input ""Send a CPA to your classroom this Fall. Encourage students toward a finance ca…" at bounding box center [600, 199] width 782 height 28
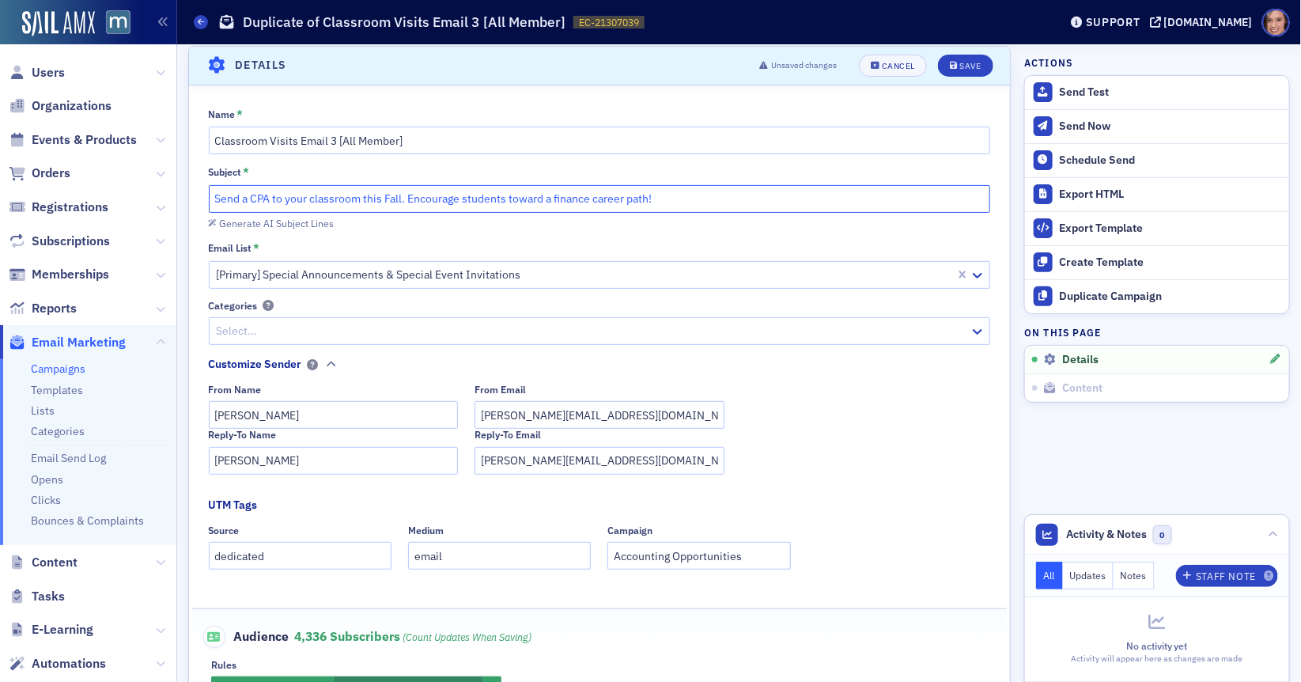
drag, startPoint x: 411, startPoint y: 196, endPoint x: 707, endPoint y: 199, distance: 295.8
click at [707, 199] on input "Send a CPA to your classroom this Fall. Encourage students toward a finance car…" at bounding box center [600, 199] width 782 height 28
click at [473, 199] on input "Send a CPA to your classroom this Fall!" at bounding box center [600, 199] width 782 height 28
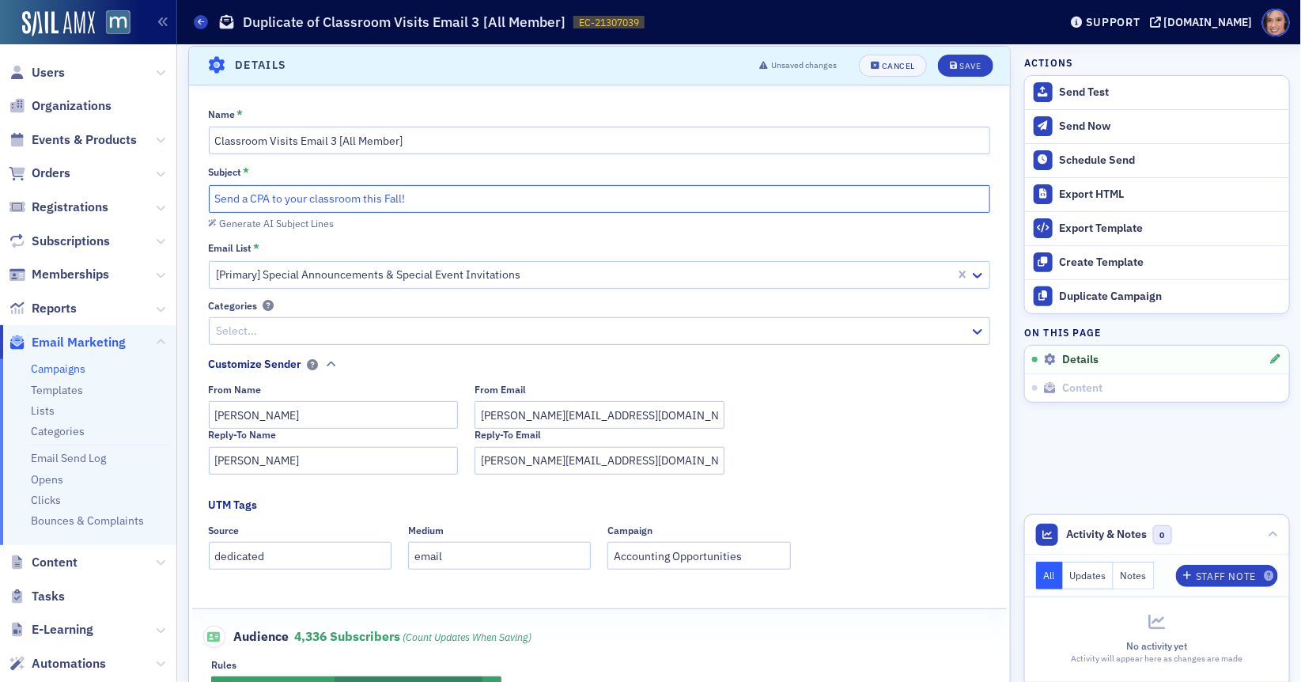
paste input "Encourage students toward a finance career path"
click at [361, 193] on input "Encourage students toward a finance career path!" at bounding box center [600, 199] width 782 height 28
click at [449, 194] on input "Send a CPA to your classroom this Fall!" at bounding box center [600, 199] width 782 height 28
paste input "Encourage students toward a finance career path!"
click at [449, 194] on input "Send a CPA to your classroom this Fall! Encourage students toward a finance car…" at bounding box center [600, 199] width 782 height 28
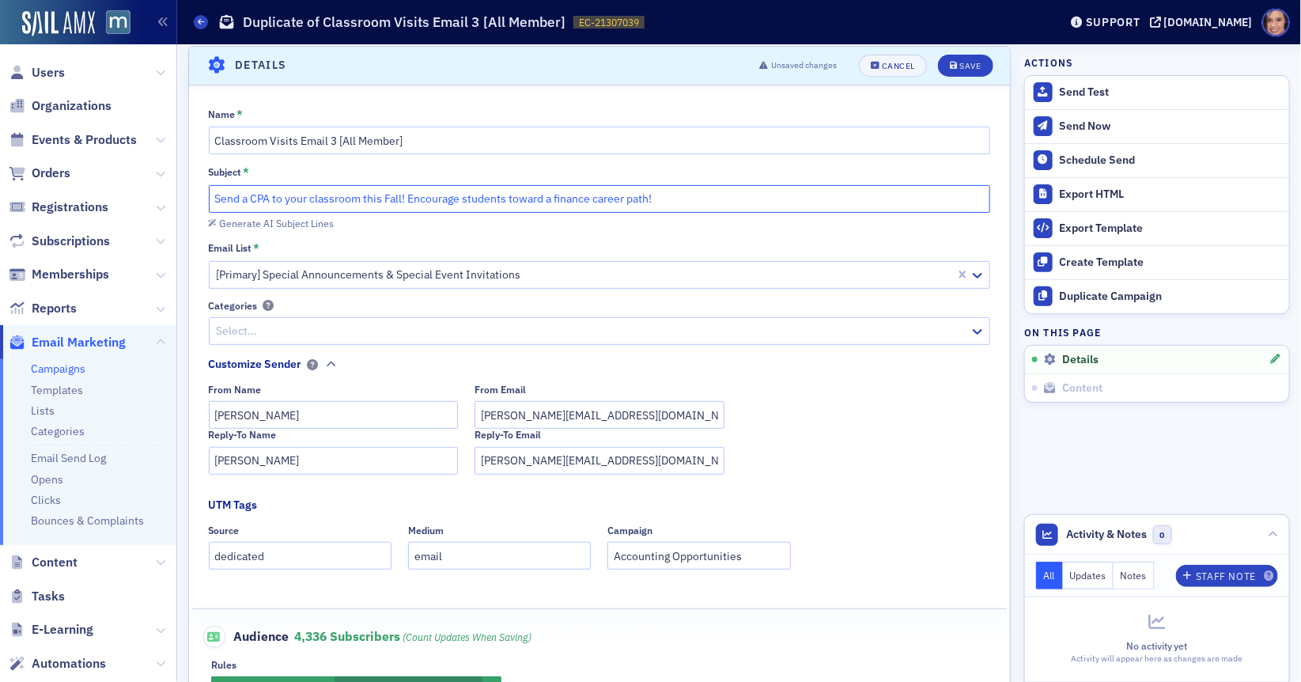
click at [449, 194] on input "Send a CPA to your classroom this Fall! Encourage students toward a finance car…" at bounding box center [600, 199] width 782 height 28
paste input "Bring Real-World Finance to Your Students—Host a CPA Visit"
type input "Bring Real-World Finance to Your Students—Host a CPA Visit"
click at [959, 64] on span "Save" at bounding box center [965, 66] width 31 height 9
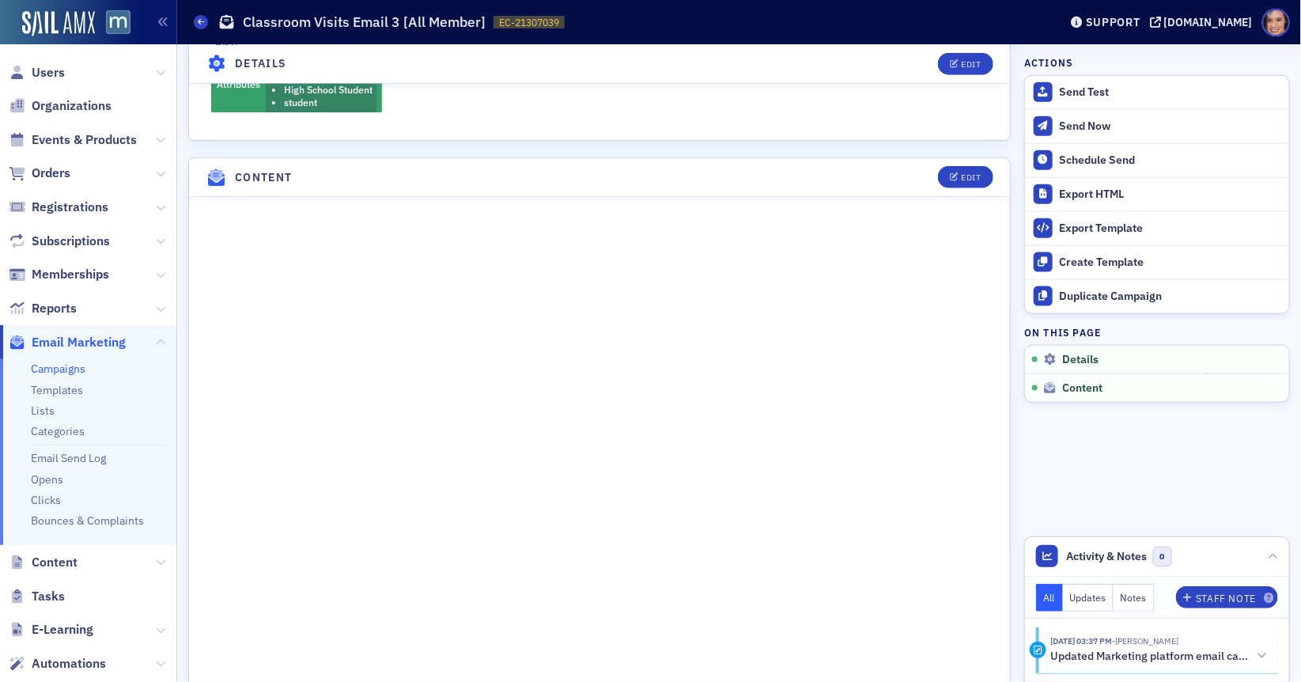
scroll to position [678, 0]
click at [967, 169] on div "Edit" at bounding box center [971, 173] width 20 height 9
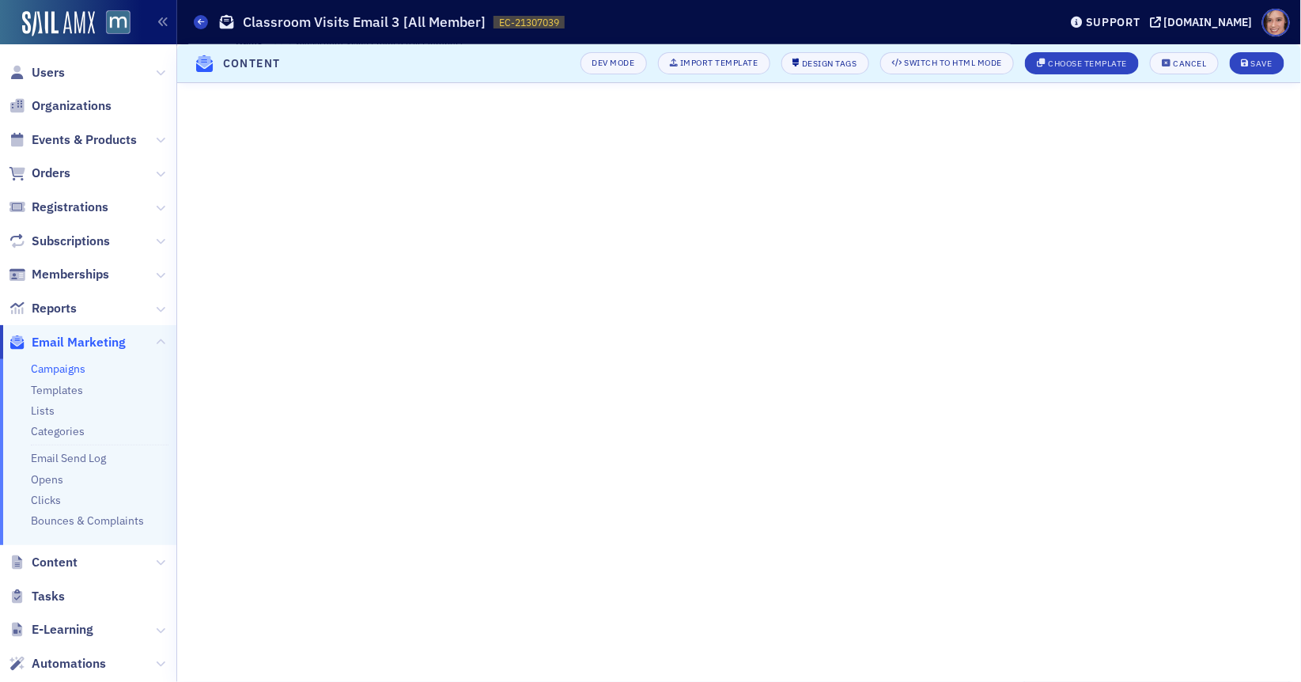
scroll to position [153, 0]
click at [1248, 64] on icon "submit" at bounding box center [1246, 63] width 8 height 9
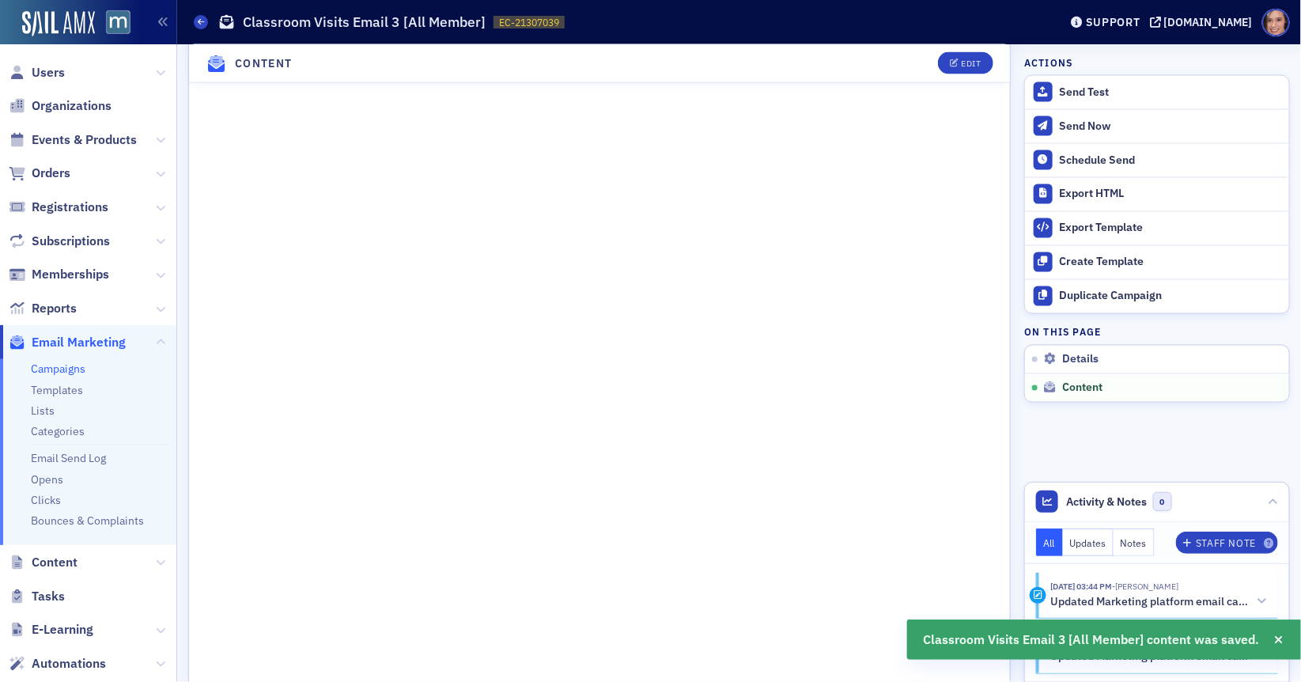
scroll to position [1069, 0]
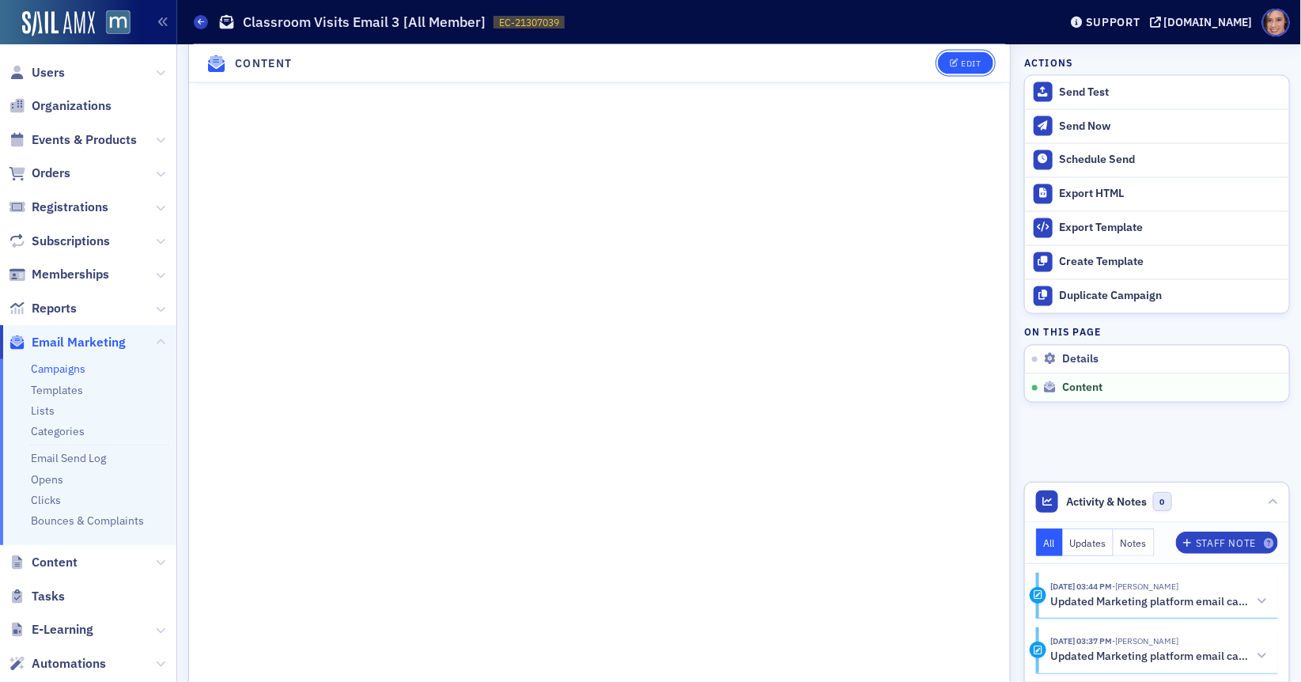
click at [967, 63] on div "Edit" at bounding box center [971, 63] width 20 height 9
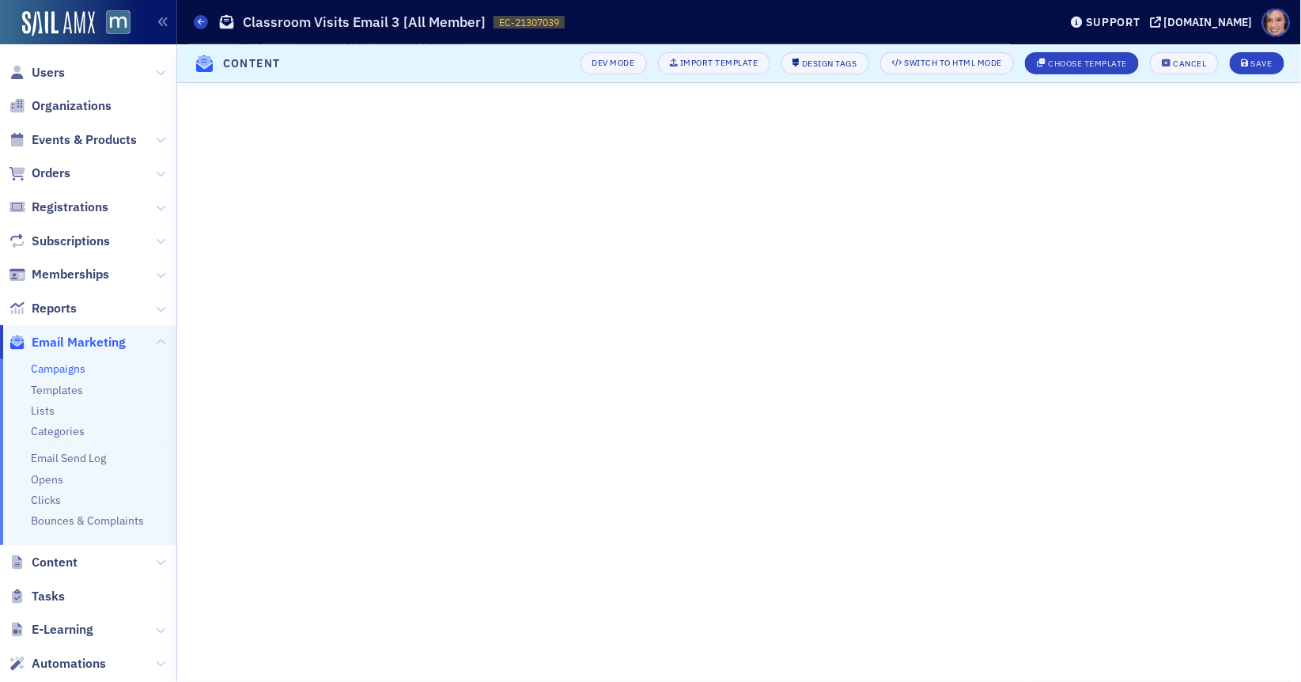
scroll to position [153, 0]
click at [1265, 59] on div "Save" at bounding box center [1261, 63] width 21 height 9
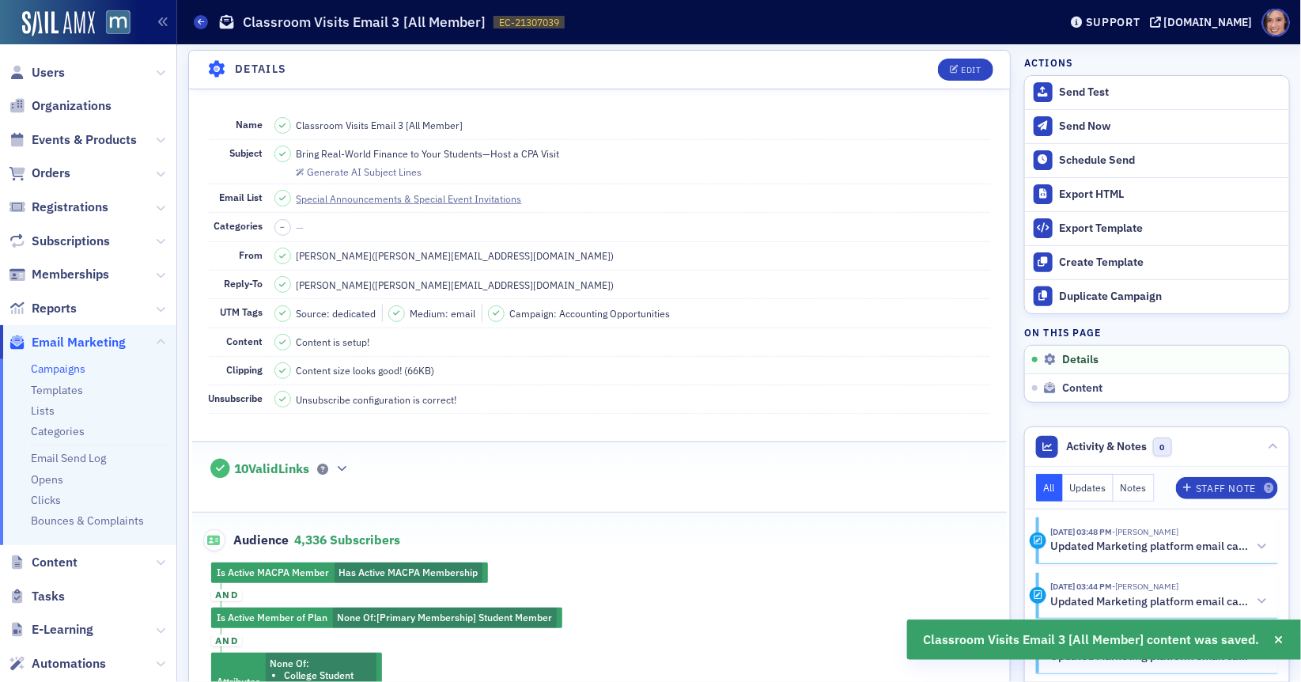
scroll to position [186, 0]
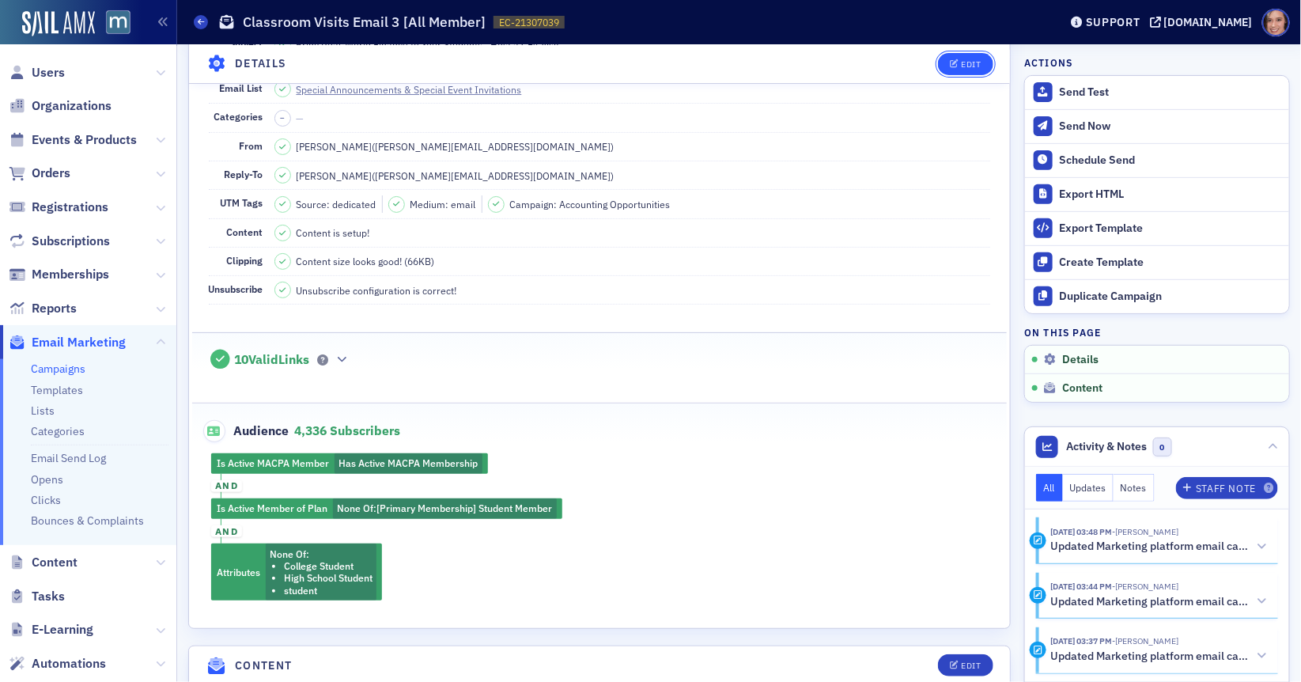
click at [981, 65] on div "Edit" at bounding box center [971, 63] width 20 height 9
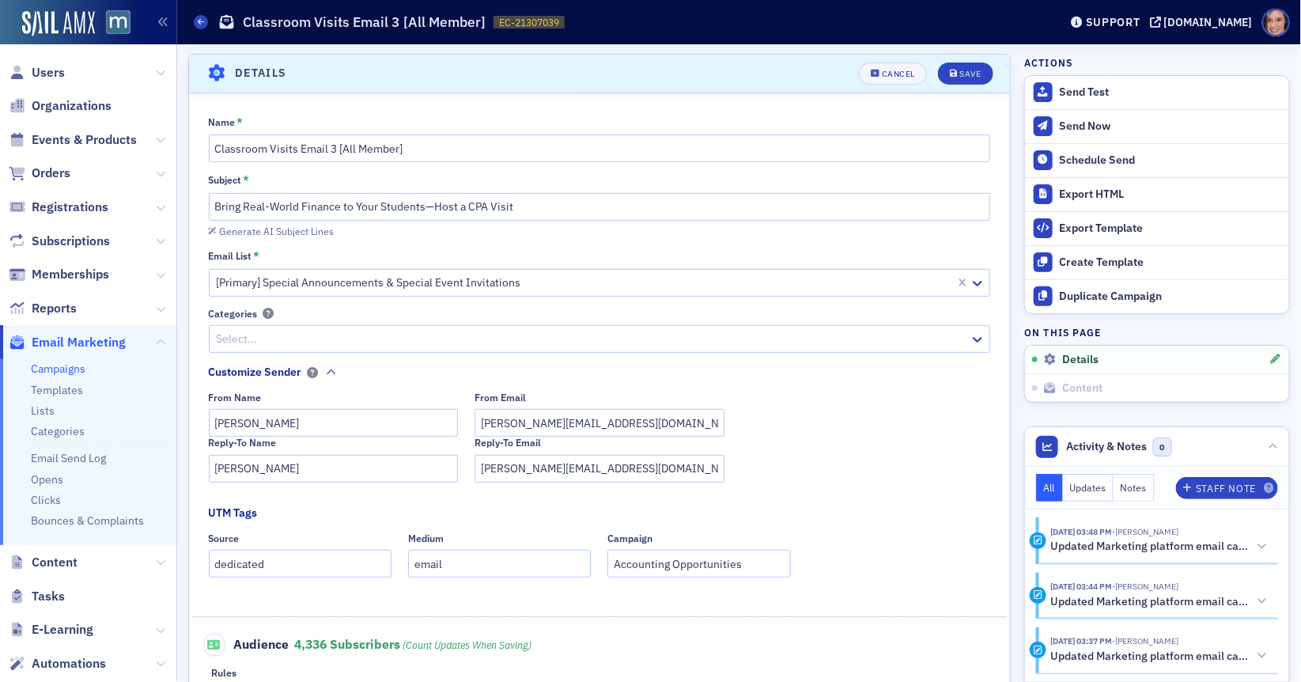
scroll to position [354, 0]
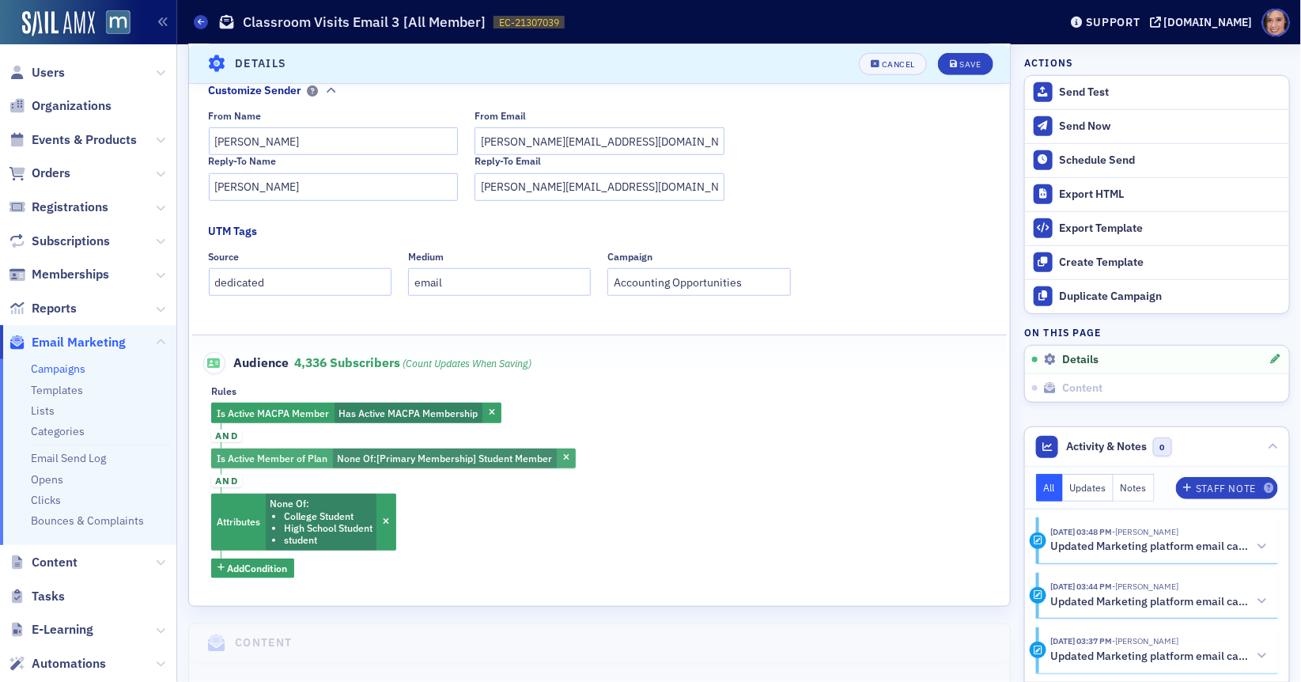
click at [373, 460] on span "None Of :" at bounding box center [357, 458] width 40 height 13
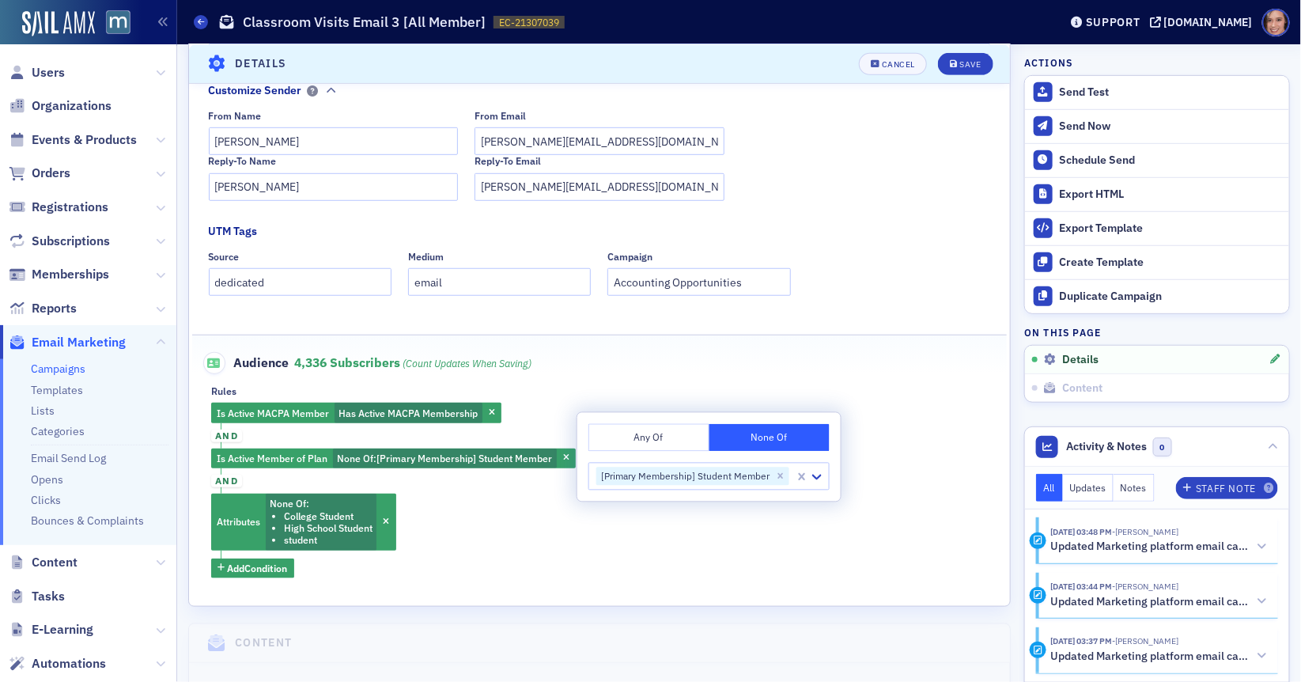
click at [639, 437] on button "Any Of" at bounding box center [648, 438] width 121 height 28
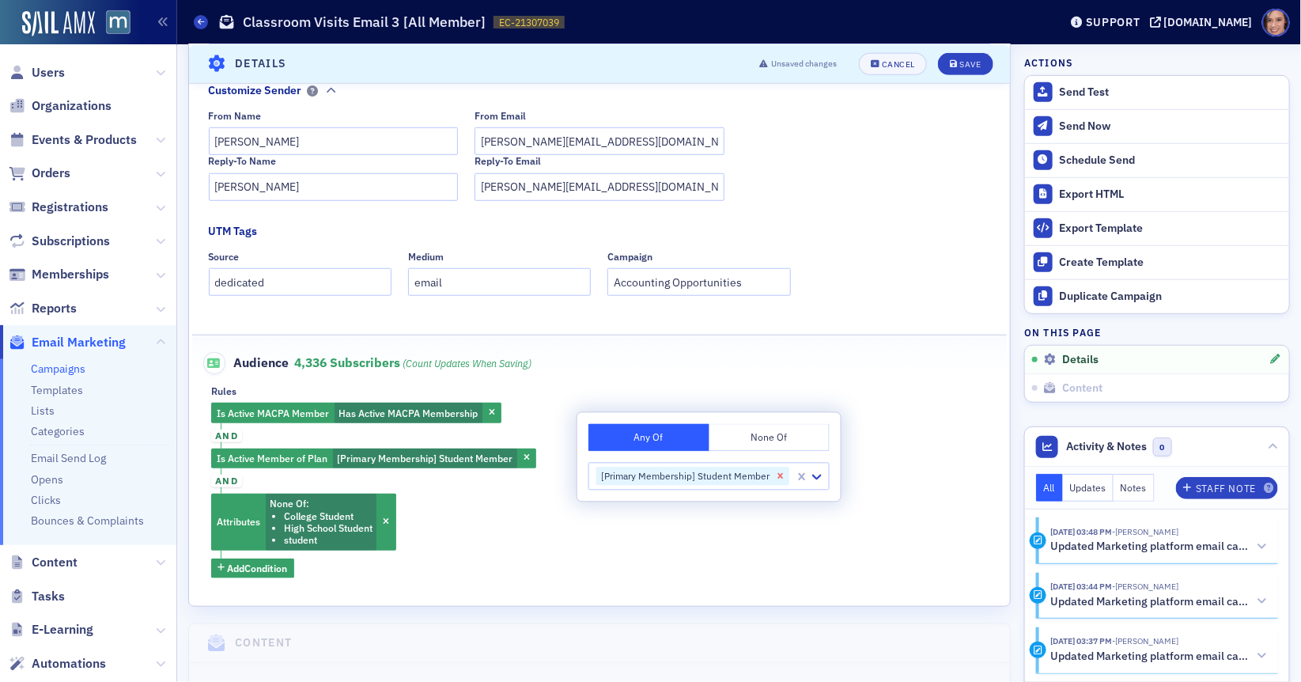
click at [782, 477] on icon "Remove [Primary Membership] Student Member" at bounding box center [780, 476] width 11 height 11
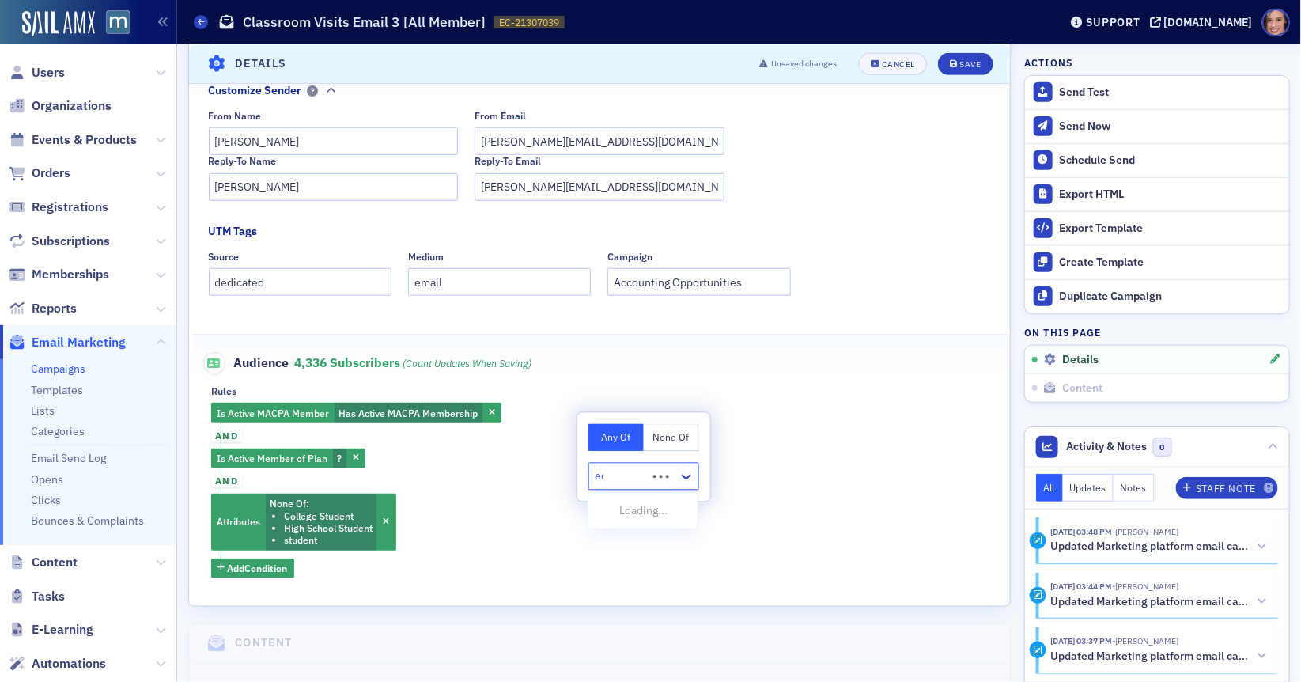
type input "edu"
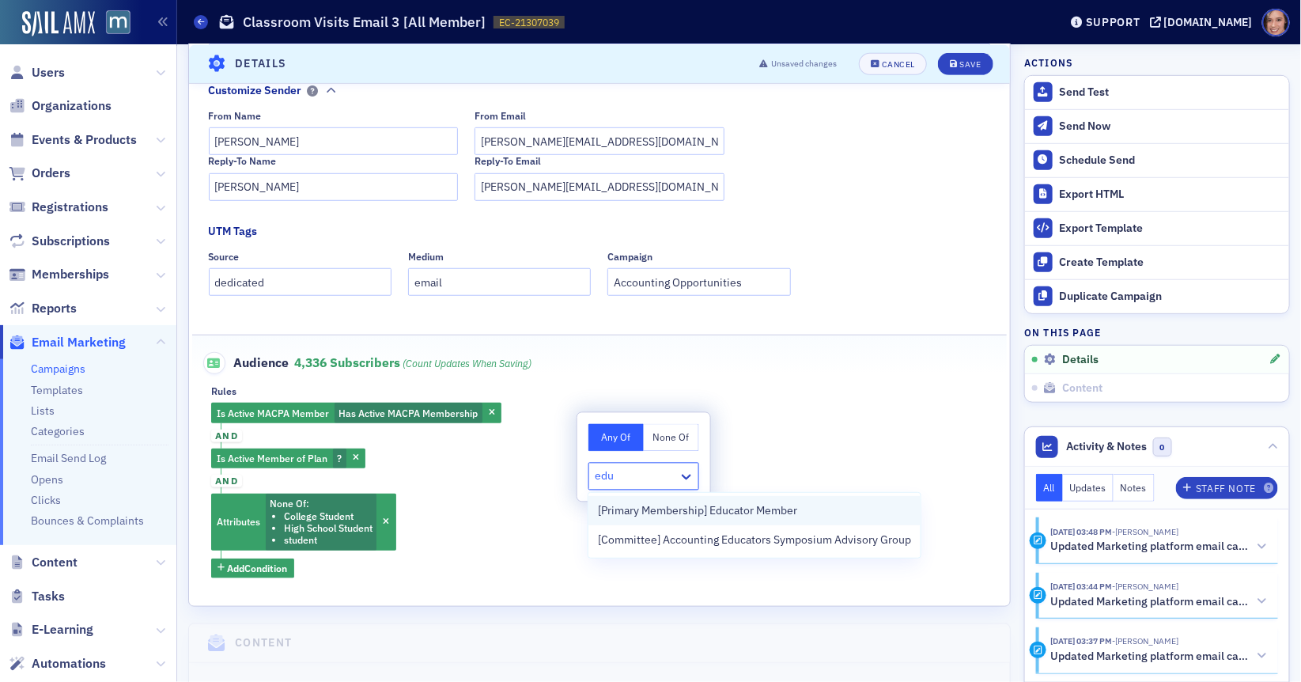
click at [740, 512] on span "[Primary Membership] Educator Member" at bounding box center [697, 510] width 199 height 17
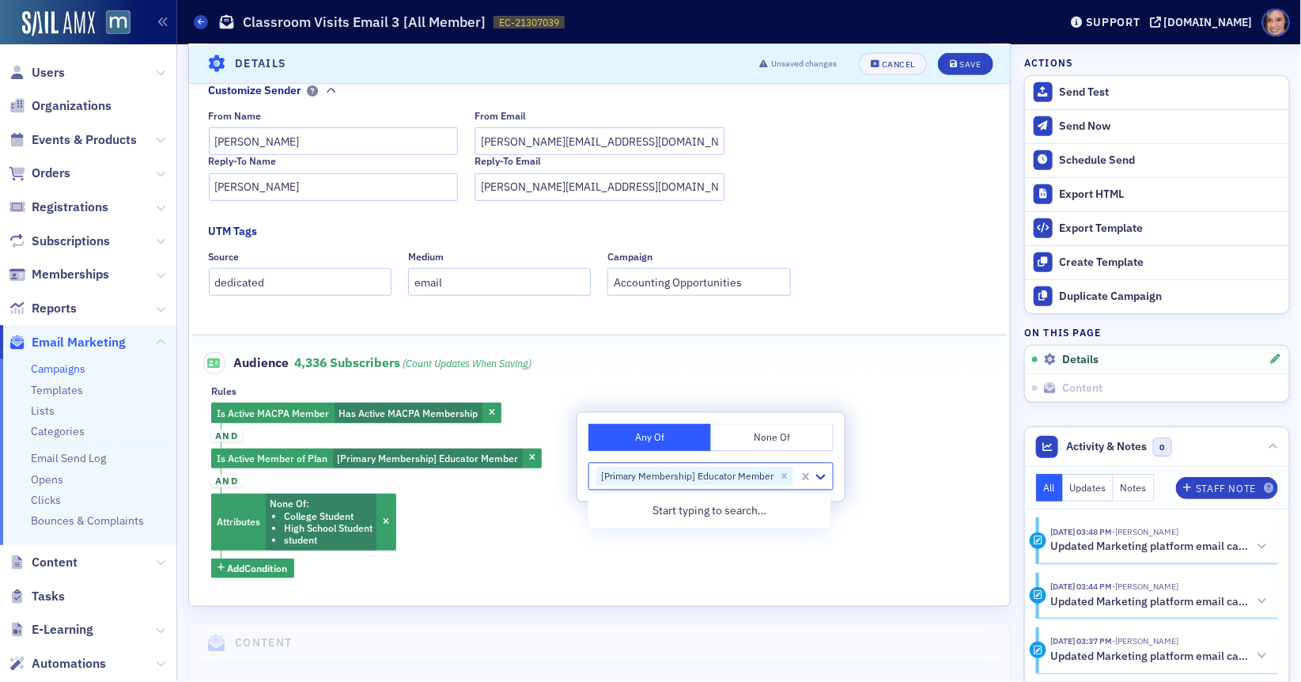
click at [910, 429] on div "Is Active MACPA Member Has Active MACPA Membership and Is Active Member of Plan…" at bounding box center [599, 490] width 777 height 175
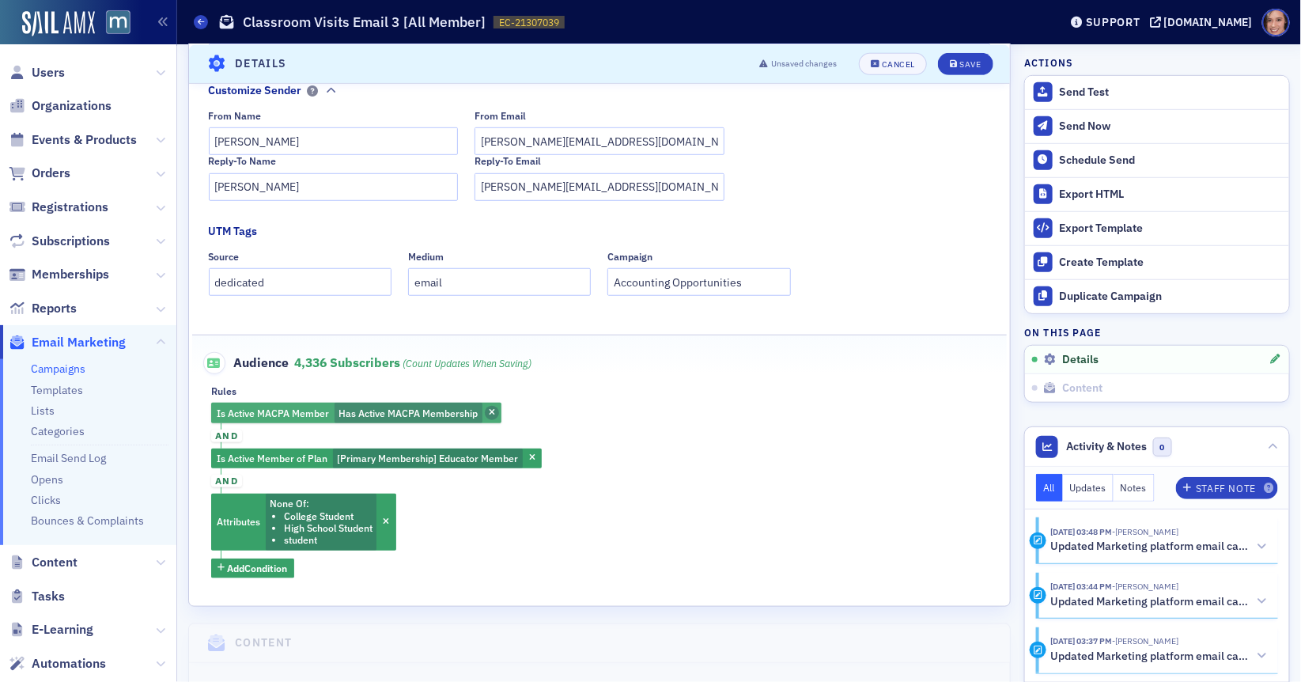
click at [490, 414] on icon "button" at bounding box center [492, 413] width 6 height 9
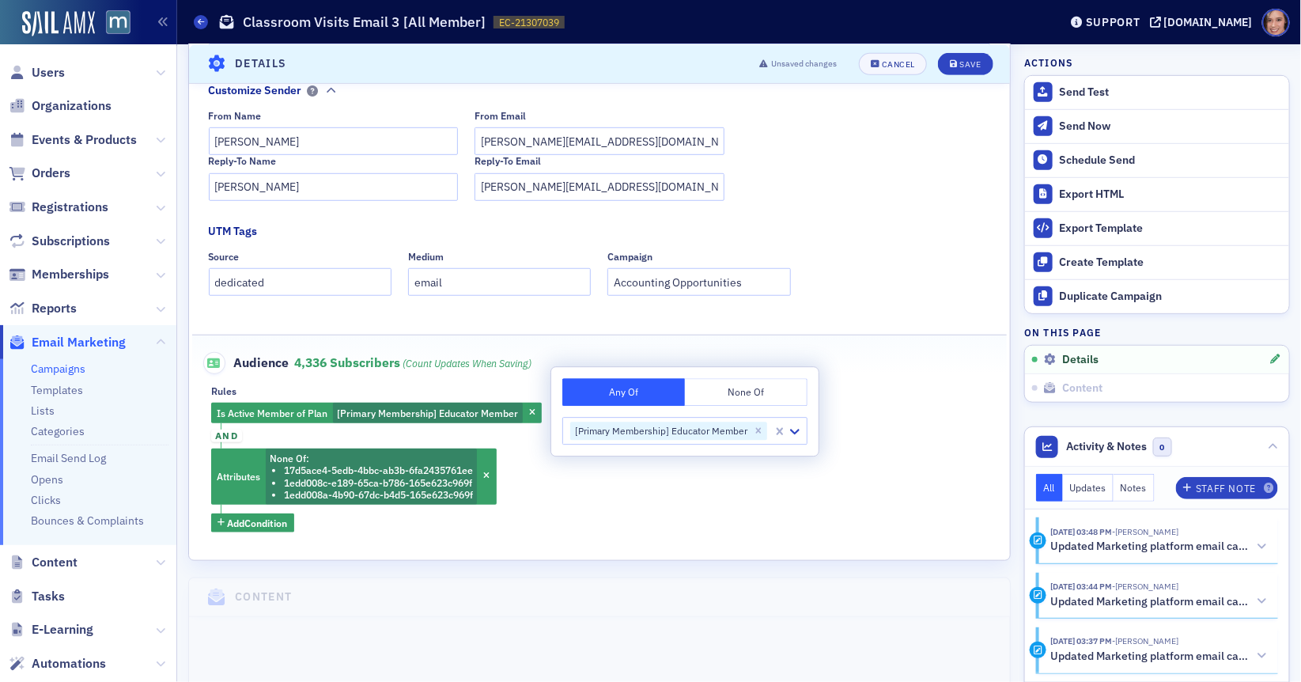
click at [623, 520] on div "Is Active Member of Plan [Primary Membership] Educator Member and Attributes No…" at bounding box center [599, 468] width 777 height 130
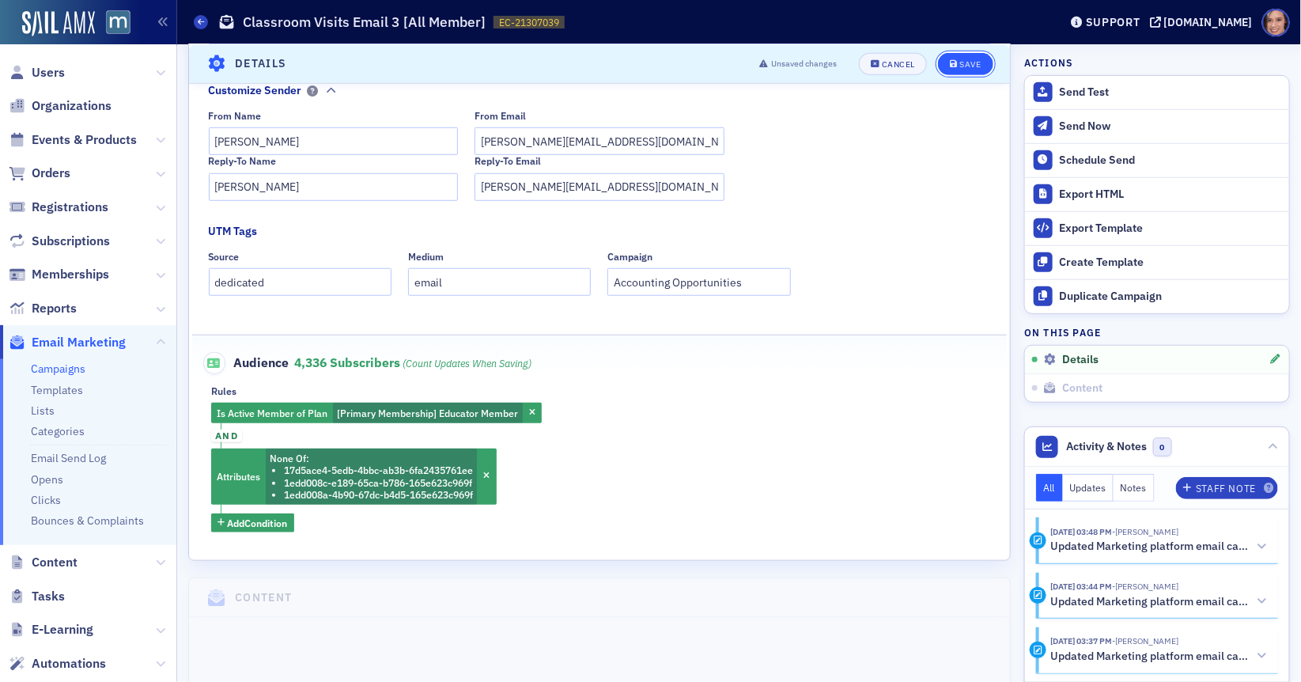
click at [966, 53] on button "Save" at bounding box center [965, 63] width 55 height 22
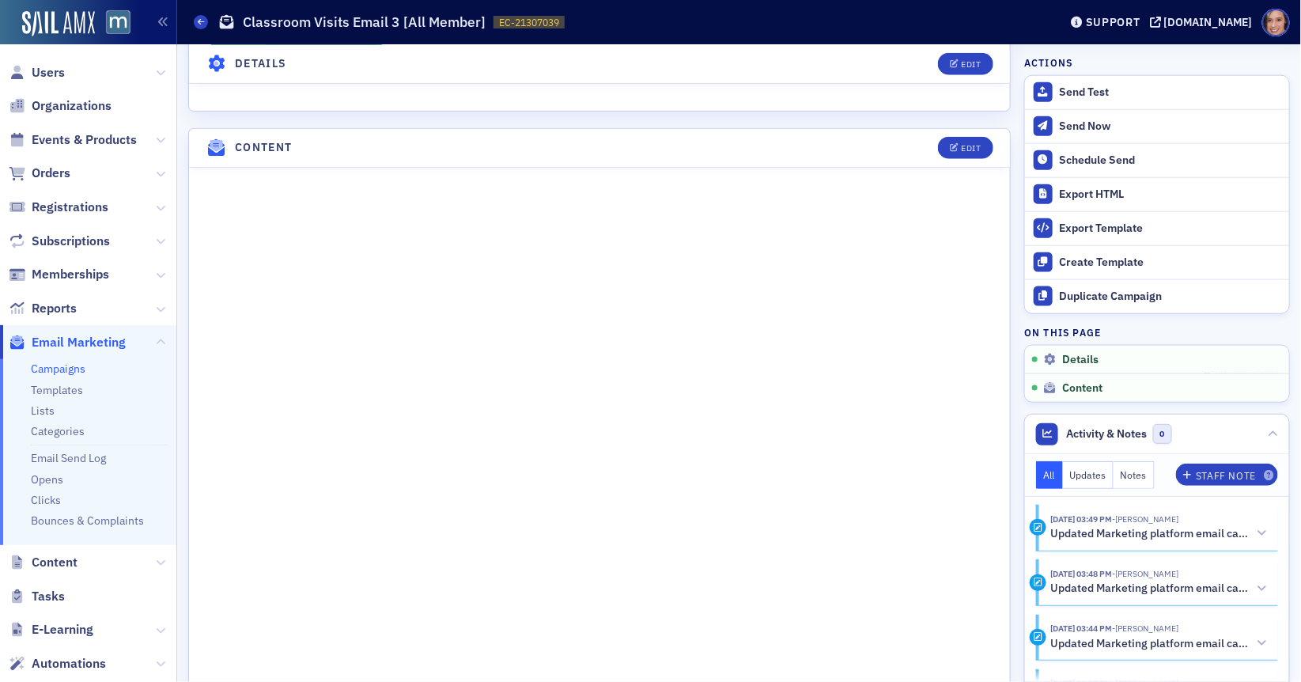
scroll to position [0, 0]
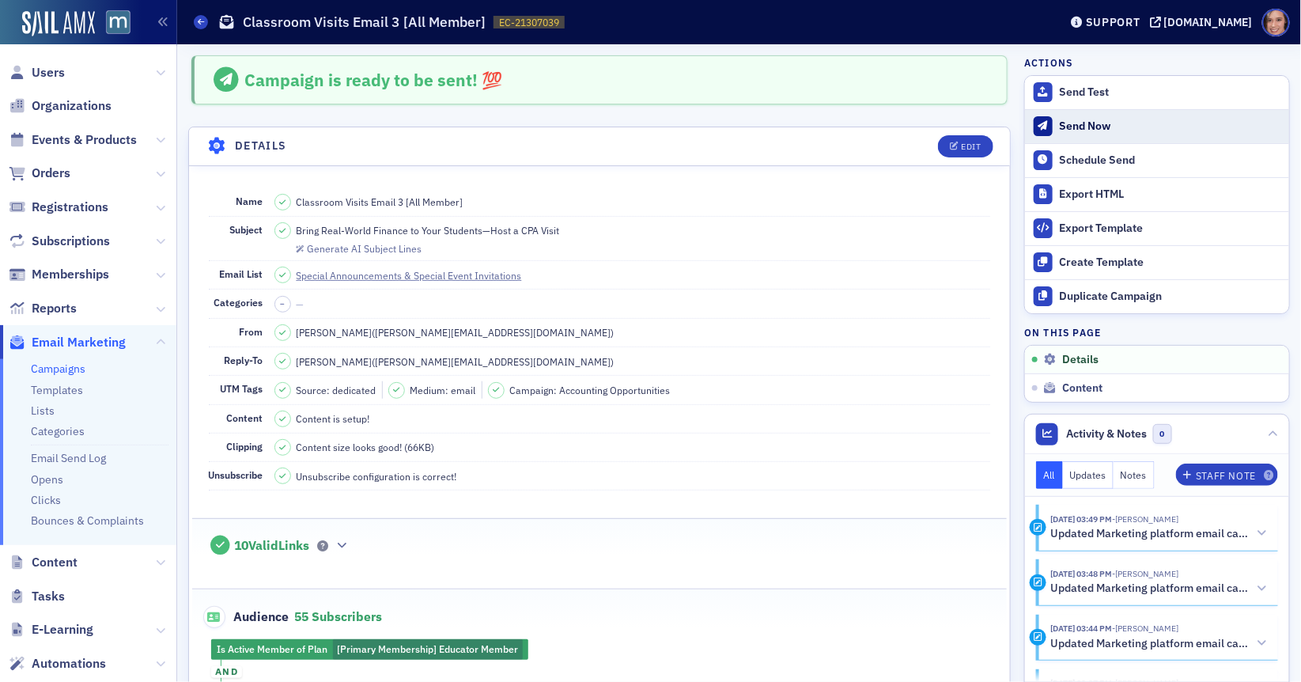
click at [1084, 119] on div "Send Now" at bounding box center [1170, 126] width 221 height 14
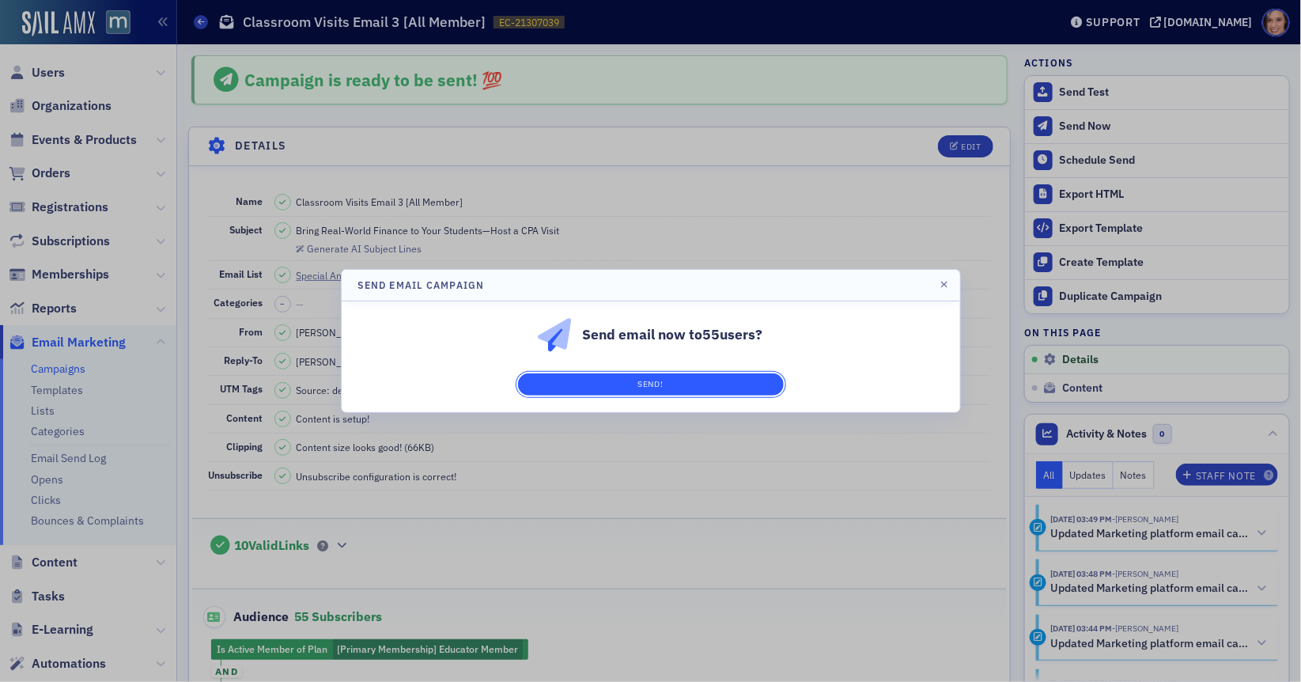
click at [761, 384] on button "Send!" at bounding box center [651, 384] width 266 height 22
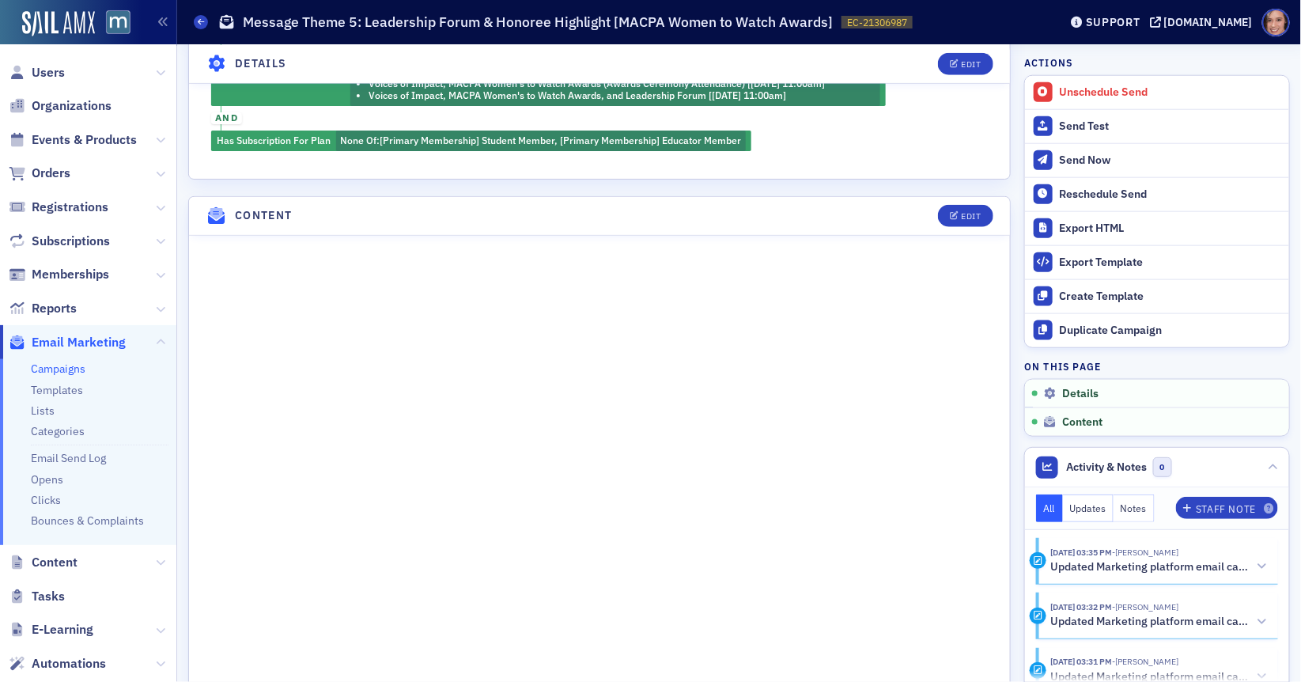
scroll to position [501, 0]
